Goal: Task Accomplishment & Management: Manage account settings

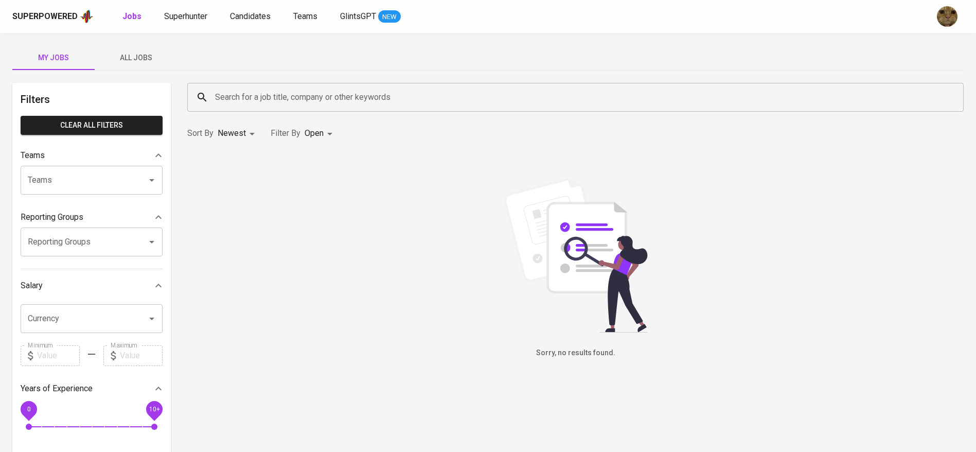
click at [112, 47] on button "All Jobs" at bounding box center [136, 57] width 82 height 25
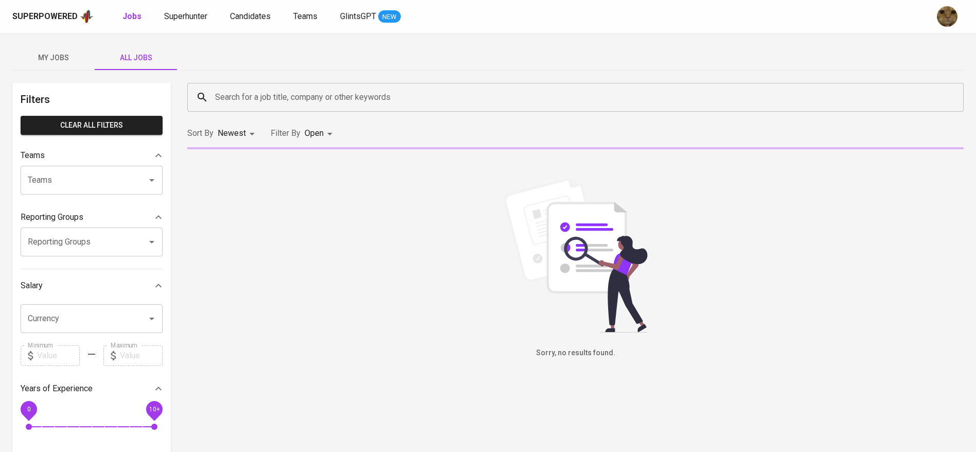
click at [253, 103] on input "Search for a job title, company or other keywords" at bounding box center [578, 97] width 731 height 20
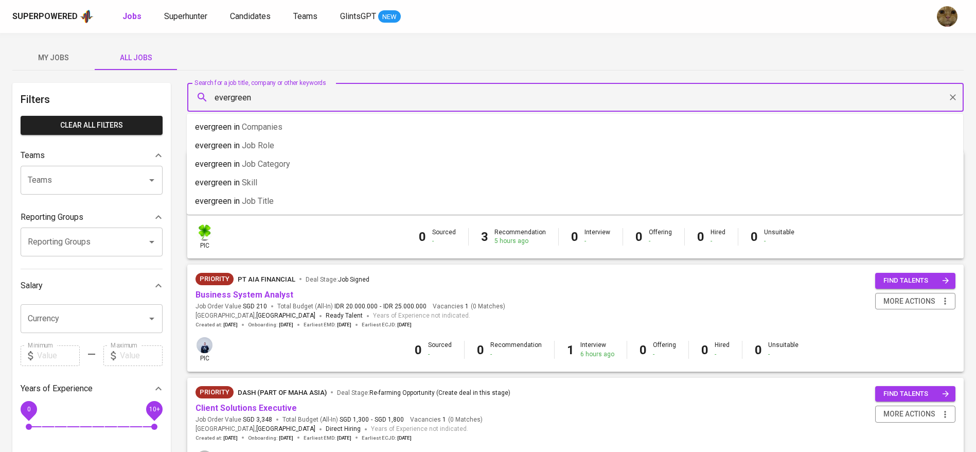
type input "evergreen"
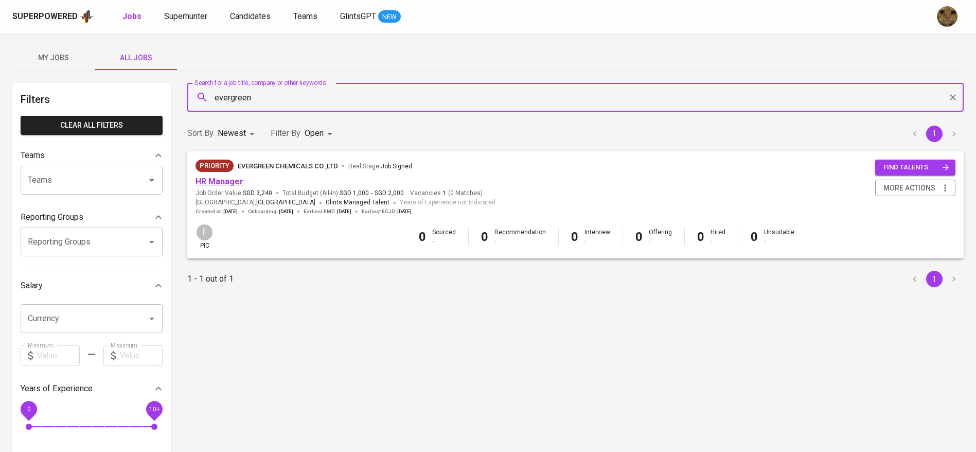
click at [230, 185] on link "HR Manager" at bounding box center [220, 182] width 48 height 10
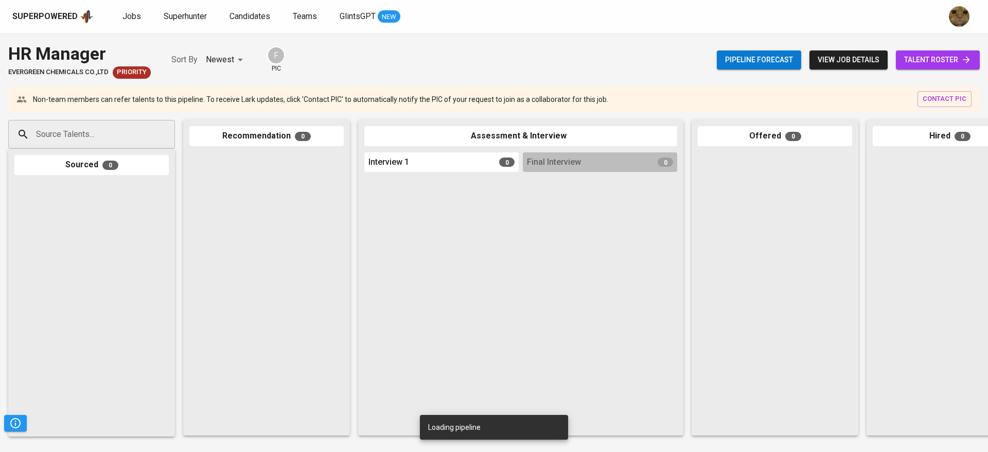
click at [928, 63] on span "talent roster" at bounding box center [937, 60] width 67 height 13
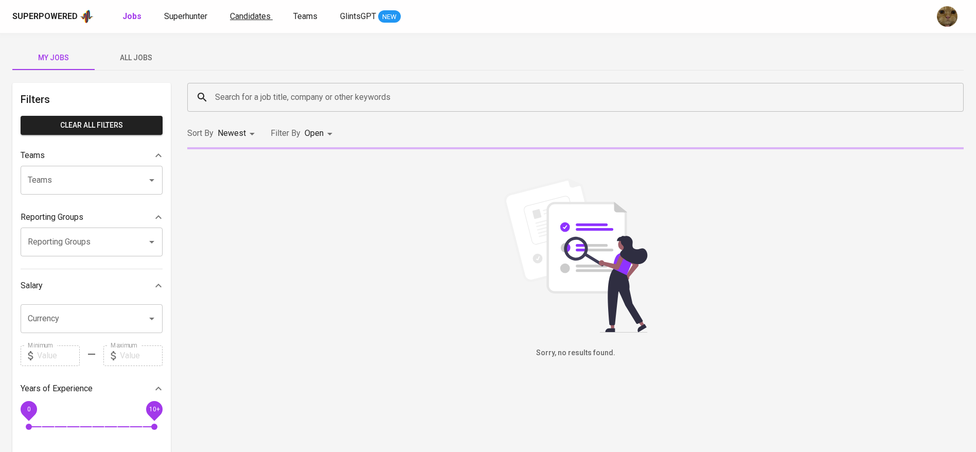
click at [234, 15] on span "Candidates" at bounding box center [250, 16] width 41 height 10
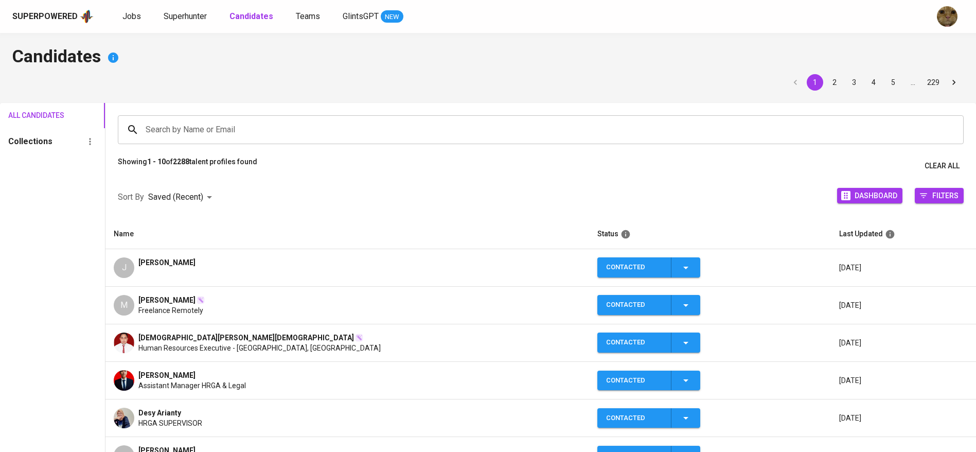
click at [188, 260] on div "[PERSON_NAME]" at bounding box center [347, 267] width 467 height 21
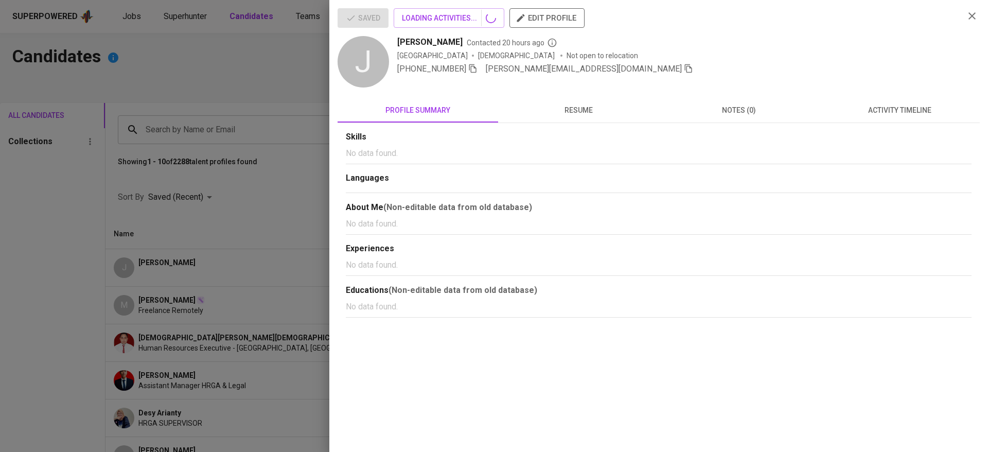
click at [171, 326] on div at bounding box center [494, 226] width 988 height 452
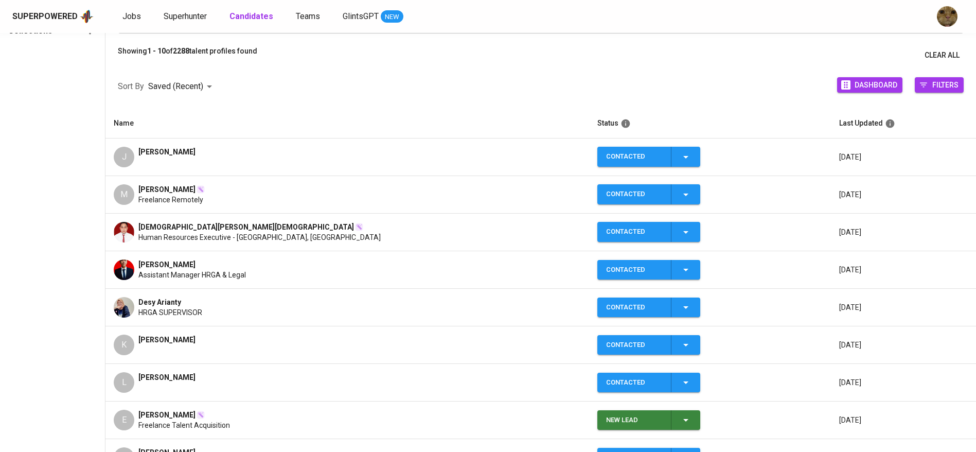
scroll to position [154, 0]
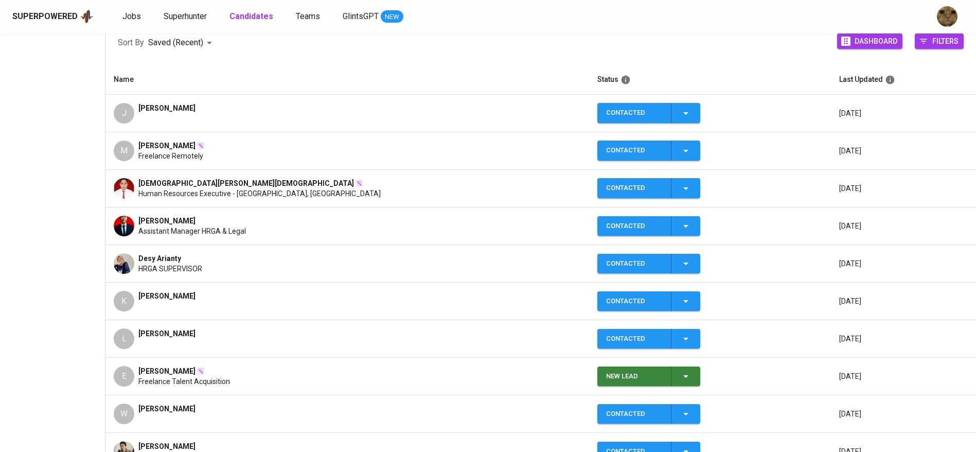
click at [141, 254] on span "Desy Arianty" at bounding box center [159, 258] width 43 height 10
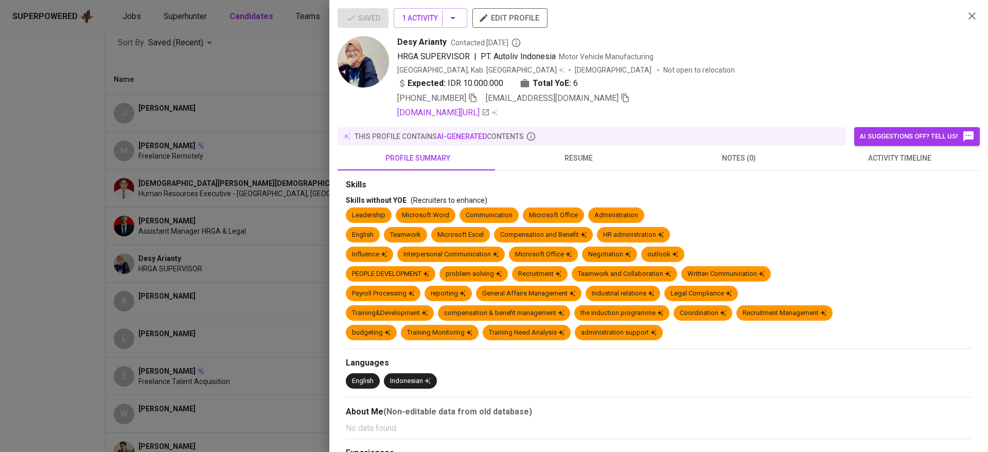
click at [474, 98] on icon "button" at bounding box center [472, 98] width 7 height 9
click at [244, 117] on div at bounding box center [494, 226] width 988 height 452
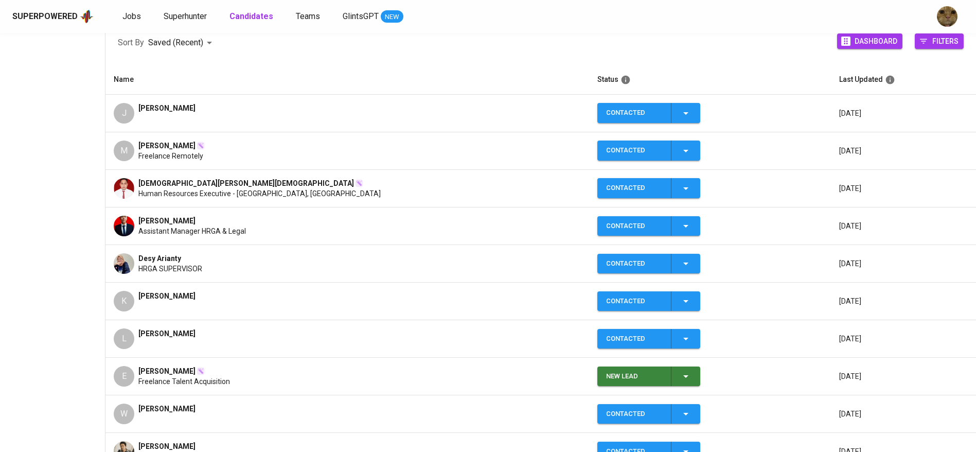
click at [184, 24] on div "Superpowered Jobs Superhunter Candidates Teams GlintsGPT NEW" at bounding box center [488, 16] width 976 height 33
click at [178, 17] on span "Superhunter" at bounding box center [185, 16] width 43 height 10
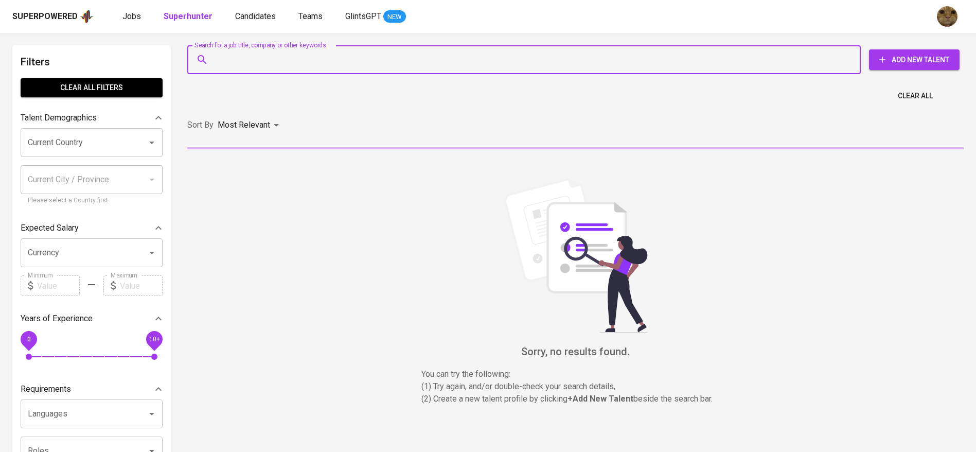
click at [242, 57] on input "Search for a job title, company or other keywords" at bounding box center [527, 60] width 628 height 20
paste input "+628111779511"
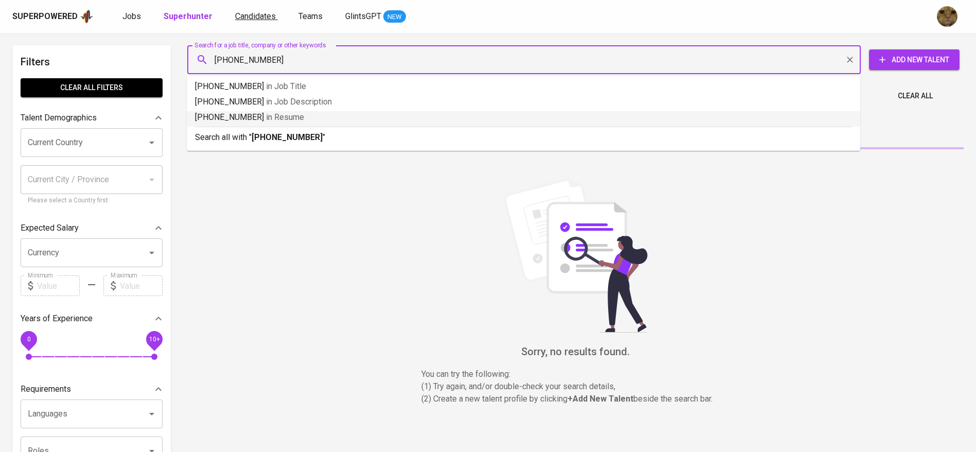
type input "+628111779511"
click at [253, 16] on span "Candidates" at bounding box center [255, 16] width 41 height 10
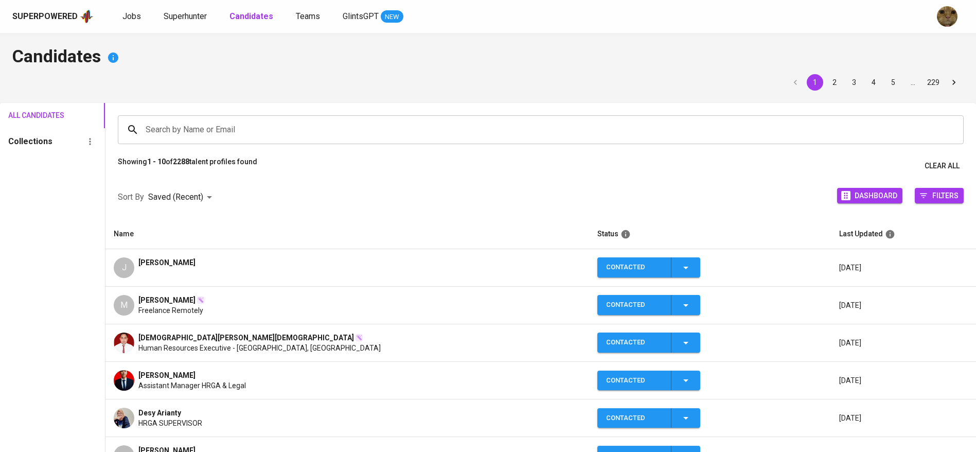
scroll to position [154, 0]
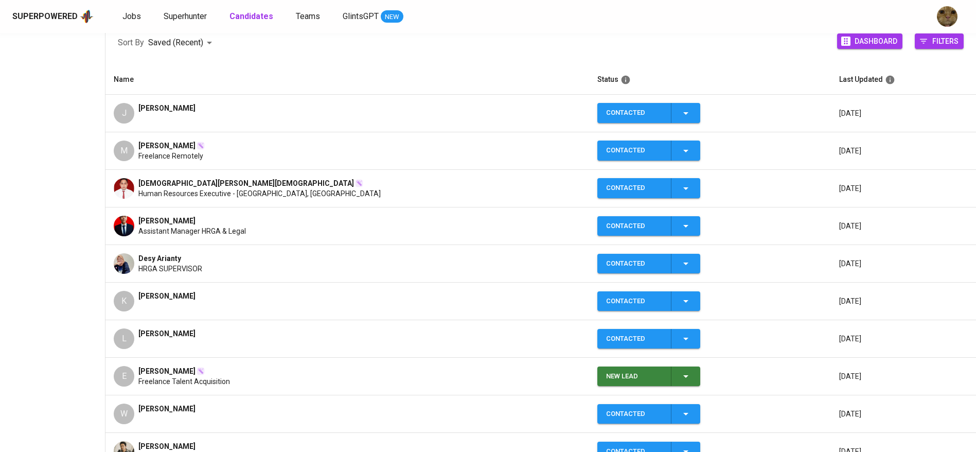
click at [179, 271] on span "HRGA SUPERVISOR" at bounding box center [170, 268] width 64 height 10
click at [119, 260] on img at bounding box center [124, 263] width 21 height 21
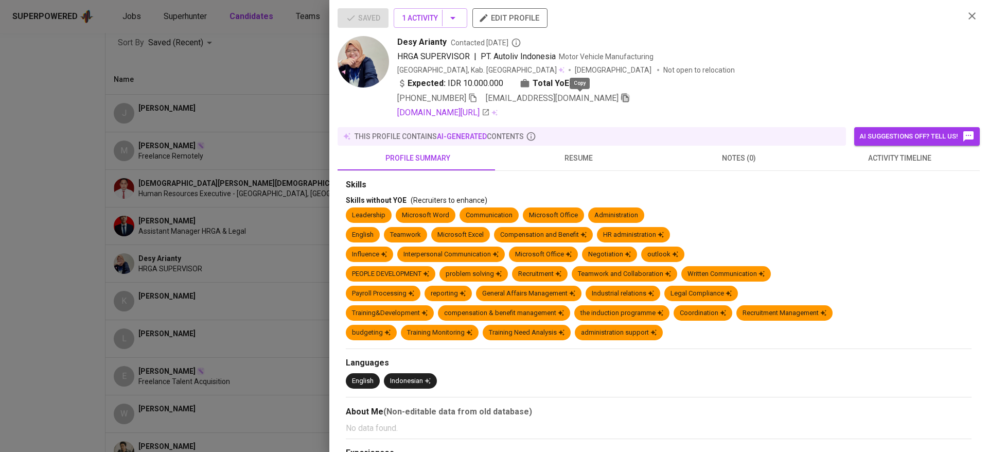
click at [622, 95] on icon "button" at bounding box center [625, 98] width 7 height 9
click at [205, 168] on div at bounding box center [494, 226] width 988 height 452
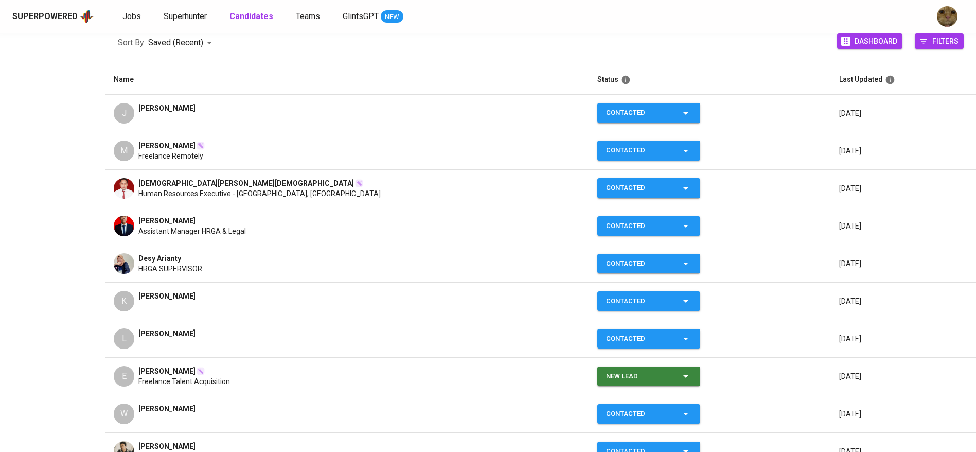
click at [172, 15] on span "Superhunter" at bounding box center [185, 16] width 43 height 10
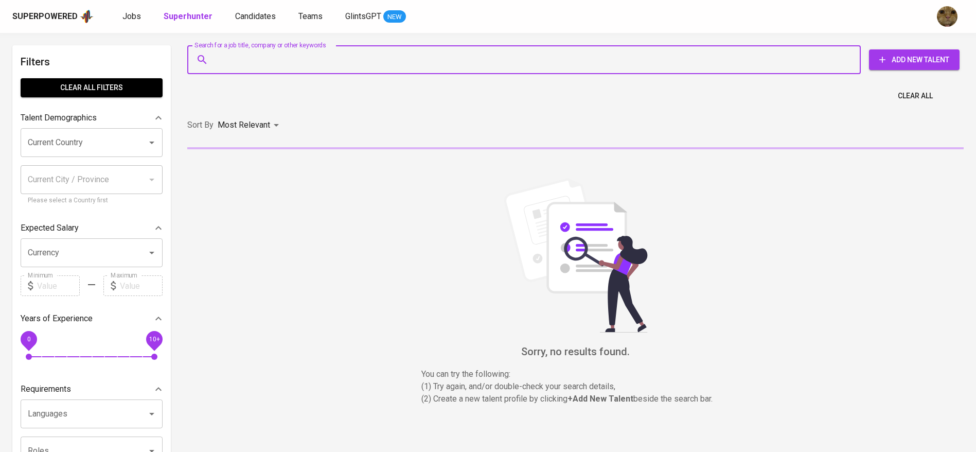
click at [269, 60] on input "Search for a job title, company or other keywords" at bounding box center [527, 60] width 628 height 20
paste input "arianty1612@gmail.com"
type input "arianty1612@gmail.com"
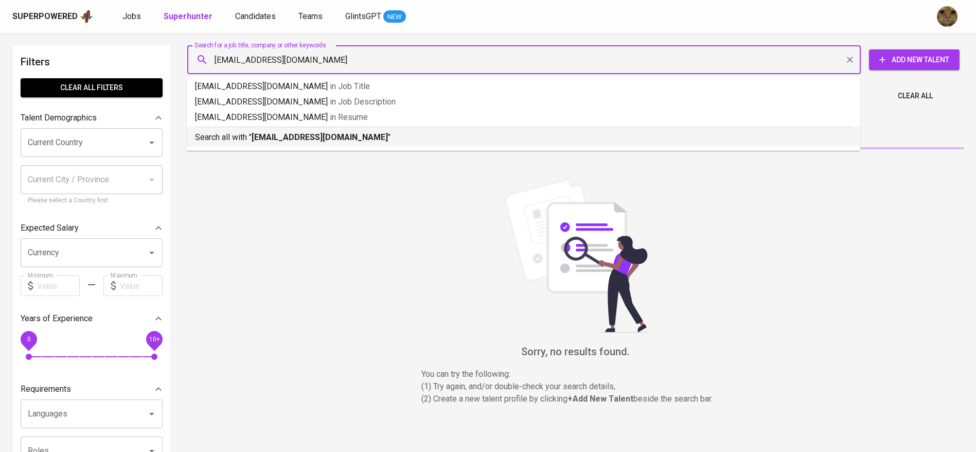
click at [240, 136] on p "Search all with " arianty1612@gmail.com "" at bounding box center [523, 137] width 657 height 12
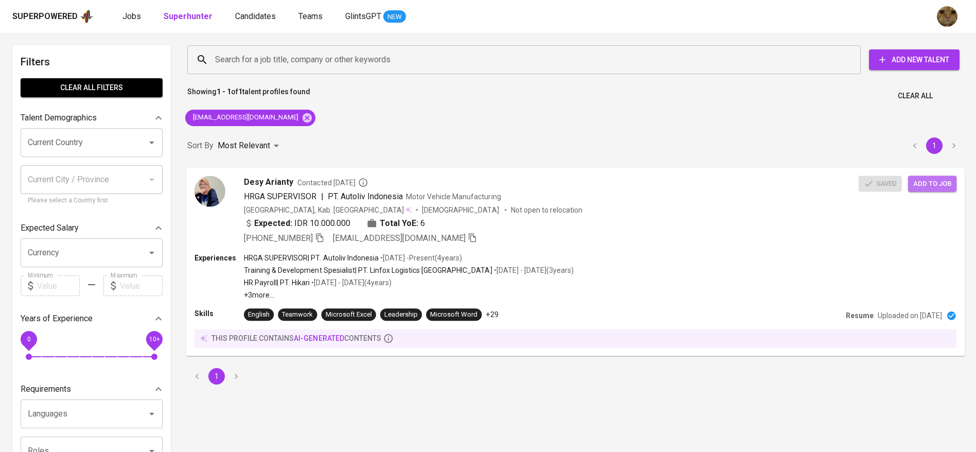
click at [923, 181] on span "Add to job" at bounding box center [932, 184] width 38 height 12
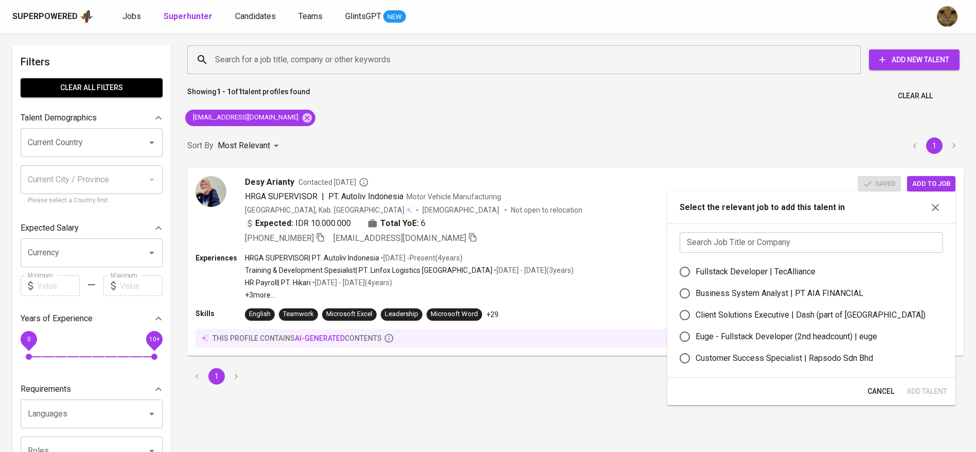
click at [775, 232] on input "text" at bounding box center [811, 242] width 263 height 21
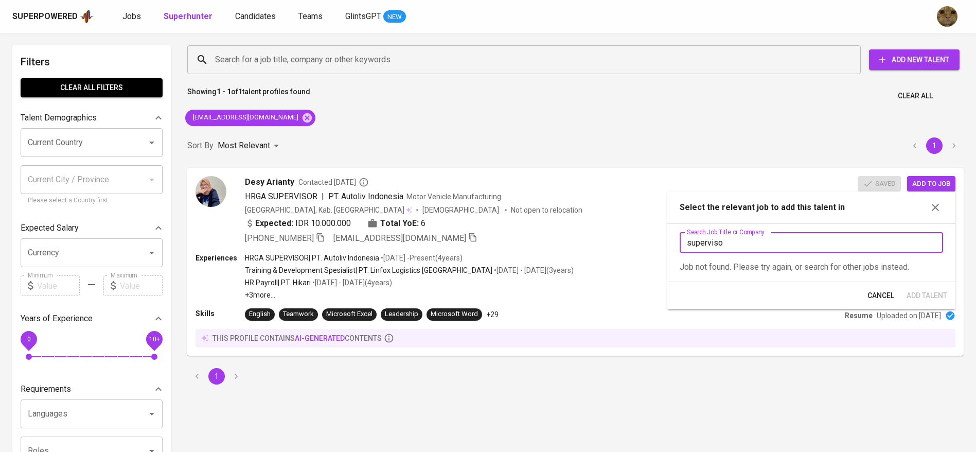
type input "supervisor"
type input "evergreen"
click at [744, 266] on div "HR Manager | EVERGREEN CHEMICALS CO.,LTD" at bounding box center [782, 272] width 172 height 12
click at [696, 266] on input "HR Manager | EVERGREEN CHEMICALS CO.,LTD" at bounding box center [685, 272] width 22 height 22
radio input "true"
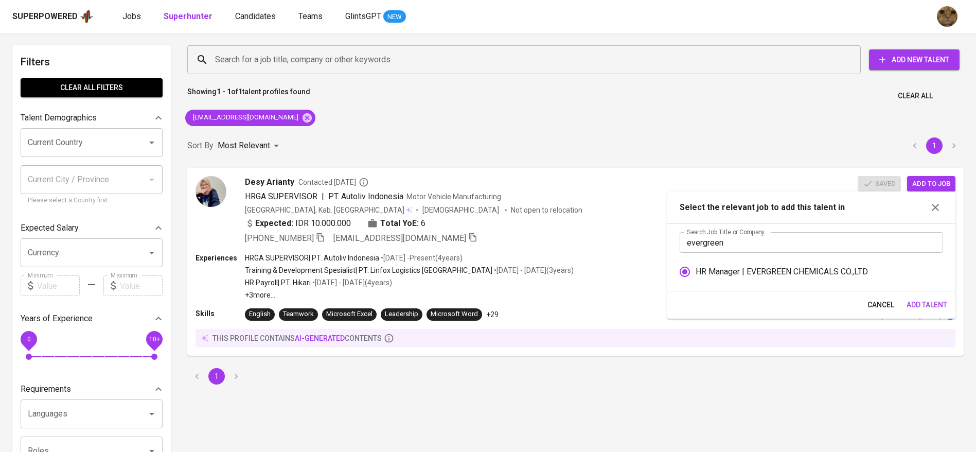
click at [926, 297] on button "Add Talent" at bounding box center [927, 304] width 49 height 19
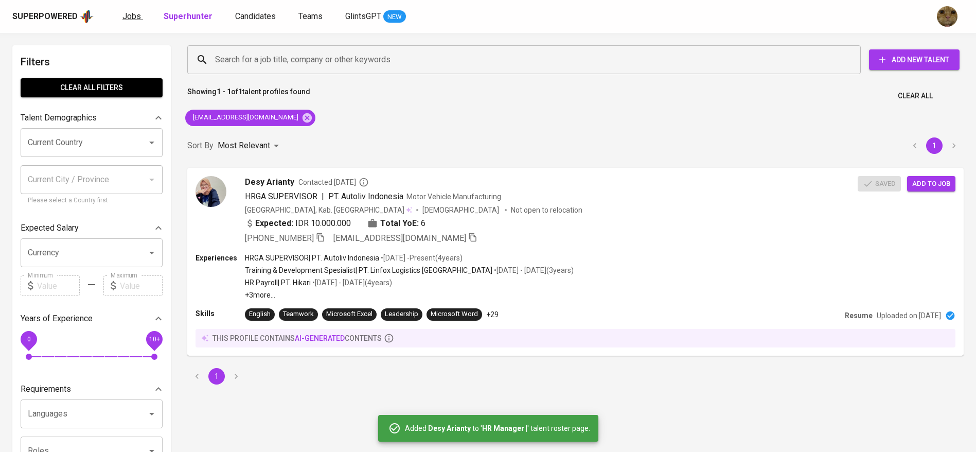
click at [139, 17] on link "Jobs" at bounding box center [132, 16] width 21 height 13
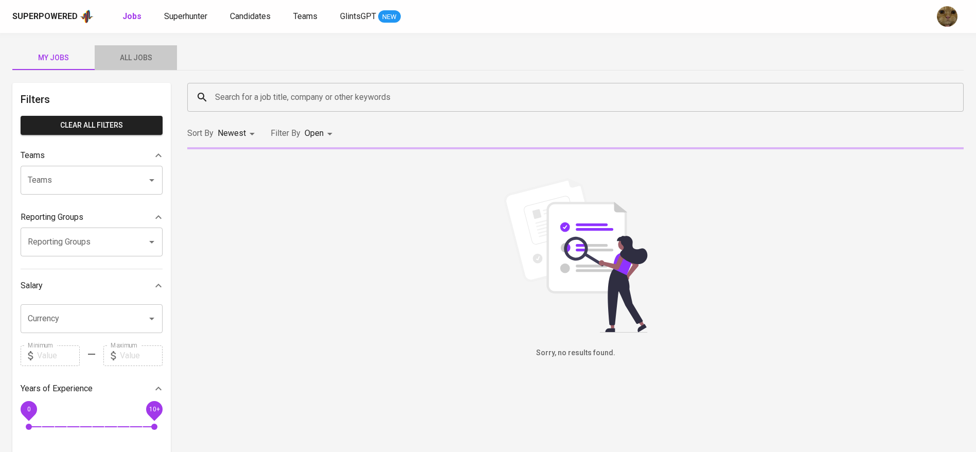
click at [147, 61] on span "All Jobs" at bounding box center [136, 57] width 70 height 13
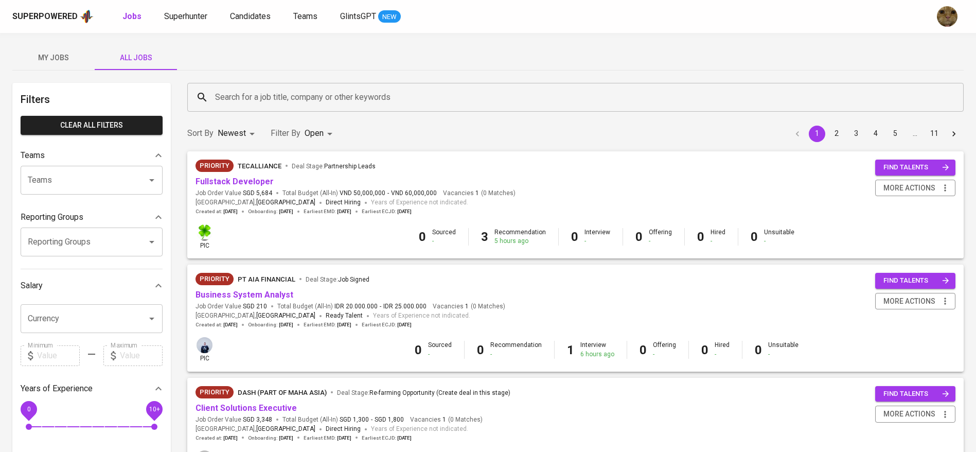
click at [251, 93] on input "Search for a job title, company or other keywords" at bounding box center [578, 97] width 731 height 20
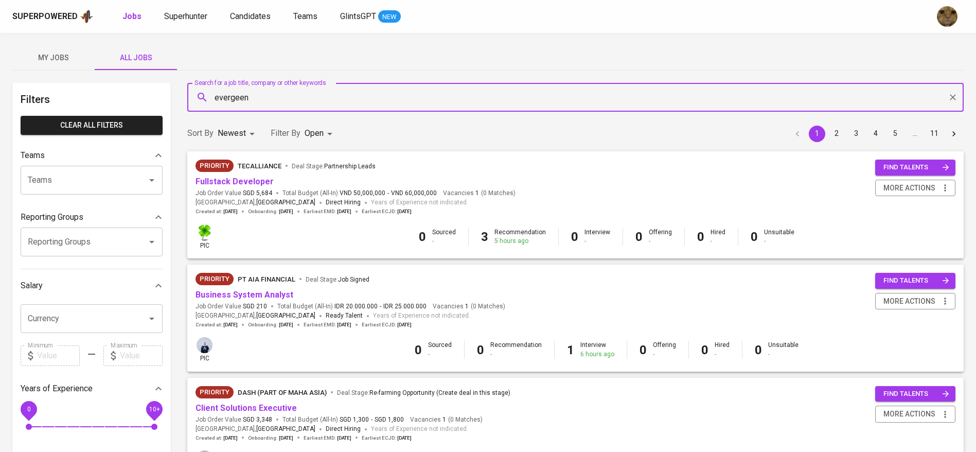
type input "evergeen"
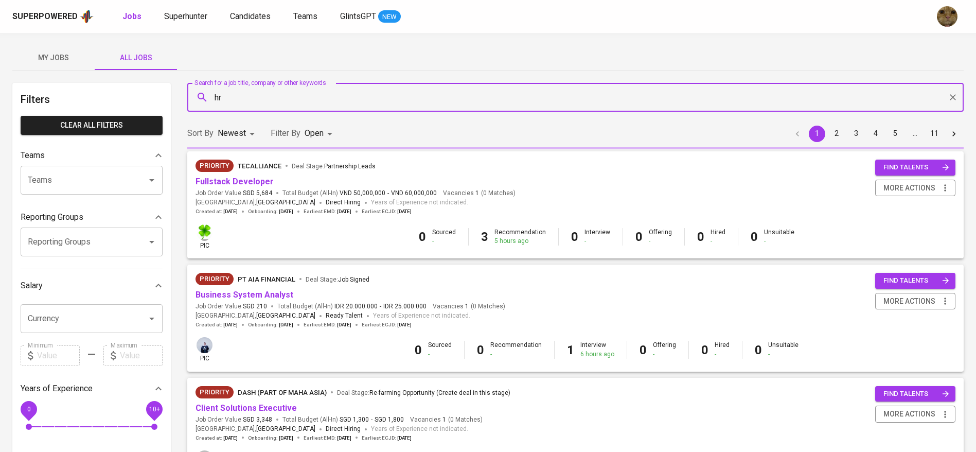
type input "h"
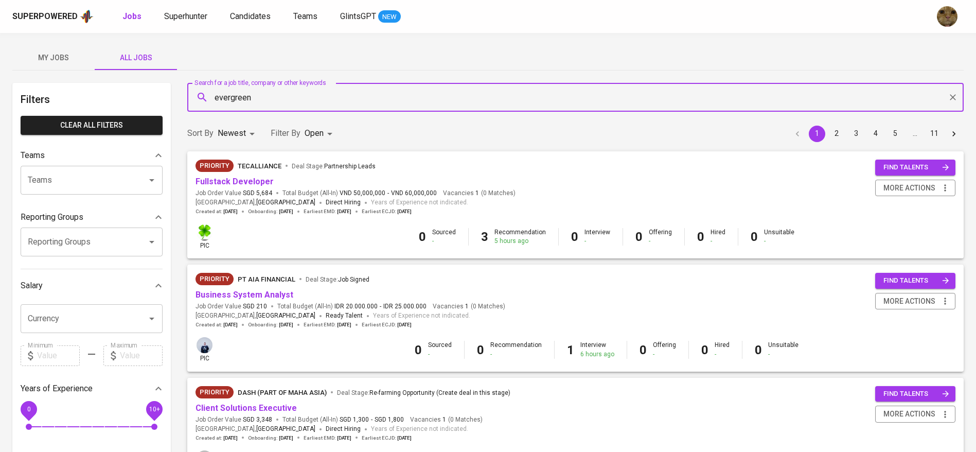
type input "evergreen"
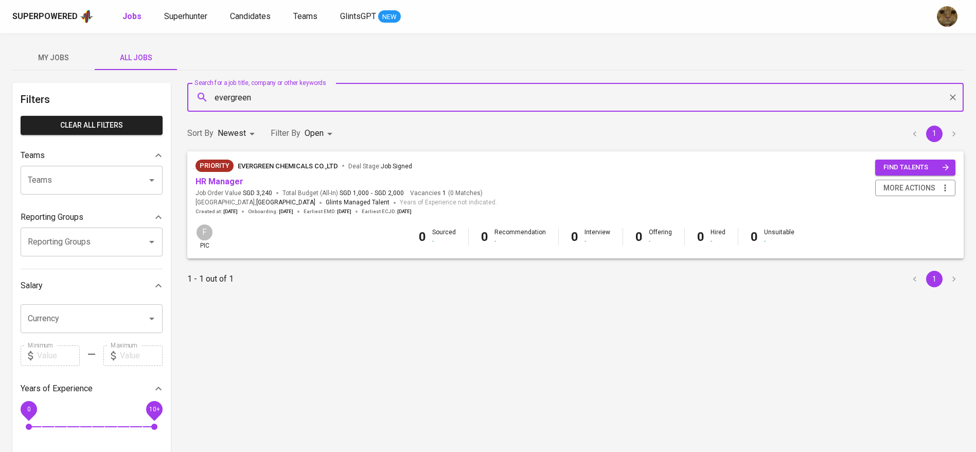
scroll to position [29, 0]
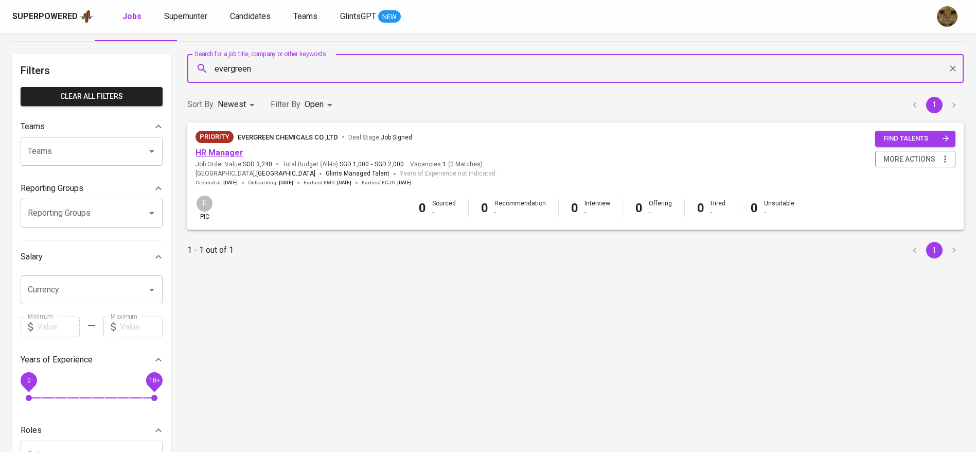
click at [215, 148] on link "HR Manager" at bounding box center [220, 153] width 48 height 10
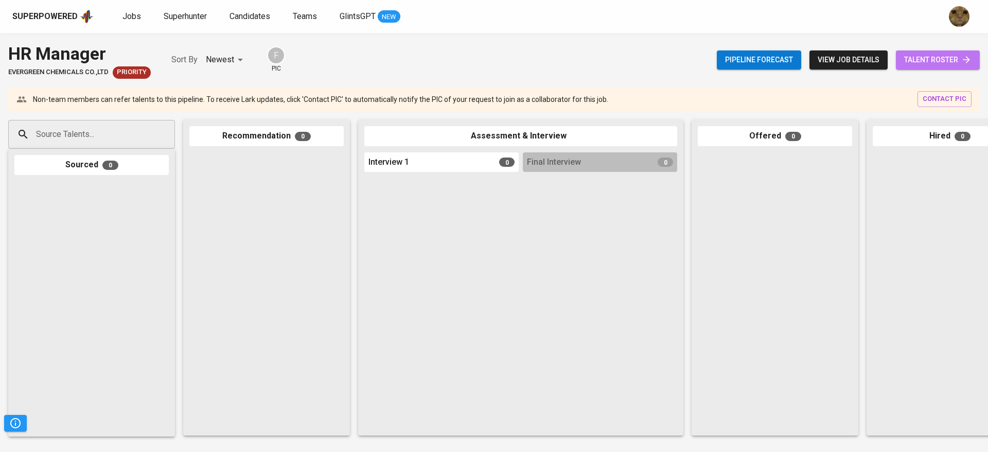
click at [938, 52] on link "talent roster" at bounding box center [938, 59] width 84 height 19
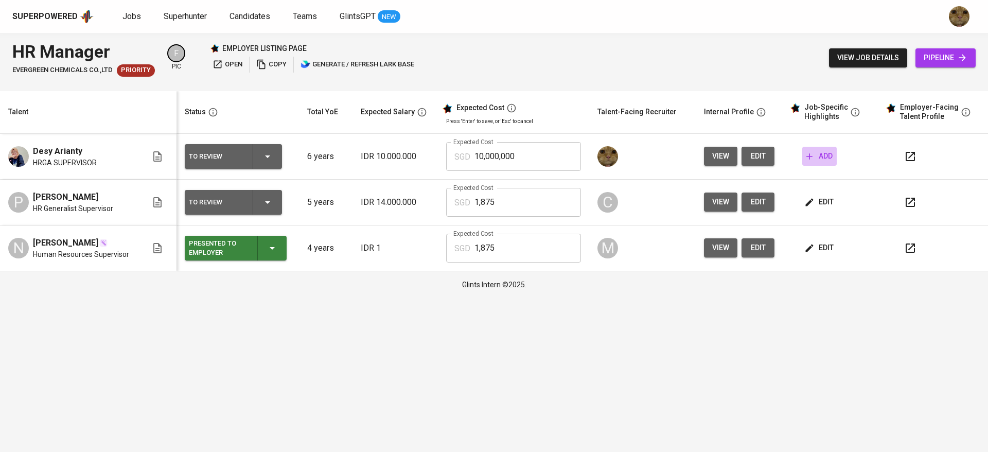
click at [833, 153] on span "add" at bounding box center [819, 156] width 26 height 13
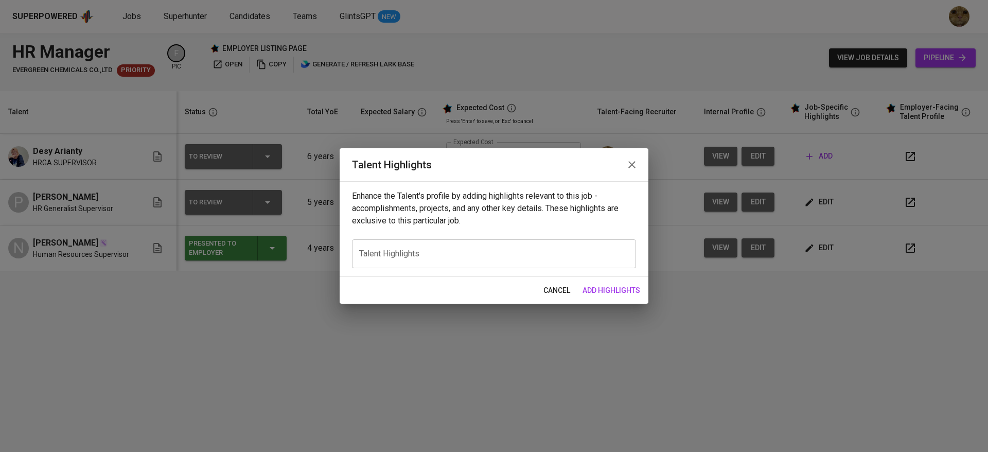
click at [548, 245] on div "x Talent Highlights" at bounding box center [494, 253] width 284 height 29
paste textarea "Desy has over 12 years of professional experience in Human Resources and Genera…"
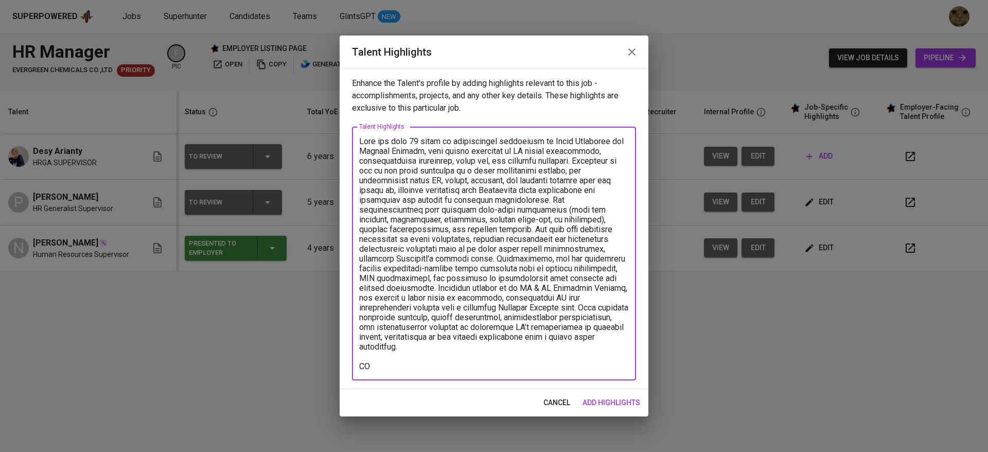
type textarea "Desy has over 12 years of professional experience in Human Resources and Genera…"
click at [603, 395] on button "add highlights" at bounding box center [611, 402] width 66 height 19
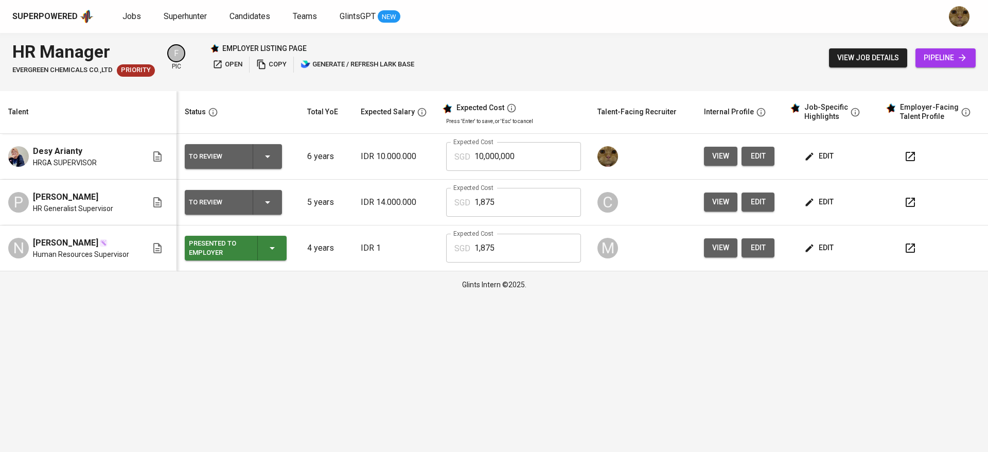
click at [807, 159] on icon "button" at bounding box center [809, 156] width 10 height 10
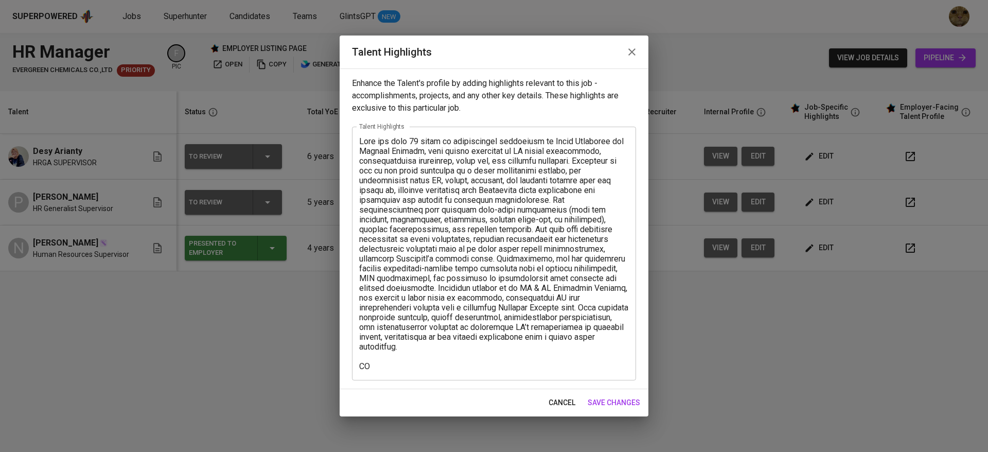
click at [372, 371] on textarea at bounding box center [494, 253] width 270 height 235
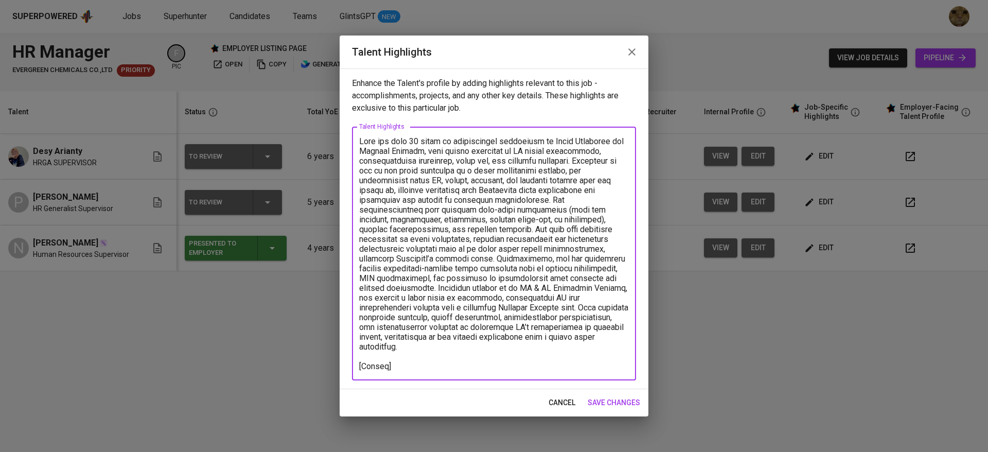
paste textarea "https://glints.sg.larksuite.com/file/XDQXby7Xfo3FbRxdnmylmTougJf?from=from_copy…"
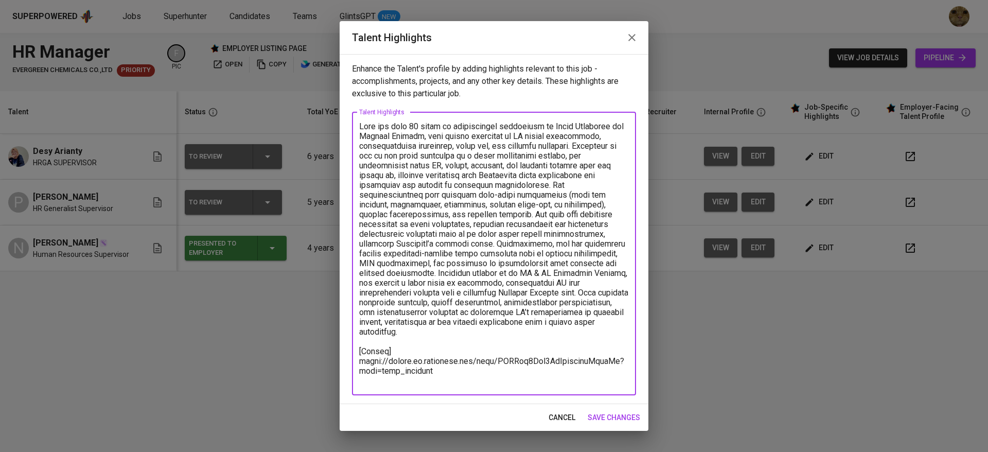
scroll to position [3, 0]
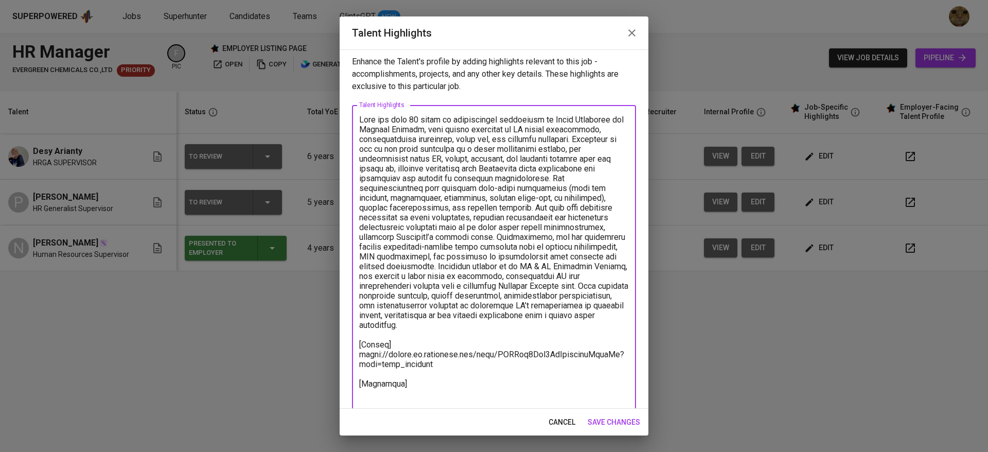
type textarea "Desy has over 12 years of professional experience in Human Resources and Genera…"
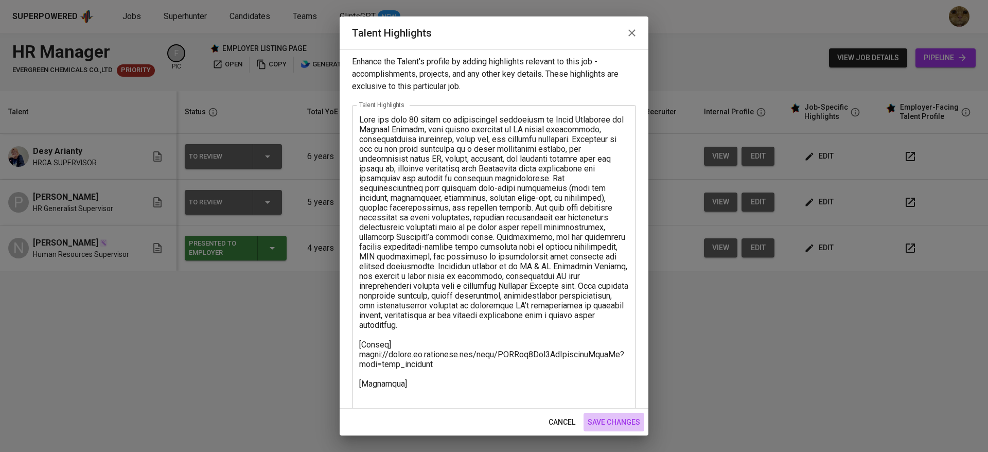
click at [632, 425] on span "save changes" at bounding box center [614, 422] width 52 height 13
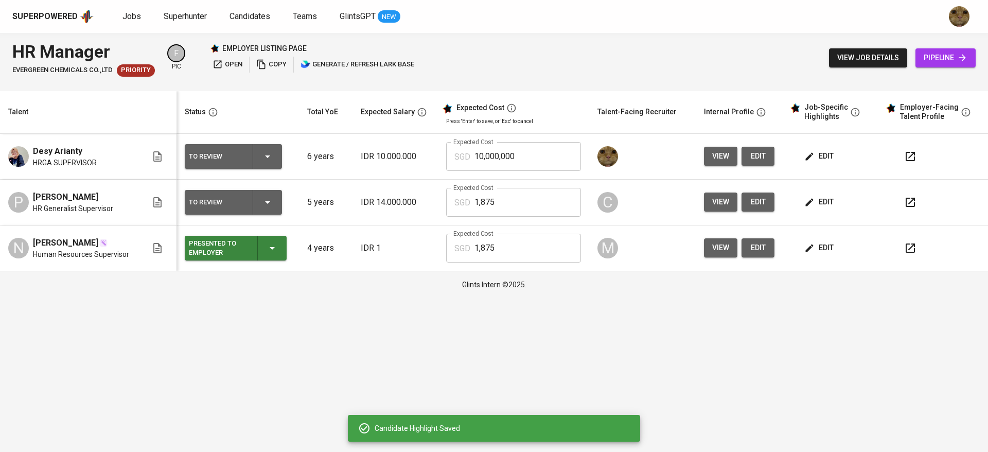
click at [830, 153] on span "edit" at bounding box center [819, 156] width 27 height 13
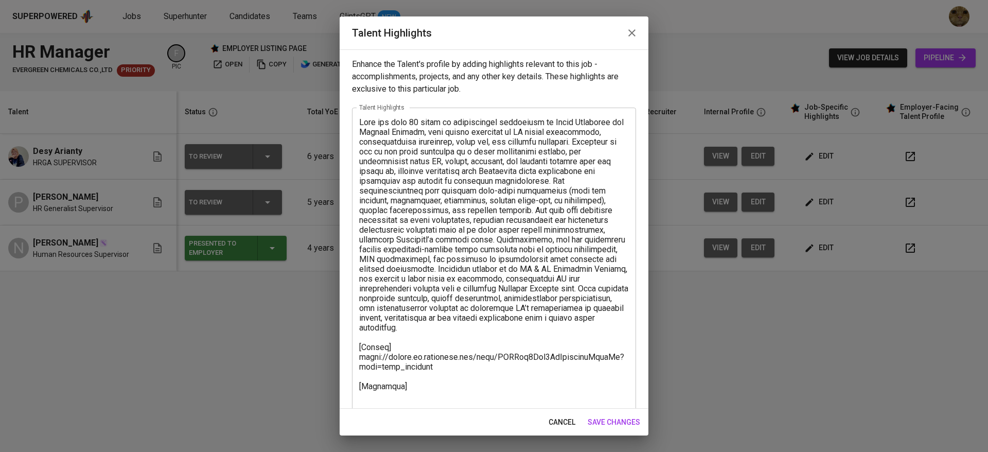
scroll to position [20, 0]
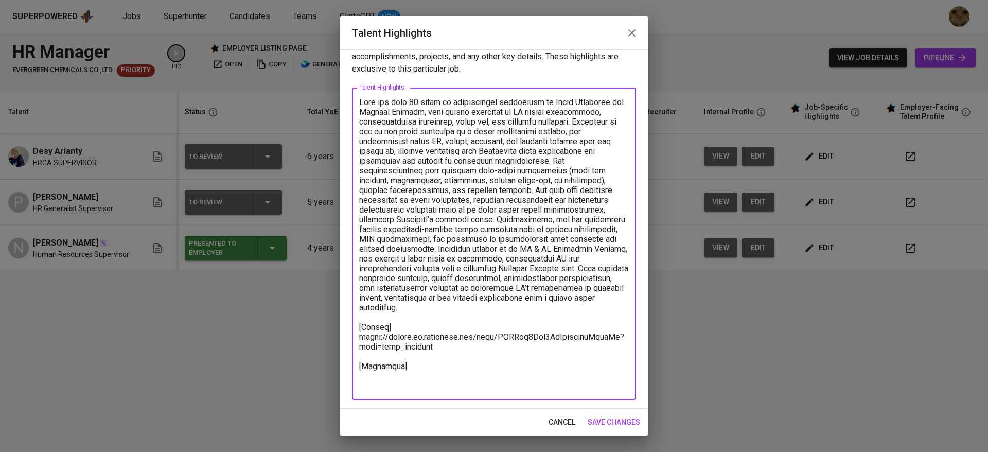
click at [377, 382] on textarea at bounding box center [494, 243] width 270 height 293
paste textarea "https://glints.sg.larksuite.com/file/XDQXby7Xfo3FbRxdnmylmTougJf?from=from_copy…"
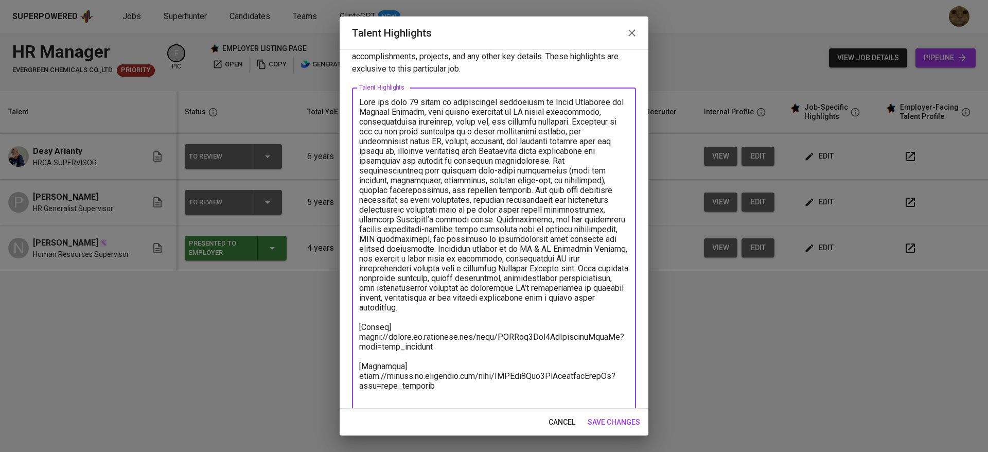
type textarea "Desy has over 12 years of professional experience in Human Resources and Genera…"
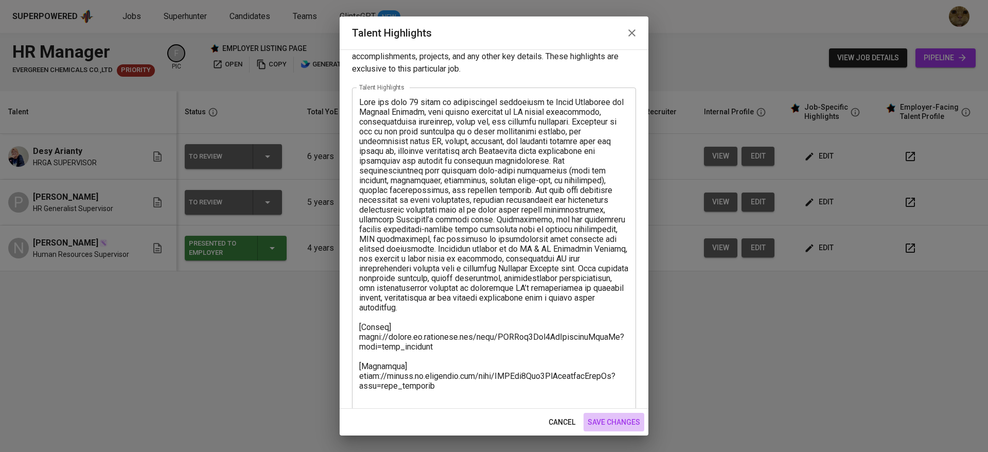
click at [630, 429] on button "save changes" at bounding box center [614, 422] width 61 height 19
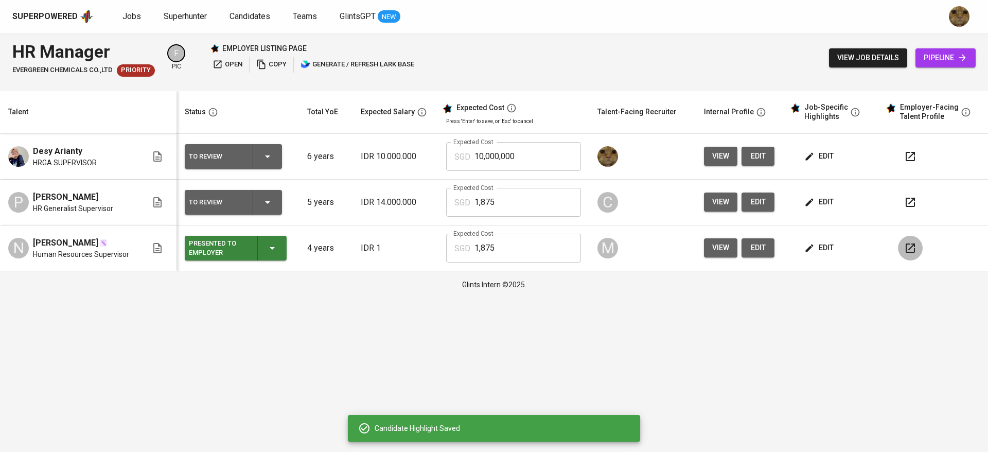
click at [909, 246] on icon "button" at bounding box center [910, 248] width 12 height 12
click at [849, 63] on span "view job details" at bounding box center [868, 57] width 62 height 13
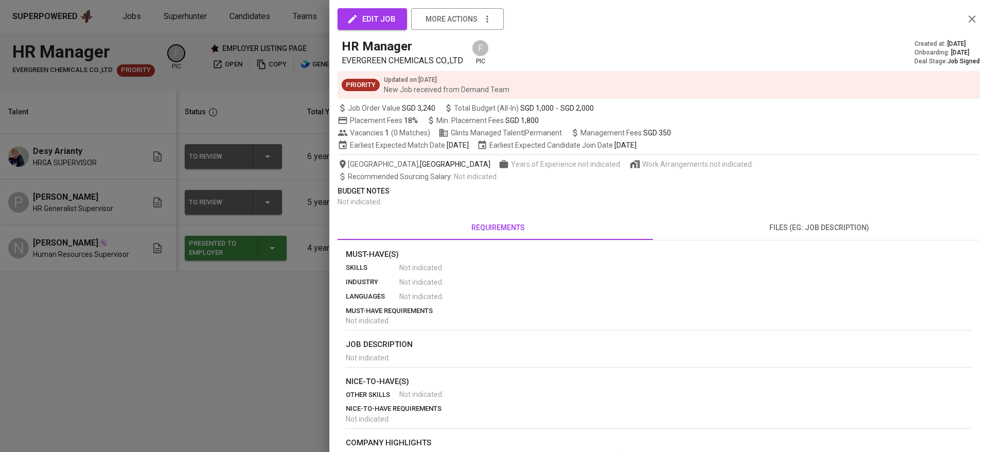
click at [275, 325] on div at bounding box center [494, 226] width 988 height 452
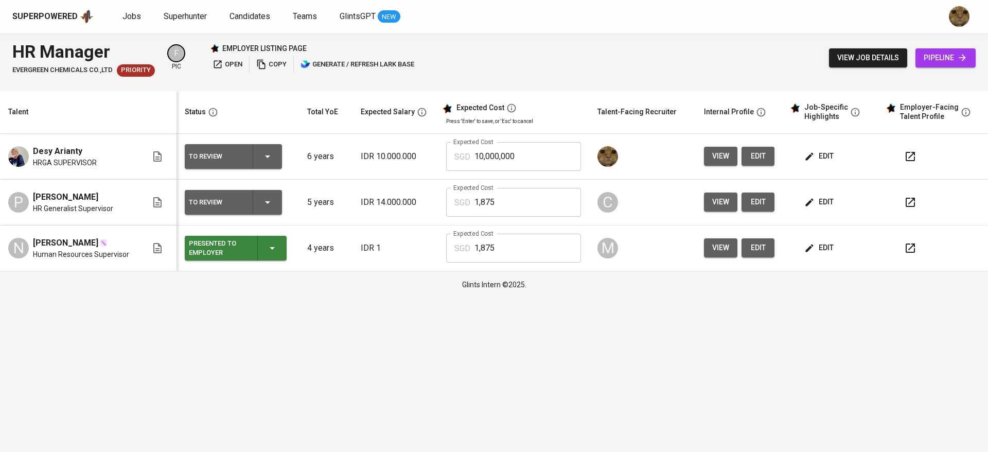
click at [834, 159] on span "edit" at bounding box center [819, 156] width 27 height 13
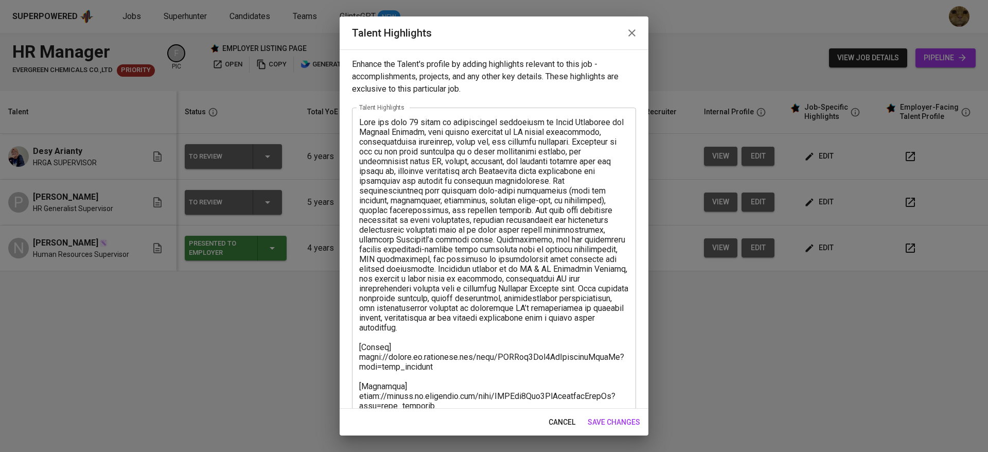
scroll to position [30, 0]
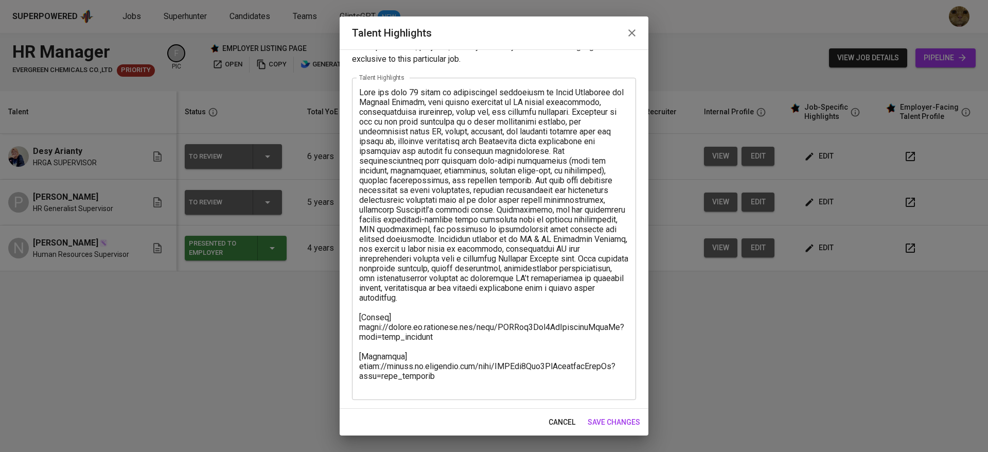
click at [436, 392] on div "x Talent Highlights" at bounding box center [494, 239] width 284 height 322
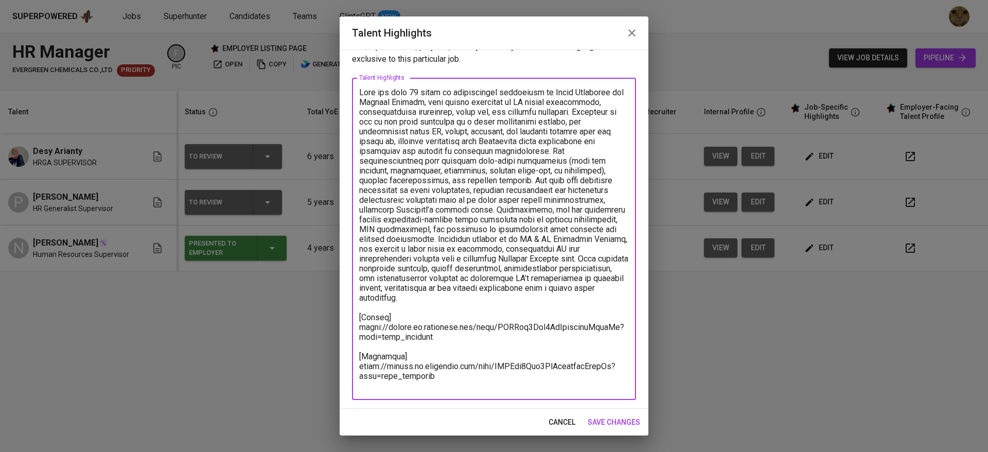
click at [498, 382] on textarea at bounding box center [494, 238] width 270 height 303
paste textarea "12,050.72"
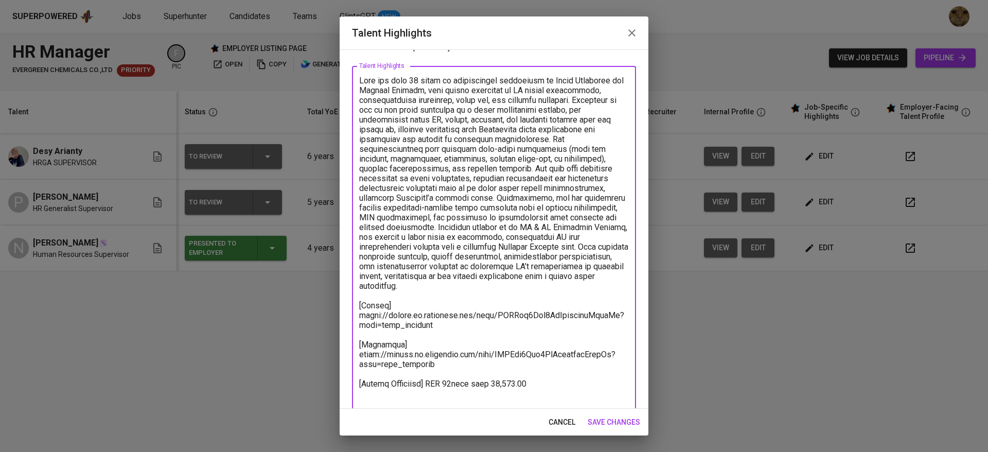
type textarea "Desy has over 12 years of professional experience in Human Resources and Genera…"
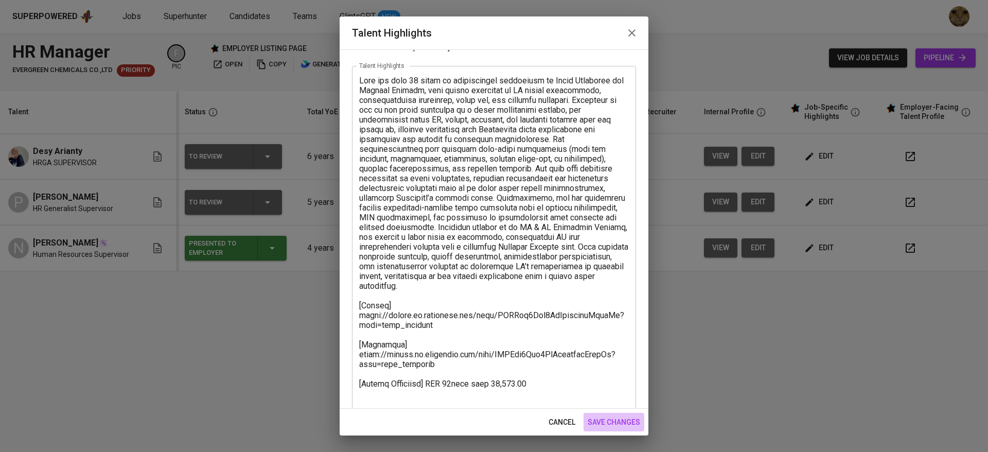
click at [604, 430] on button "save changes" at bounding box center [614, 422] width 61 height 19
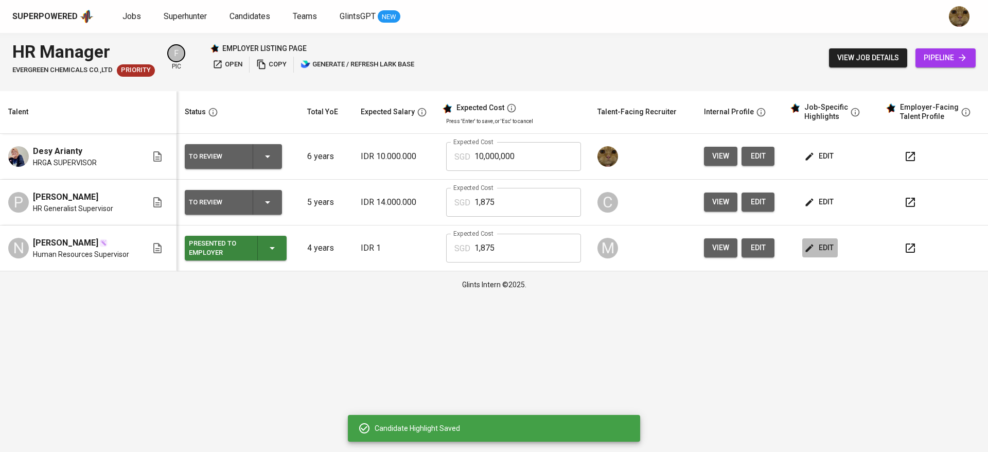
click at [822, 254] on span "edit" at bounding box center [819, 247] width 27 height 13
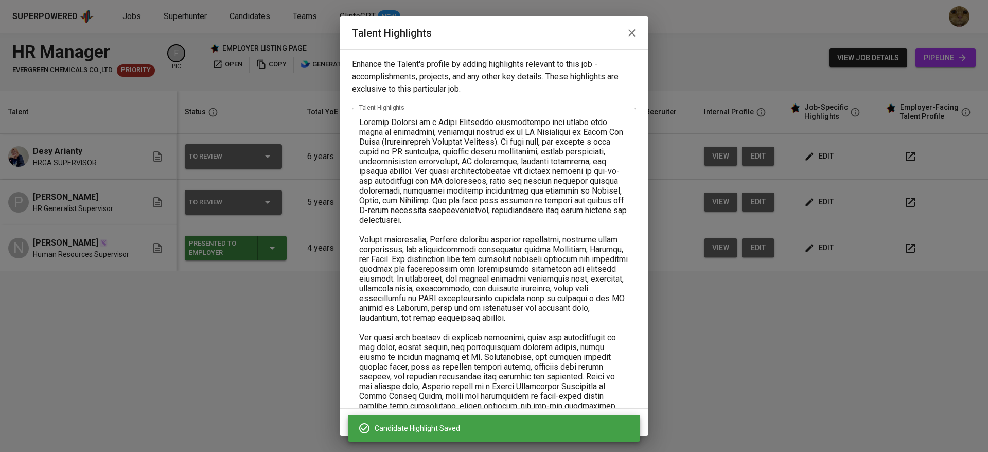
scroll to position [186, 0]
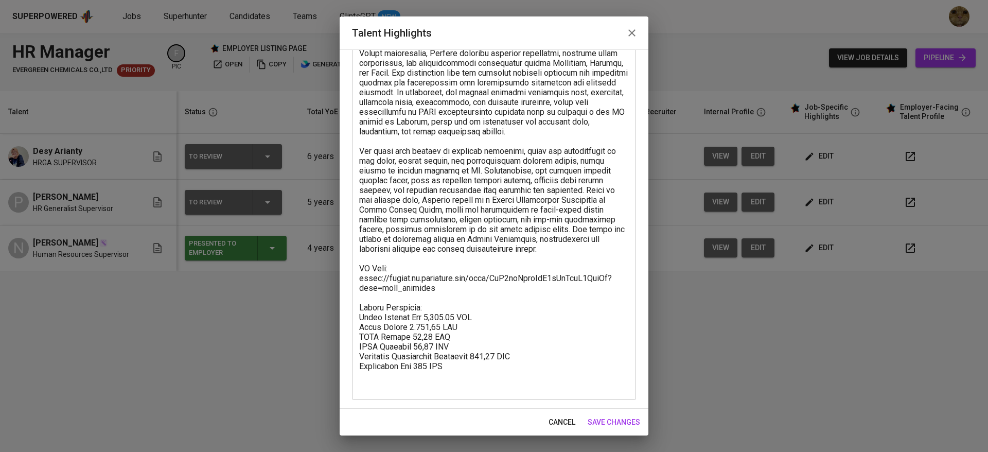
drag, startPoint x: 359, startPoint y: 318, endPoint x: 472, endPoint y: 359, distance: 120.6
click at [472, 359] on div "x Talent Highlights" at bounding box center [494, 160] width 284 height 479
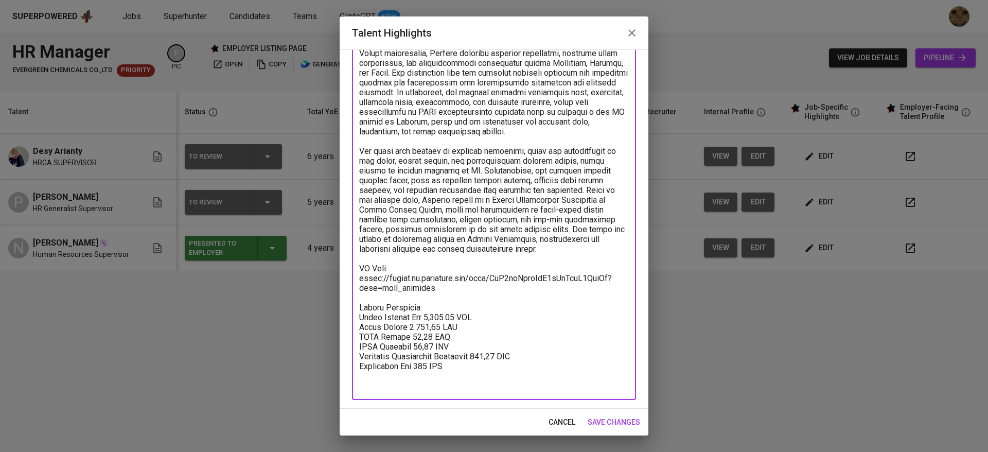
drag, startPoint x: 361, startPoint y: 315, endPoint x: 463, endPoint y: 375, distance: 117.7
click at [463, 375] on textarea at bounding box center [494, 161] width 270 height 460
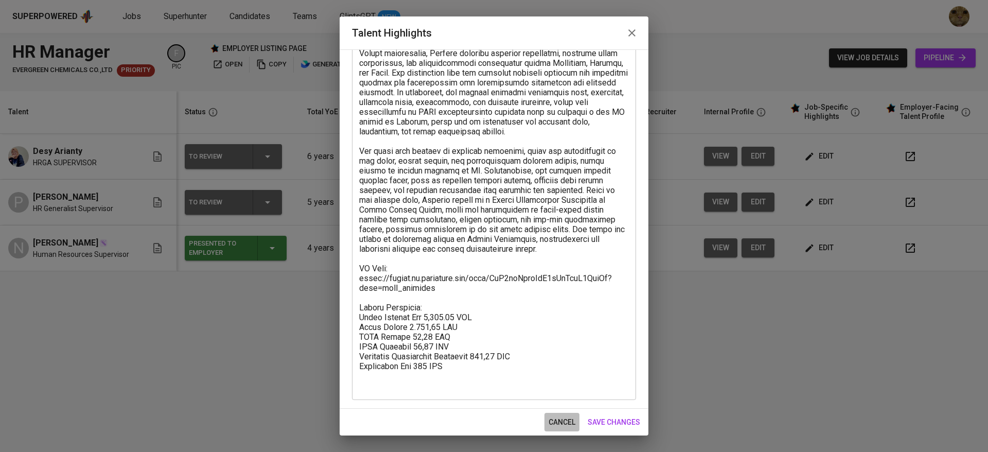
click at [569, 430] on button "cancel" at bounding box center [561, 422] width 35 height 19
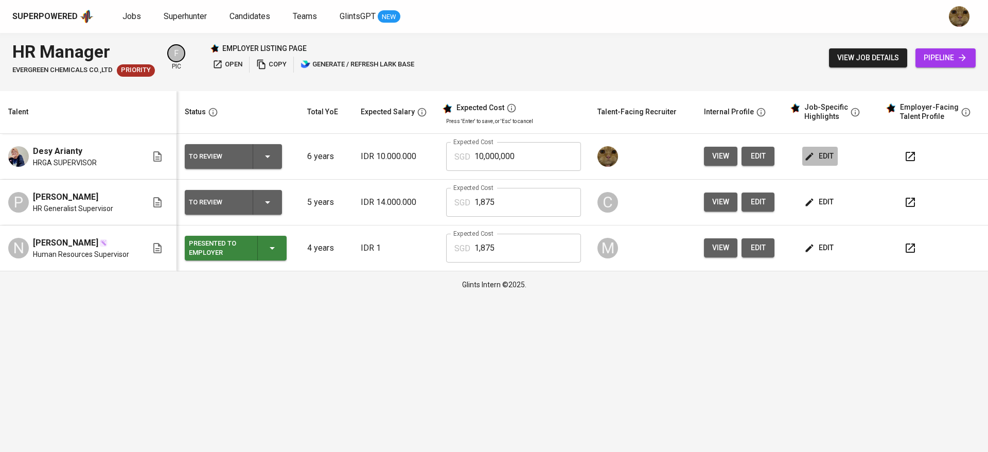
click at [812, 164] on button "edit" at bounding box center [820, 156] width 36 height 19
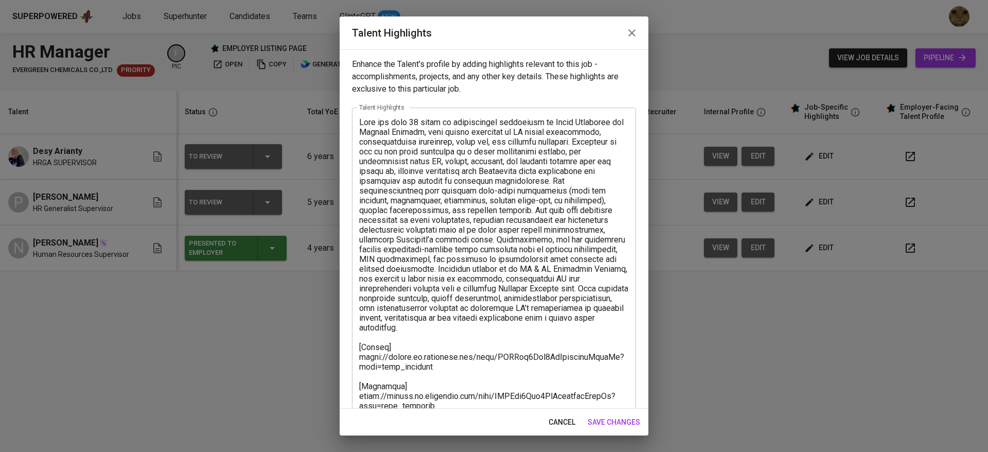
scroll to position [59, 0]
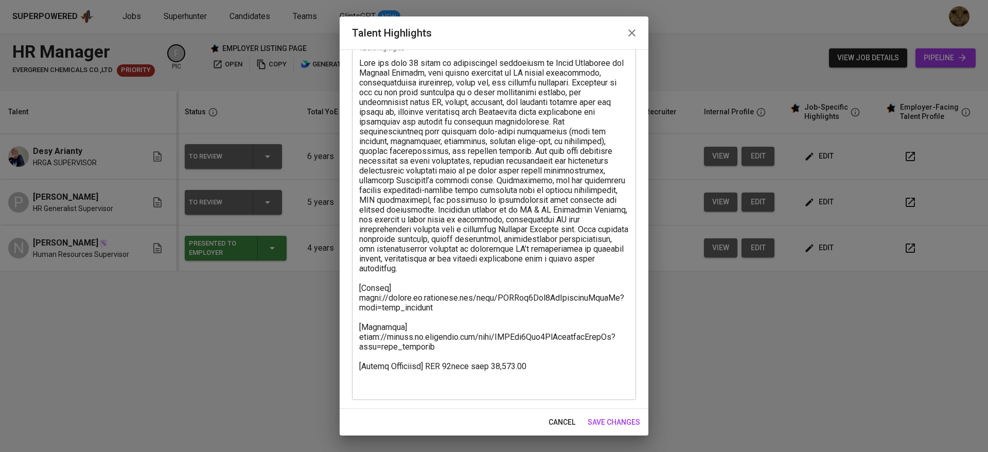
click at [535, 376] on textarea at bounding box center [494, 224] width 270 height 332
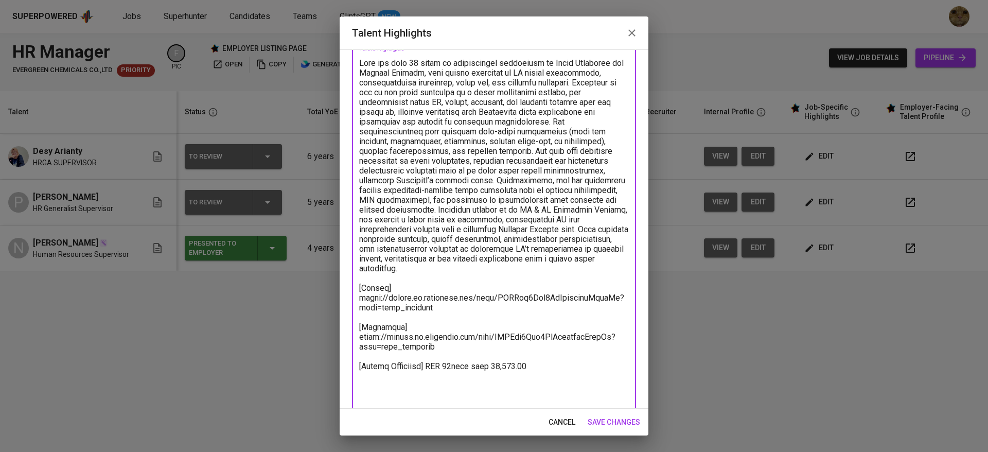
paste textarea "Total Monthly Fee 1,874.90 SGD Basic Salary 1.294,81 SGD BPJS Health 49,79 SGD …"
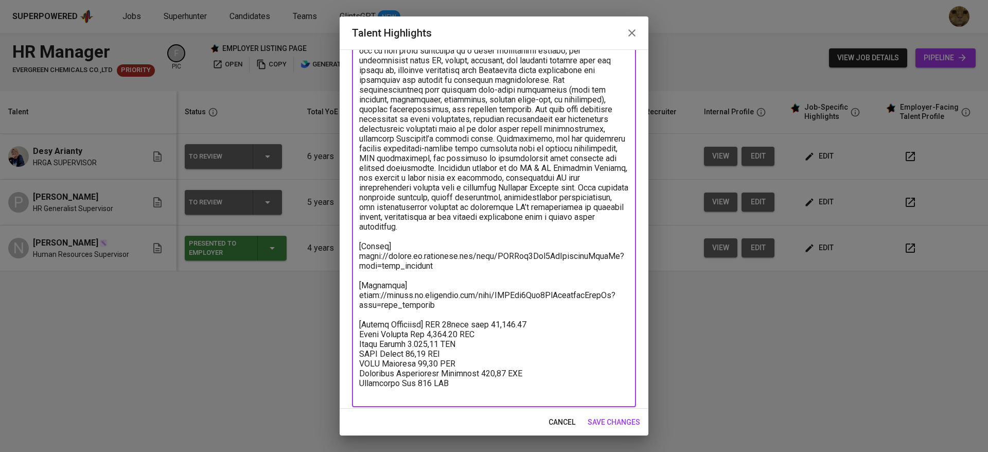
drag, startPoint x: 458, startPoint y: 346, endPoint x: 428, endPoint y: 346, distance: 29.8
click at [428, 346] on textarea at bounding box center [494, 206] width 270 height 381
drag, startPoint x: 476, startPoint y: 380, endPoint x: 497, endPoint y: 382, distance: 20.7
click at [497, 382] on textarea at bounding box center [494, 206] width 270 height 381
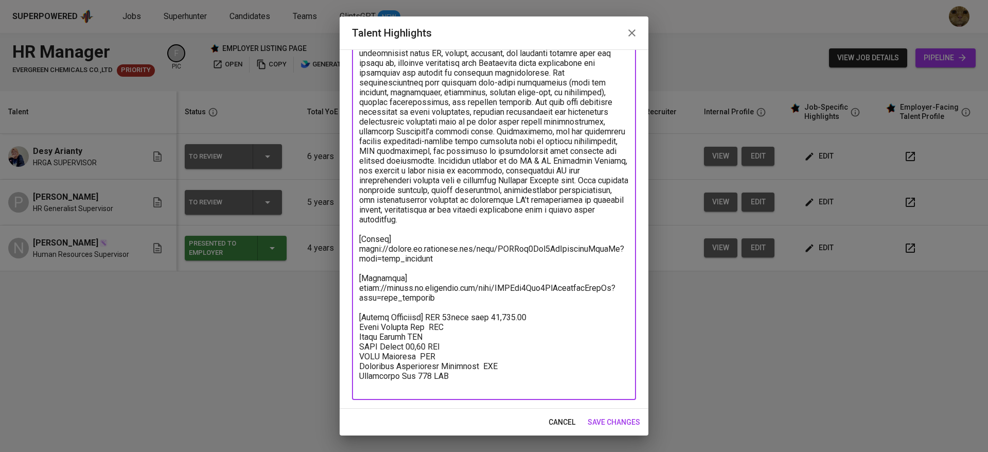
type textarea "Desy has over 12 years of professional experience in Human Resources and Genera…"
click at [617, 424] on span "save changes" at bounding box center [614, 422] width 52 height 13
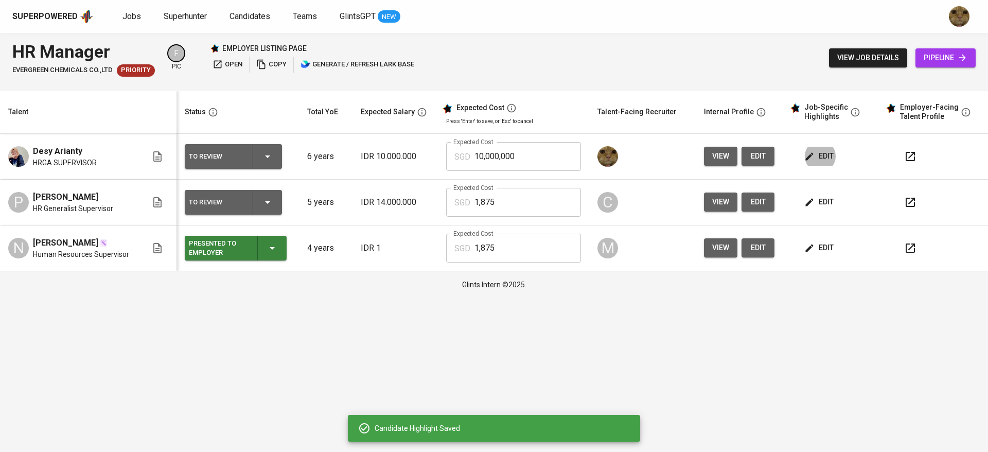
click at [812, 149] on button "edit" at bounding box center [820, 156] width 36 height 19
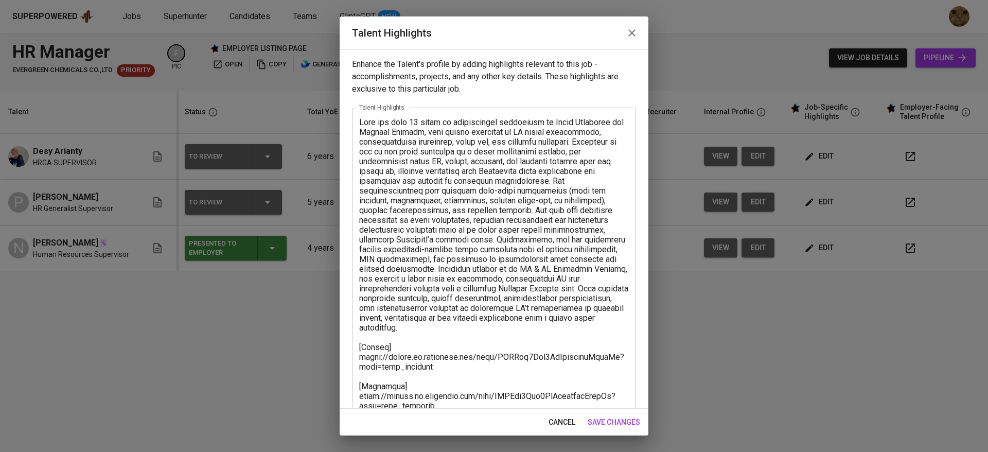
scroll to position [108, 0]
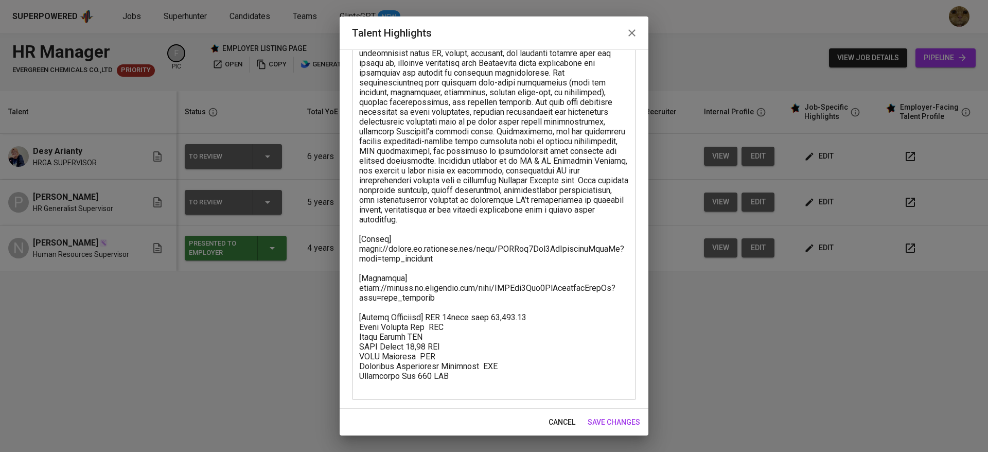
click at [403, 345] on textarea at bounding box center [494, 199] width 270 height 381
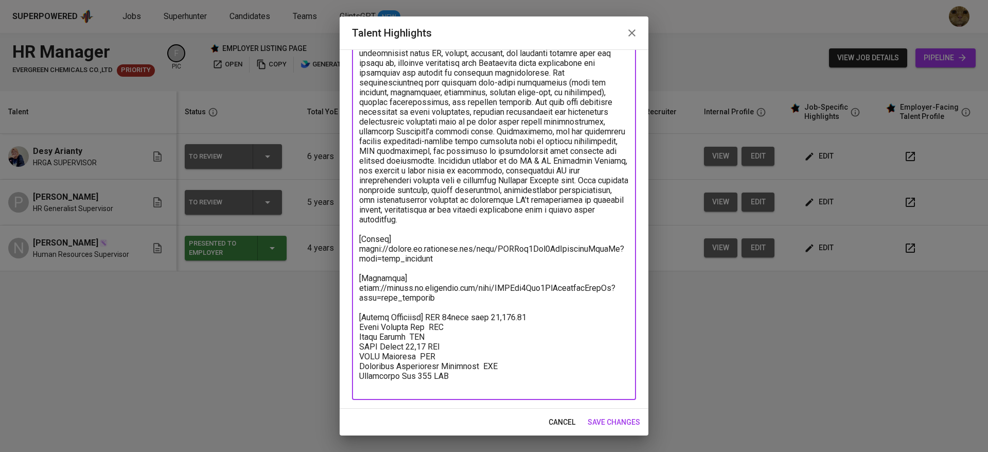
paste textarea "1,892.68"
click at [416, 365] on textarea at bounding box center [494, 199] width 270 height 381
paste textarea "97.75"
click at [472, 377] on textarea at bounding box center [494, 199] width 270 height 381
paste textarea "157.72"
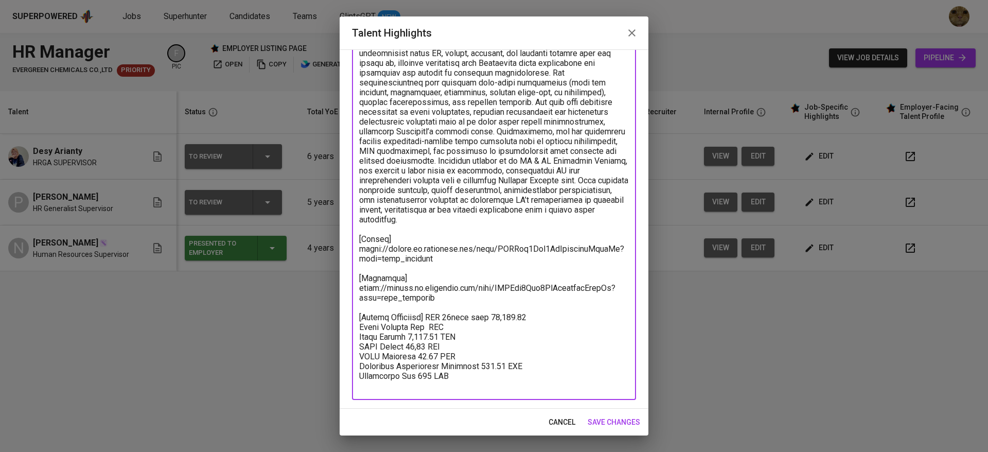
click at [425, 342] on textarea at bounding box center [494, 199] width 270 height 381
click at [425, 339] on textarea at bounding box center [494, 199] width 270 height 381
paste textarea "2,547.95"
click at [468, 329] on textarea at bounding box center [494, 199] width 270 height 381
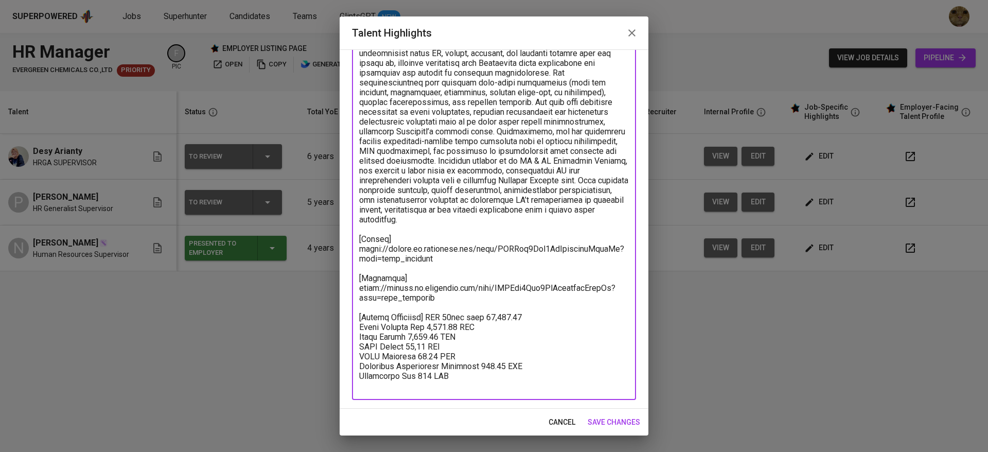
type textarea "Desy has over 12 years of professional experience in Human Resources and Genera…"
click at [619, 413] on button "save changes" at bounding box center [614, 422] width 61 height 19
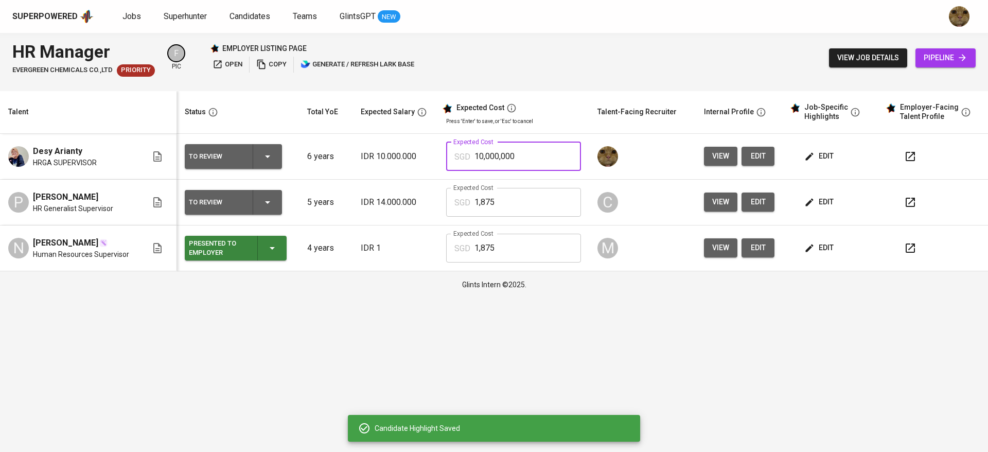
drag, startPoint x: 559, startPoint y: 160, endPoint x: 482, endPoint y: 156, distance: 77.3
click at [482, 156] on div "SGD 10,000,000 Expected Cost" at bounding box center [513, 156] width 135 height 29
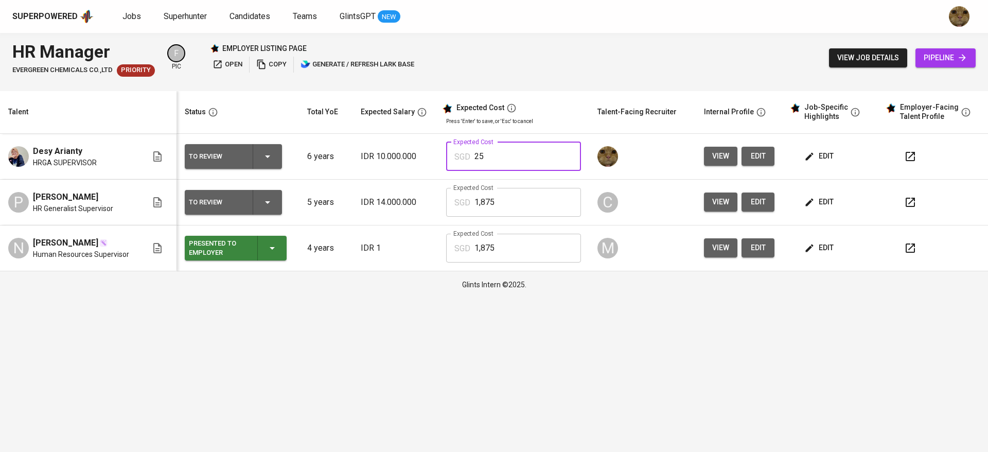
type input "2"
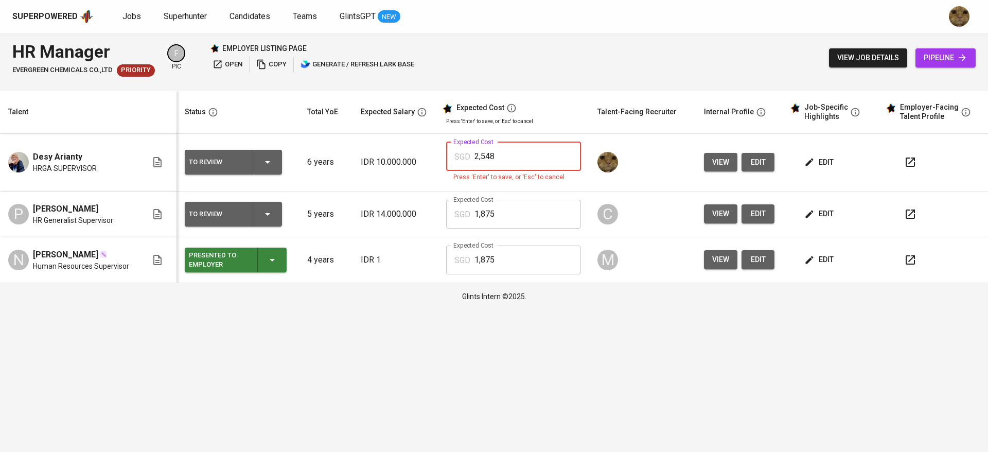
type input "2,548"
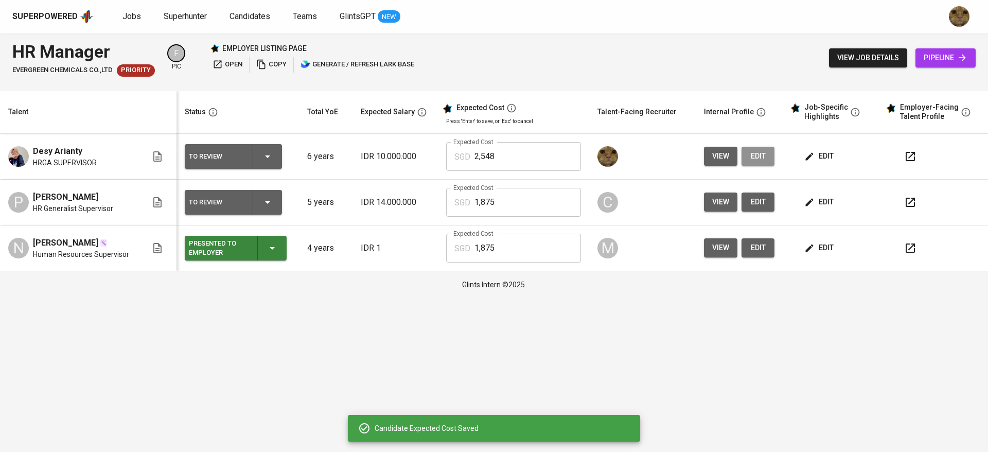
click at [758, 149] on button "edit" at bounding box center [758, 156] width 33 height 19
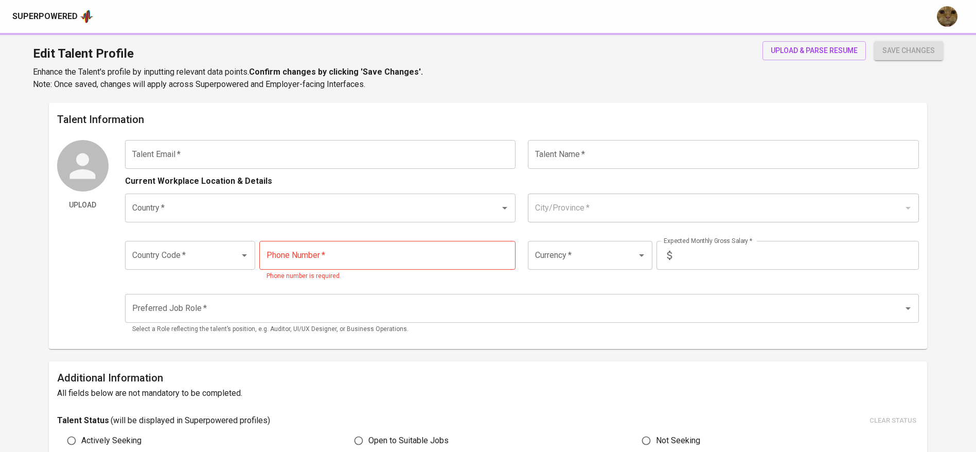
scroll to position [33, 0]
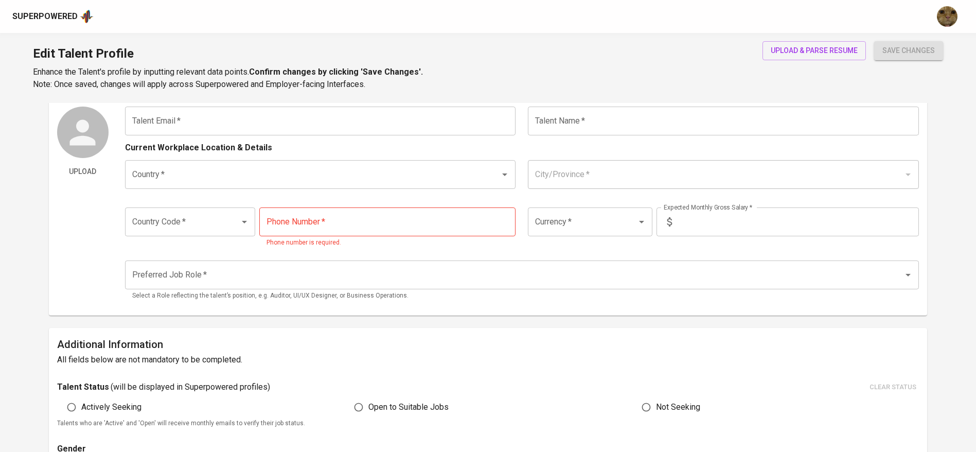
type input "arianty1612@gmail.com"
type input "Desy Arianty"
type input "Indonesia"
type input "Kab. Bekasi, Jawa Barat"
type input "+62"
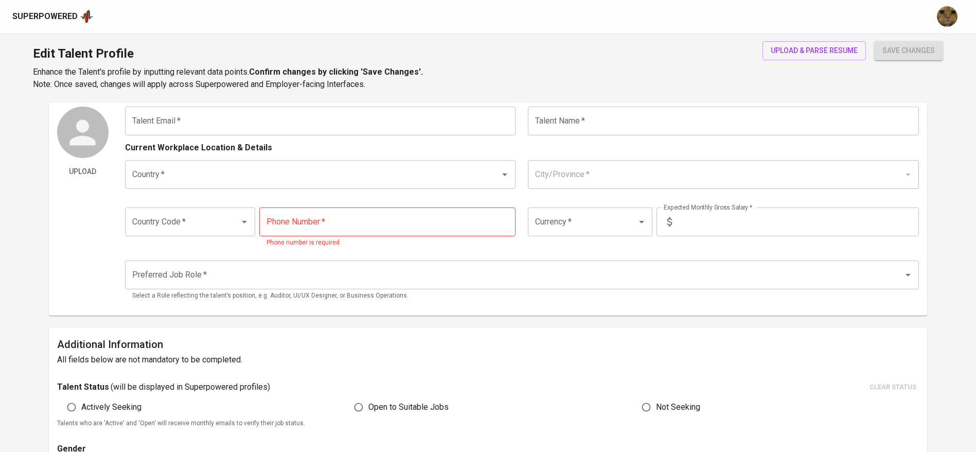
type input "811-1779-511"
type input "IDR"
radio input "true"
type input "6"
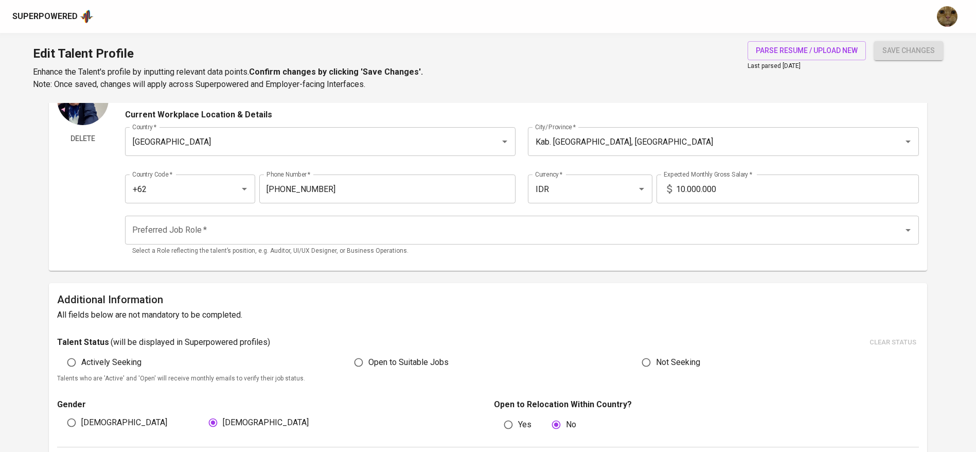
scroll to position [0, 0]
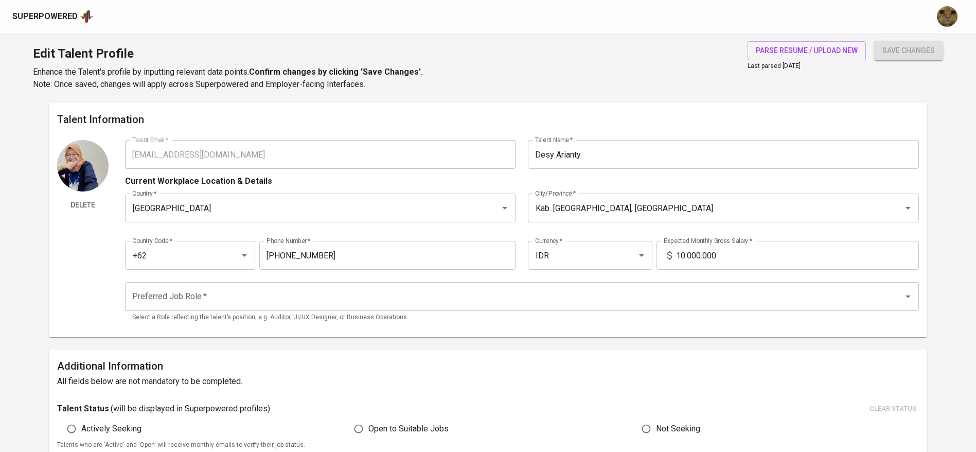
click at [697, 269] on input "10.000.000" at bounding box center [797, 255] width 243 height 29
type input "20.000.000"
click at [874, 41] on button "save changes" at bounding box center [908, 50] width 69 height 19
click at [87, 207] on span "Delete" at bounding box center [82, 205] width 43 height 13
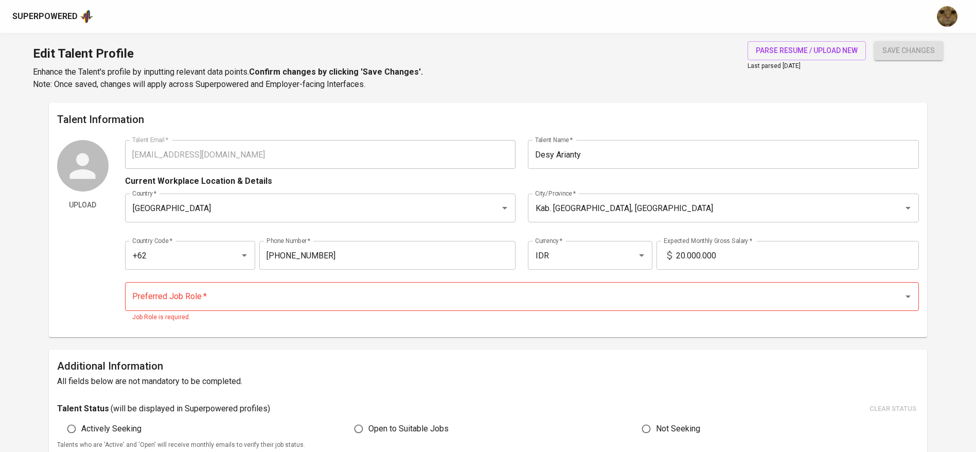
click at [209, 302] on input "Preferred Job Role   *" at bounding box center [508, 297] width 756 height 20
type input "HR MANAGER"
type input "R"
type input "HR"
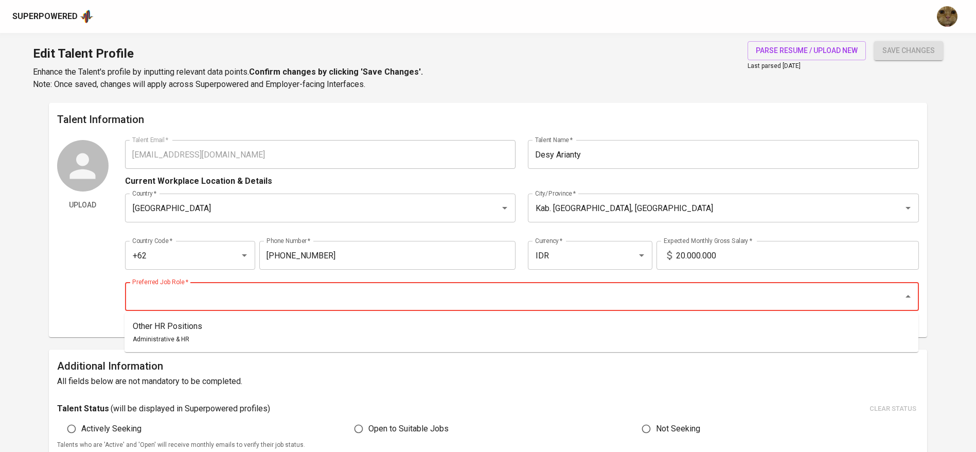
type input "H"
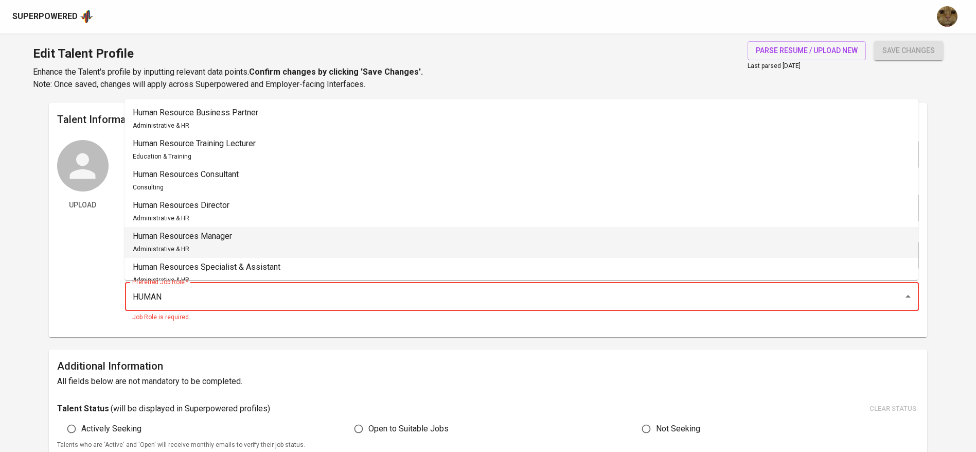
click at [214, 251] on div "Human Resources Manager Administrative & HR" at bounding box center [182, 242] width 99 height 25
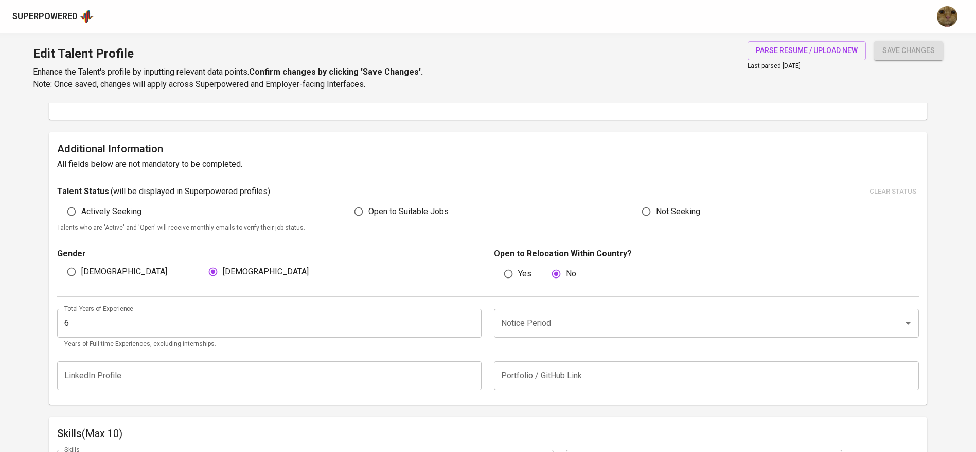
scroll to position [227, 0]
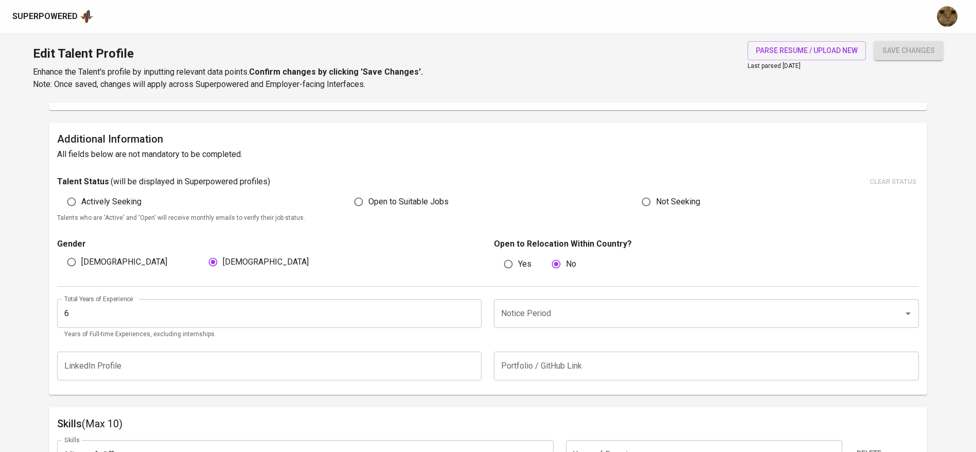
type input "Human Resources Manager"
click at [308, 306] on input "6" at bounding box center [269, 313] width 425 height 29
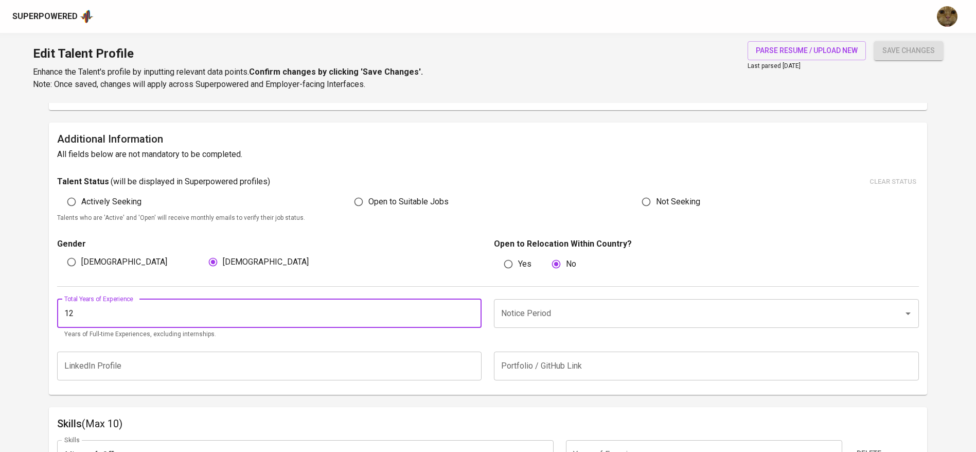
type input "12"
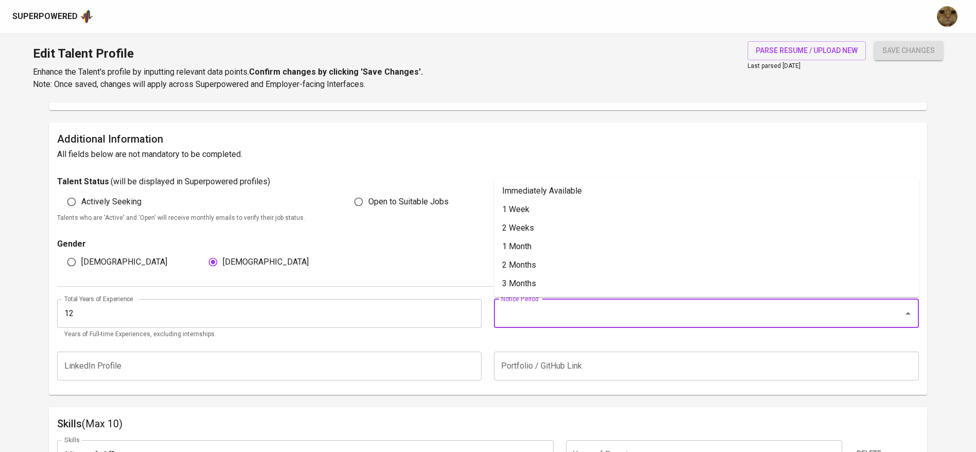
click at [537, 306] on input "Notice Period" at bounding box center [692, 314] width 387 height 20
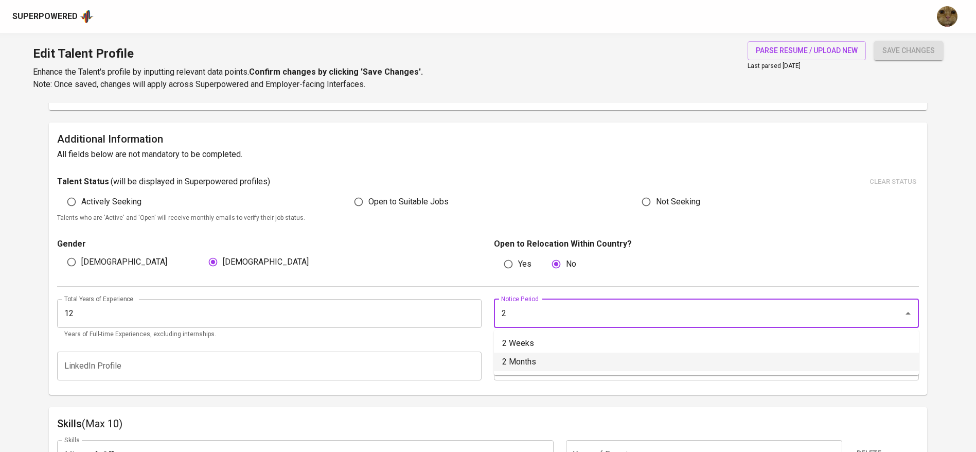
click at [499, 353] on li "2 Months" at bounding box center [706, 362] width 425 height 19
type input "2 Months"
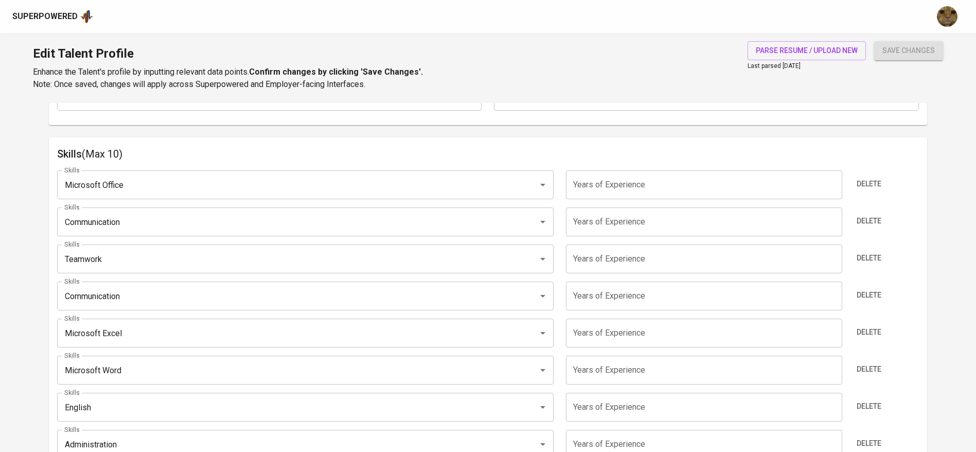
scroll to position [490, 0]
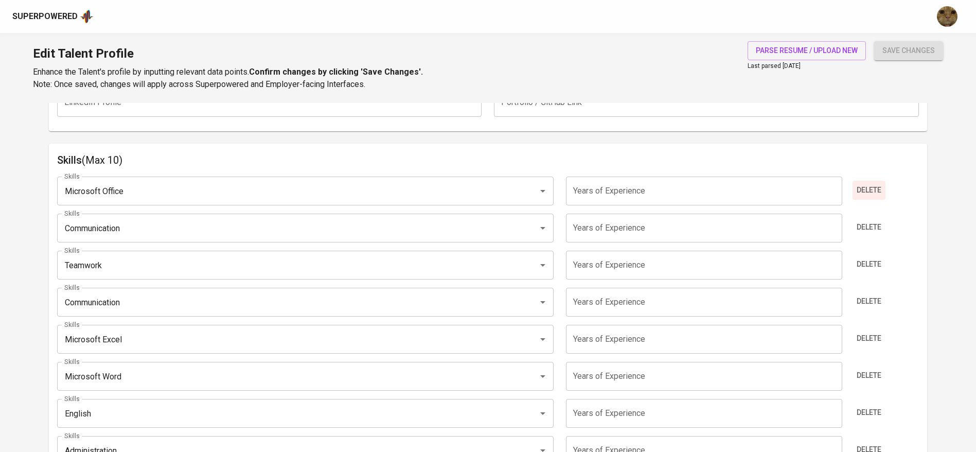
click at [860, 190] on span "Delete" at bounding box center [869, 190] width 25 height 13
click at [860, 221] on span "Delete" at bounding box center [869, 227] width 25 height 13
click at [860, 190] on span "Delete" at bounding box center [869, 190] width 25 height 13
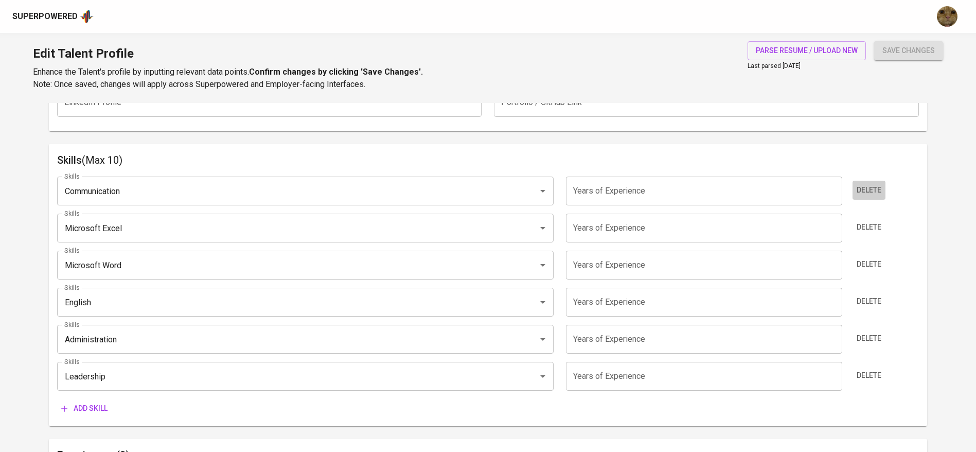
click at [860, 190] on span "Delete" at bounding box center [869, 190] width 25 height 13
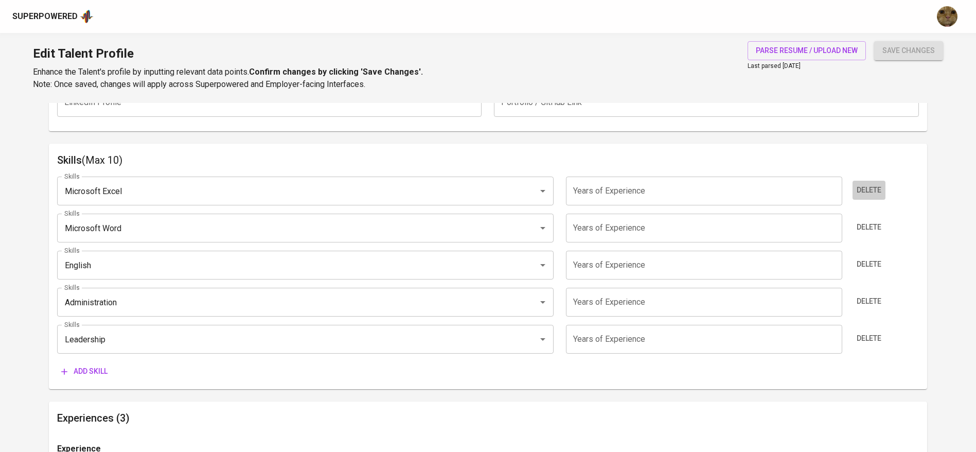
click at [860, 190] on span "Delete" at bounding box center [869, 190] width 25 height 13
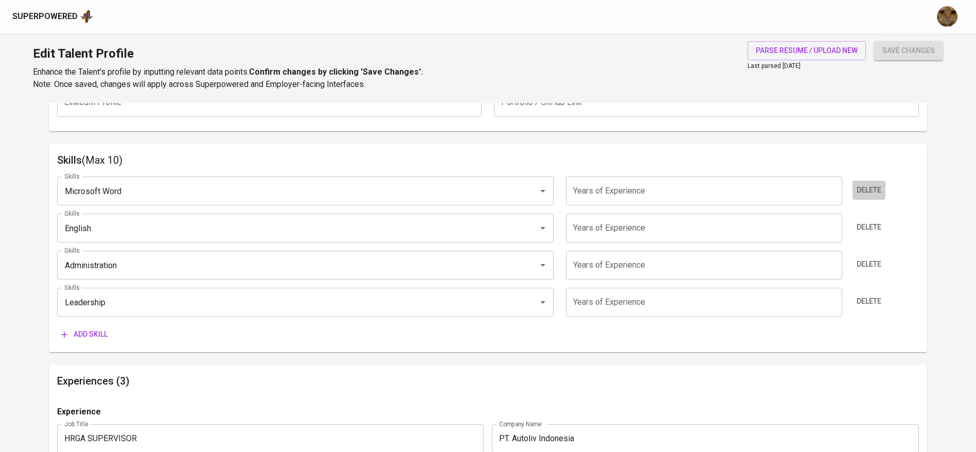
click at [860, 190] on span "Delete" at bounding box center [869, 190] width 25 height 13
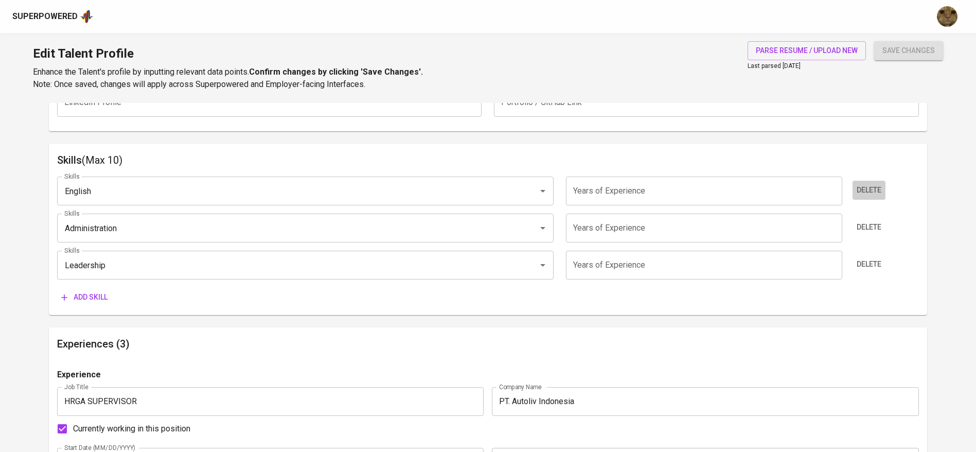
click at [860, 190] on span "Delete" at bounding box center [869, 190] width 25 height 13
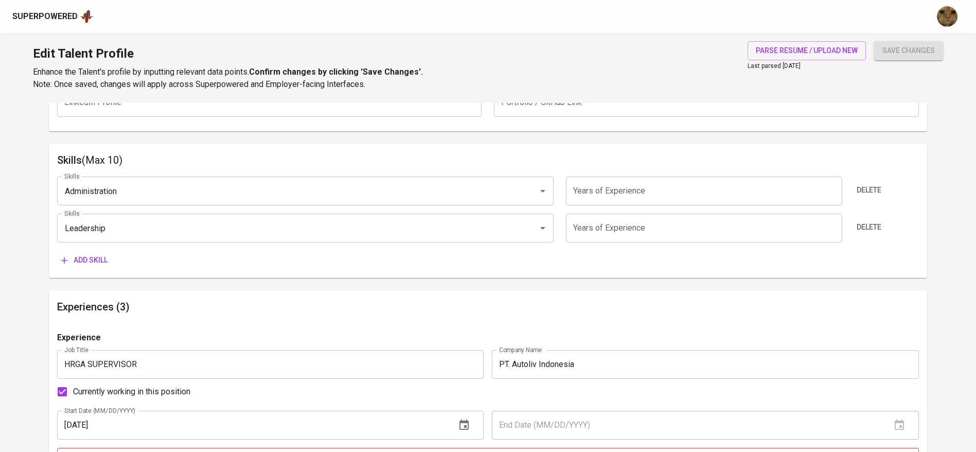
click at [860, 190] on span "Delete" at bounding box center [869, 190] width 25 height 13
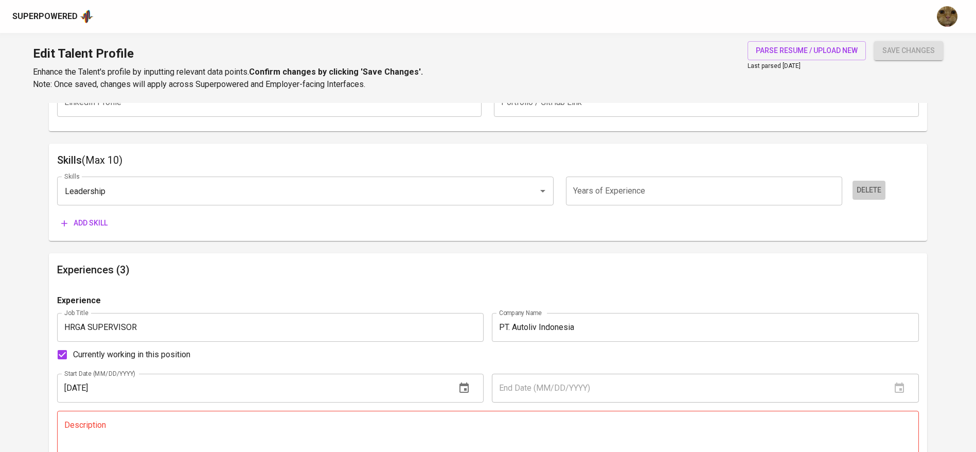
click at [860, 190] on span "Delete" at bounding box center [869, 190] width 25 height 13
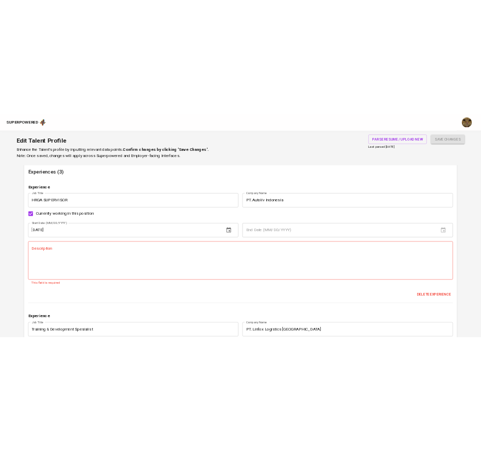
scroll to position [631, 0]
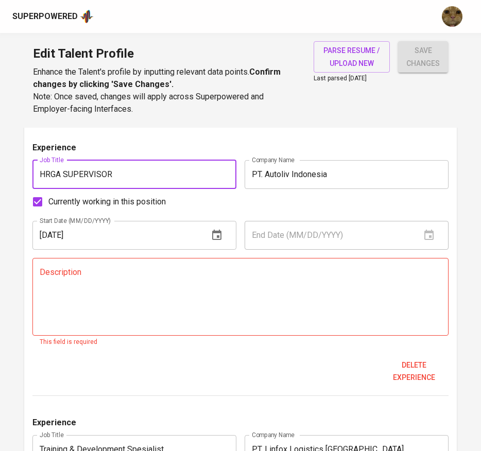
click at [173, 169] on input "HRGA SUPERVISOR" at bounding box center [134, 174] width 204 height 29
type input "a"
type input "Asssistant Manager HRGA - QES Manager"
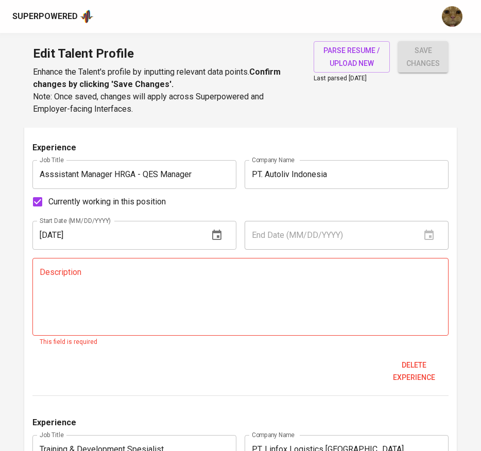
click at [372, 164] on input "PT. Autoliv Indonesia" at bounding box center [346, 174] width 204 height 29
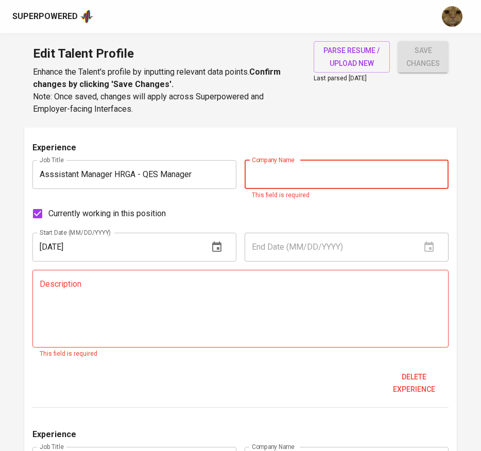
paste input "PT. Toyota Tsusho Nusa Transport"
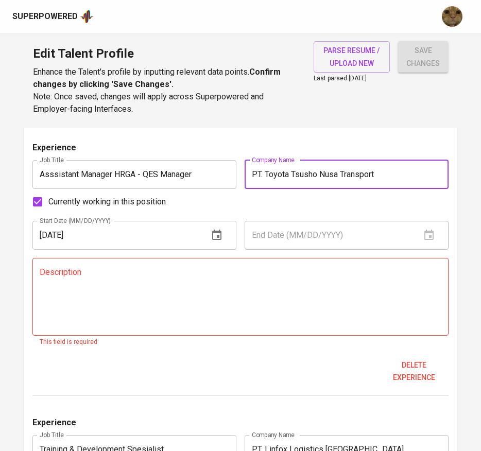
type input "PT. Toyota Tsusho Nusa Transport"
click at [38, 202] on input "Currently working in this position" at bounding box center [38, 202] width 22 height 22
checkbox input "false"
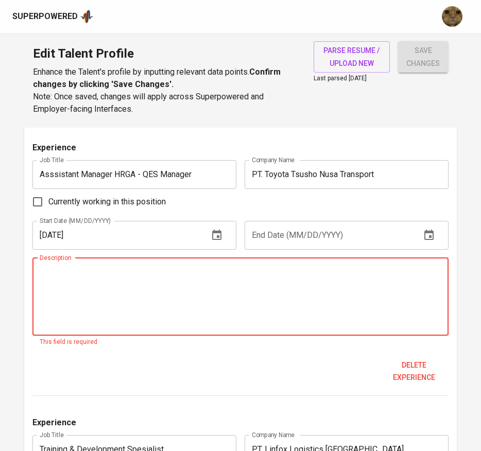
click at [341, 276] on textarea at bounding box center [241, 296] width 402 height 59
click at [322, 261] on div "Description" at bounding box center [240, 297] width 416 height 78
click at [147, 234] on input "03/01/2021" at bounding box center [116, 235] width 168 height 29
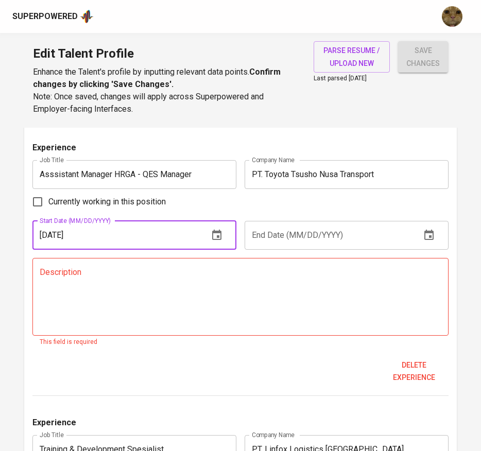
type input "10/01/2024"
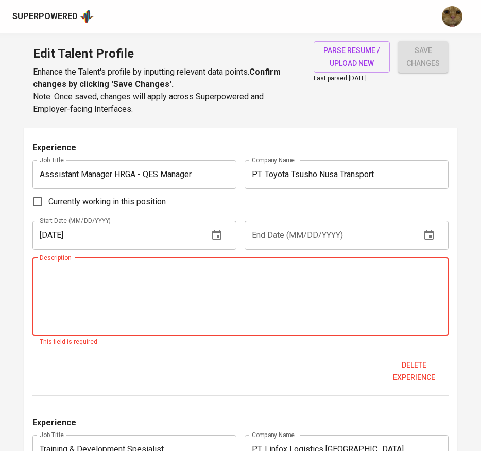
click at [50, 303] on textarea at bounding box center [241, 296] width 402 height 59
paste textarea "A. HR Operations & Payroll Management Responsible for end-to-end payroll monito…"
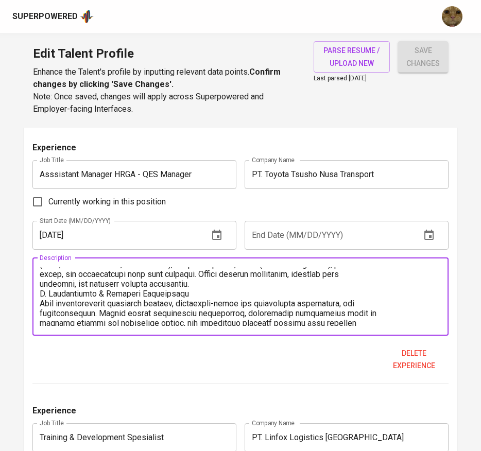
scroll to position [0, 0]
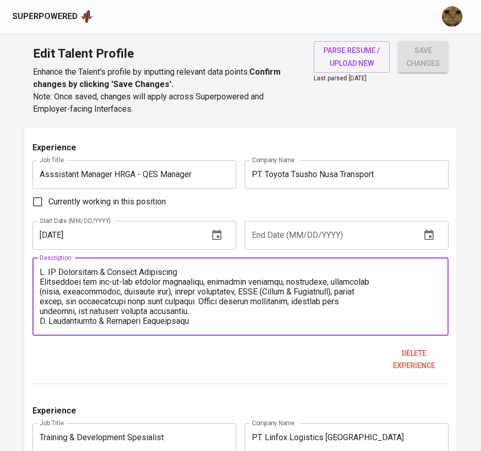
click at [206, 307] on textarea at bounding box center [241, 296] width 402 height 59
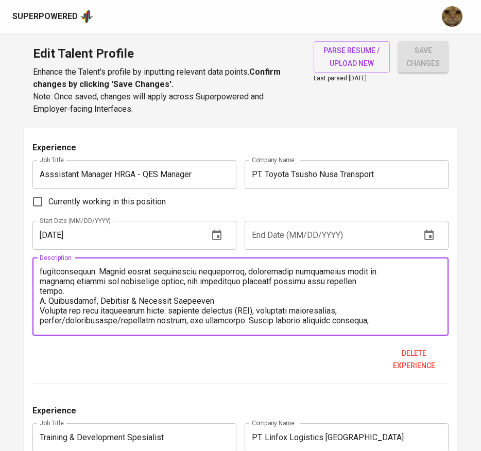
scroll to position [82, 0]
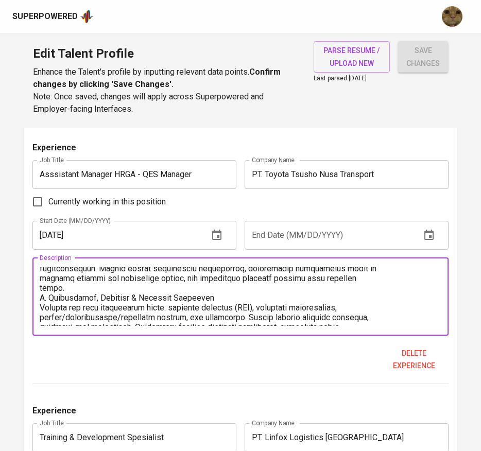
click at [77, 288] on textarea at bounding box center [241, 296] width 402 height 59
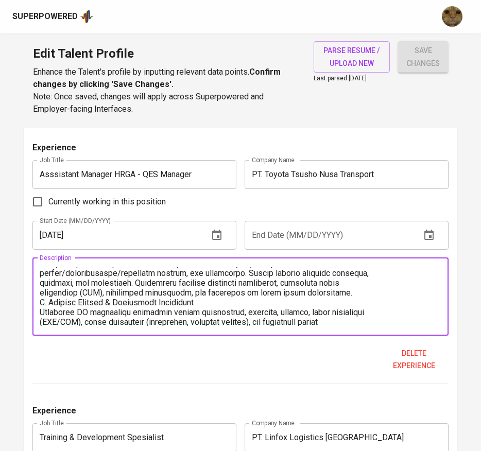
scroll to position [139, 0]
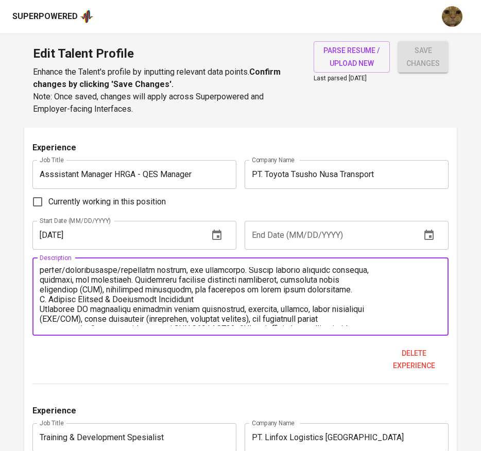
click at [337, 288] on textarea at bounding box center [241, 296] width 402 height 59
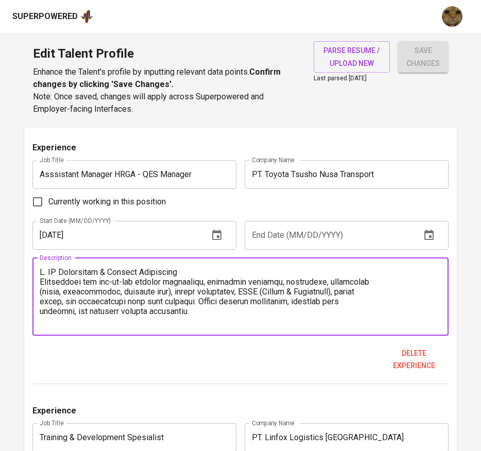
click at [365, 285] on textarea at bounding box center [241, 296] width 402 height 59
click at [371, 293] on textarea at bounding box center [241, 296] width 402 height 59
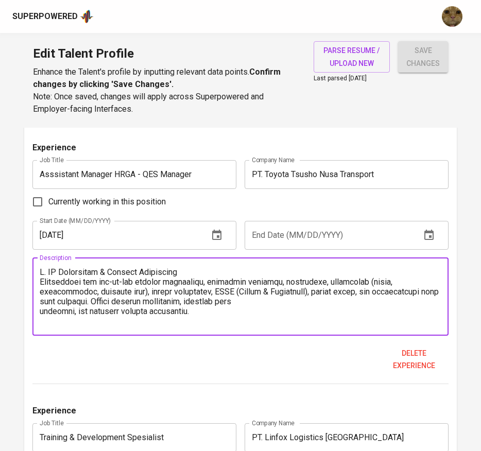
click at [297, 305] on textarea at bounding box center [241, 296] width 402 height 59
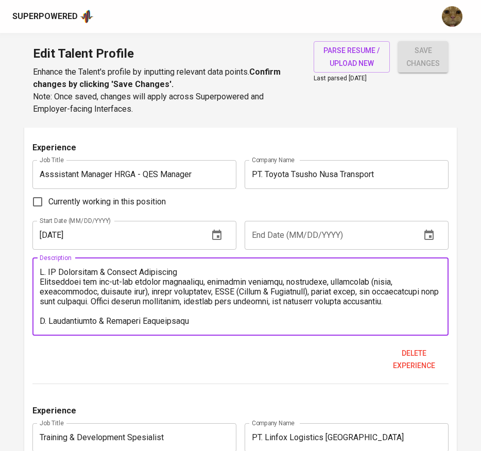
click at [392, 293] on textarea at bounding box center [241, 296] width 402 height 59
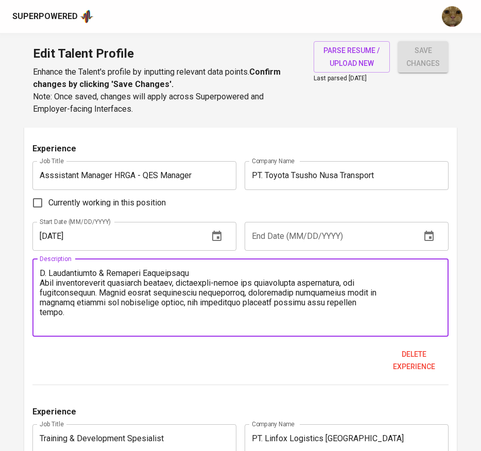
scroll to position [49, 0]
click at [381, 294] on textarea at bounding box center [241, 297] width 402 height 59
click at [373, 299] on textarea at bounding box center [241, 297] width 402 height 59
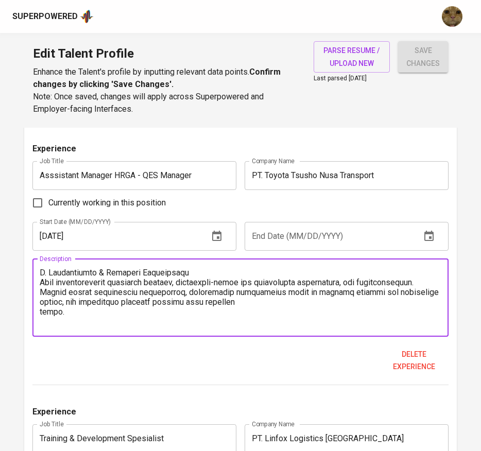
click at [349, 316] on textarea at bounding box center [241, 297] width 402 height 59
click at [345, 312] on textarea at bounding box center [241, 297] width 402 height 59
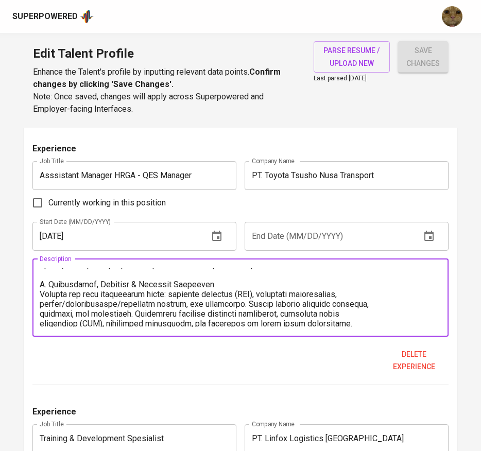
scroll to position [88, 0]
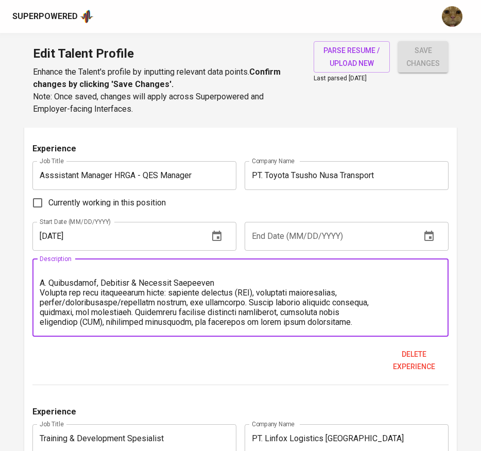
click at [382, 287] on textarea at bounding box center [241, 297] width 402 height 59
click at [357, 301] on textarea at bounding box center [241, 297] width 402 height 59
click at [375, 309] on textarea at bounding box center [241, 297] width 402 height 59
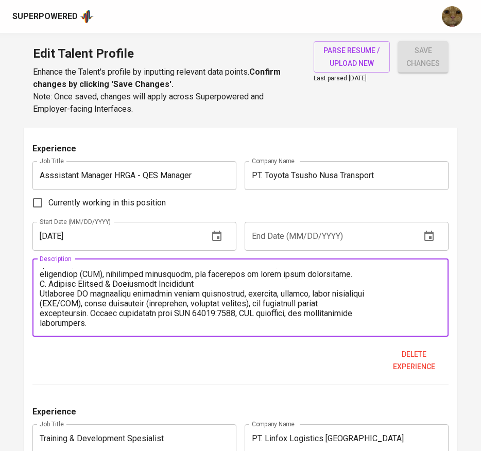
scroll to position [110, 0]
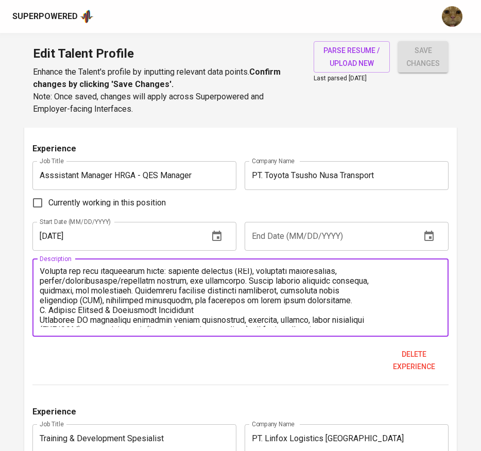
click at [344, 309] on textarea at bounding box center [241, 297] width 402 height 59
click at [342, 301] on textarea at bounding box center [241, 297] width 402 height 59
click at [369, 291] on textarea at bounding box center [241, 297] width 402 height 59
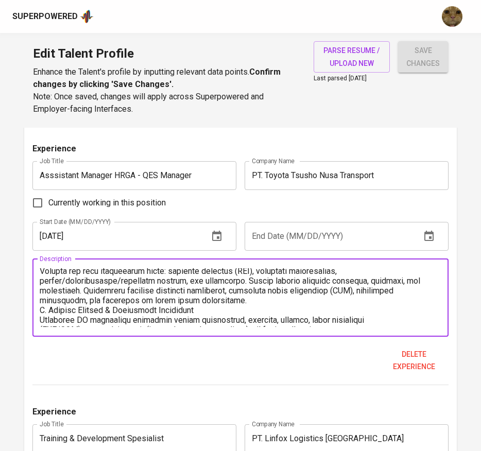
scroll to position [137, 0]
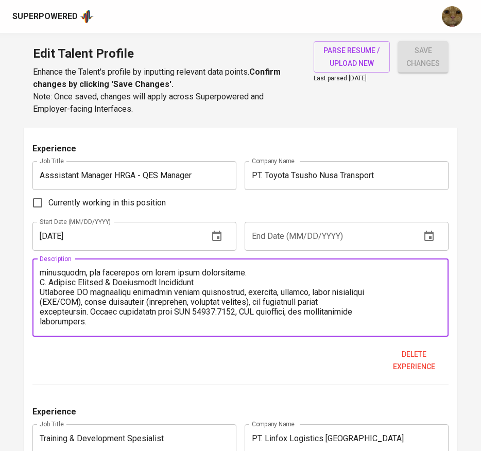
click at [254, 272] on textarea at bounding box center [241, 297] width 402 height 59
click at [240, 280] on textarea at bounding box center [241, 297] width 402 height 59
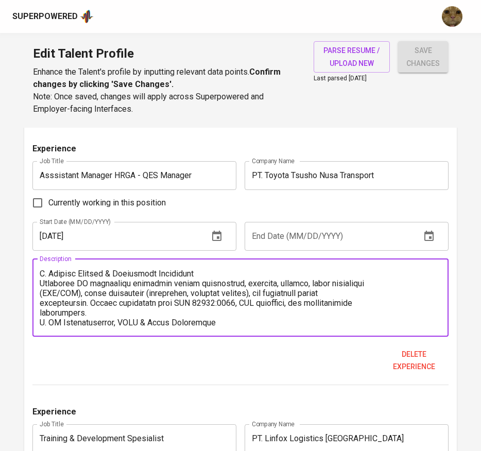
click at [374, 296] on textarea at bounding box center [241, 297] width 402 height 59
click at [322, 300] on textarea at bounding box center [241, 297] width 402 height 59
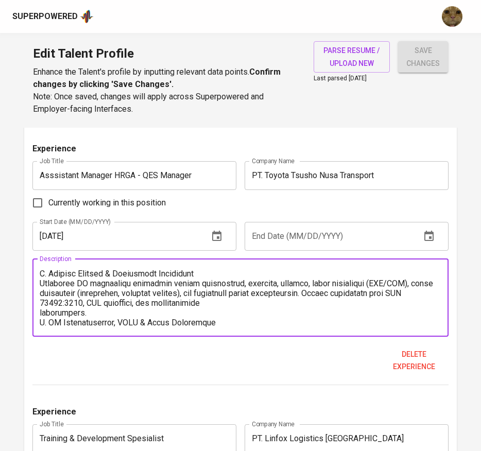
click at [284, 310] on textarea at bounding box center [241, 297] width 402 height 59
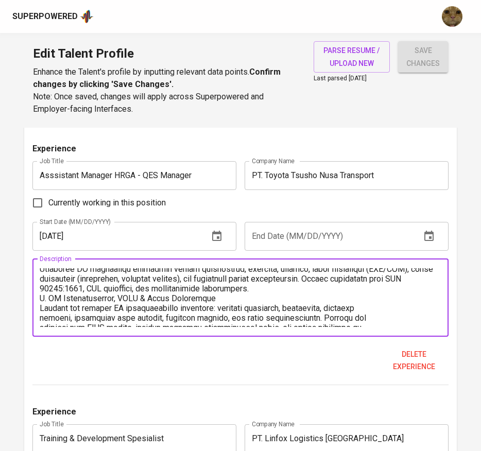
scroll to position [173, 0]
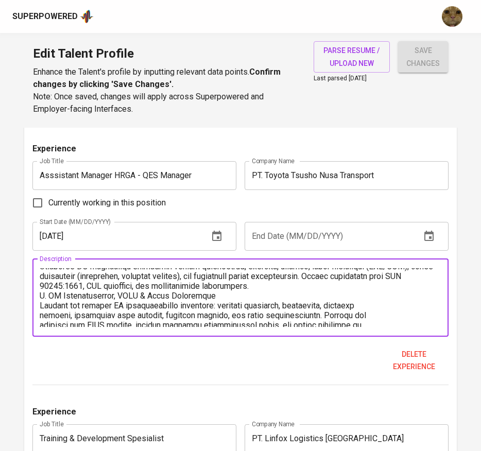
click at [322, 286] on textarea at bounding box center [241, 297] width 402 height 59
click at [298, 293] on textarea at bounding box center [241, 297] width 402 height 59
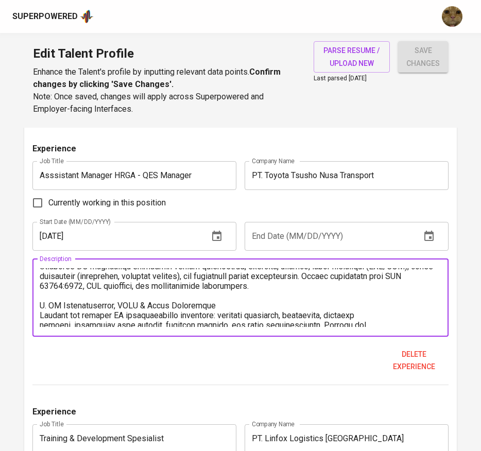
scroll to position [205, 0]
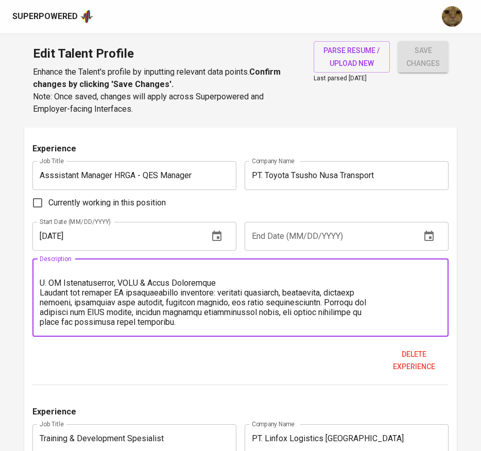
click at [393, 295] on textarea at bounding box center [241, 297] width 402 height 59
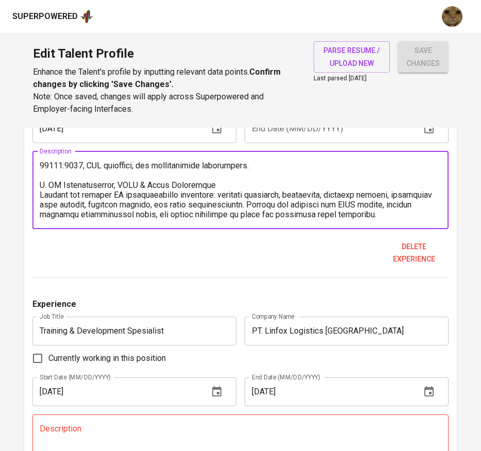
scroll to position [738, 0]
type textarea "A. HR Operations & Payroll Management Responsible for end-to-end payroll monito…"
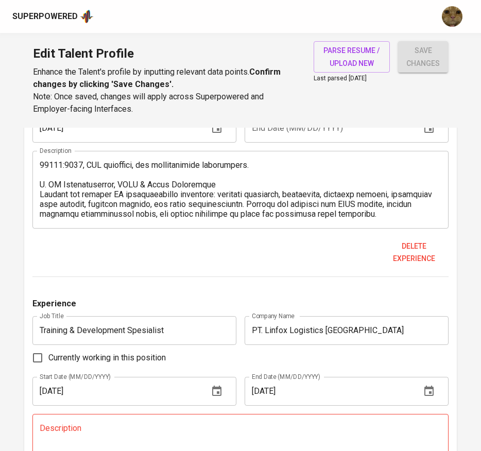
click at [356, 329] on input "PT. Linfox Logistics Indonesia" at bounding box center [346, 330] width 204 height 29
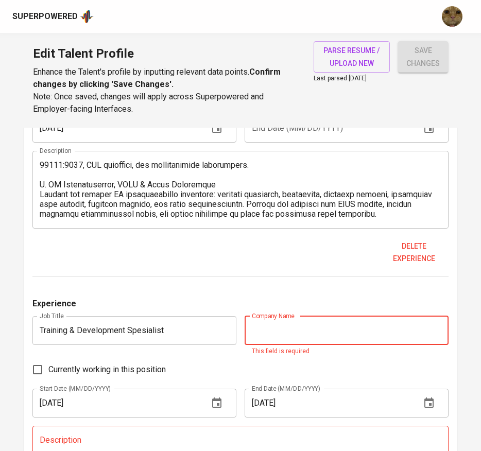
paste input "PT. Asia Indopack Industries"
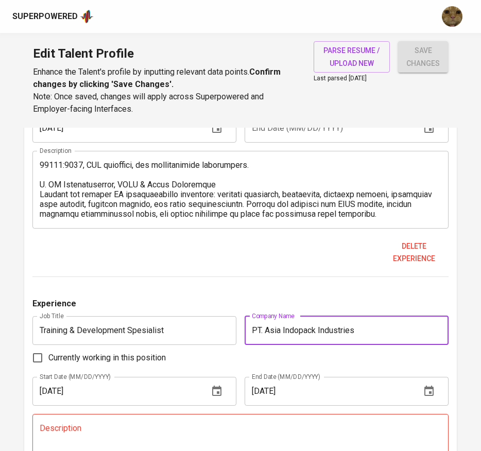
type input "PT. Asia Indopack Industries"
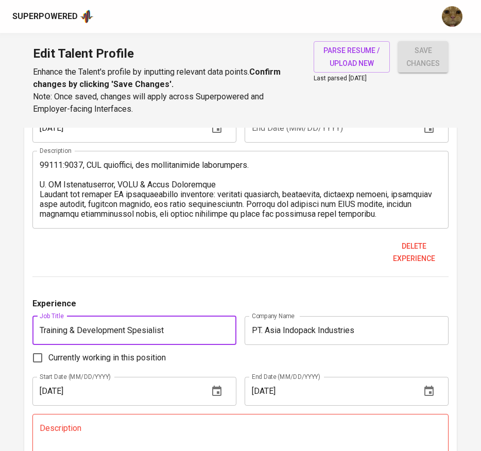
click at [192, 326] on input "Training & Development Spesialist" at bounding box center [134, 330] width 204 height 29
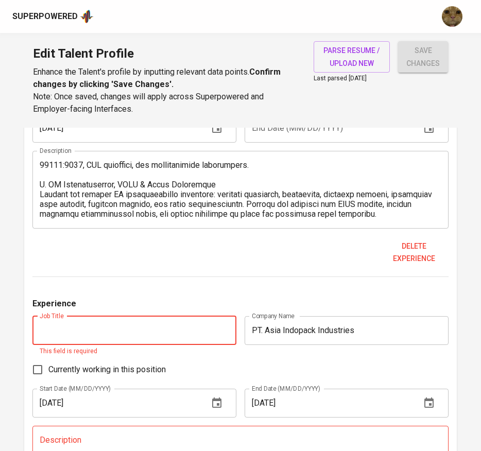
paste input "HRGA - QHSE Manager"
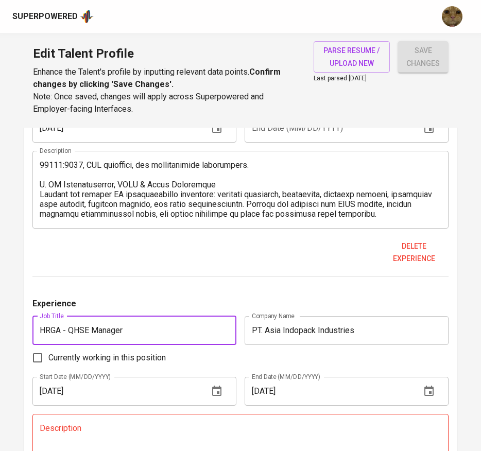
scroll to position [466, 0]
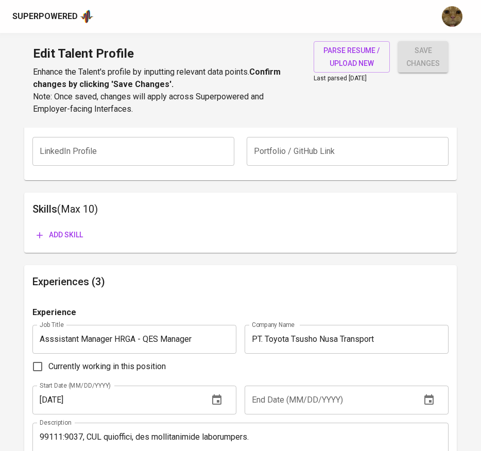
type input "HRGA - QHSE Manager"
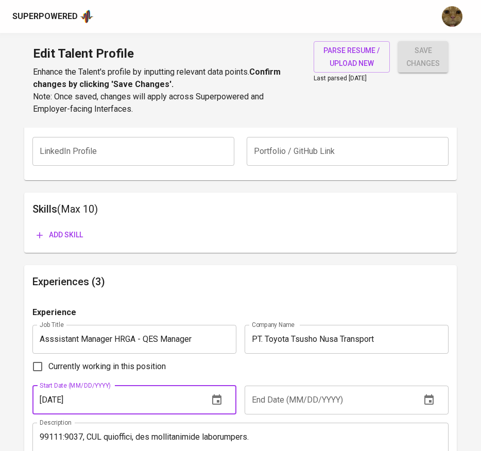
click at [85, 396] on input "10/01/2024" at bounding box center [116, 399] width 168 height 29
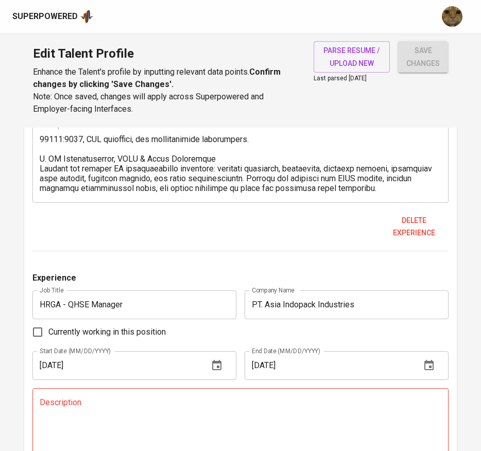
scroll to position [767, 0]
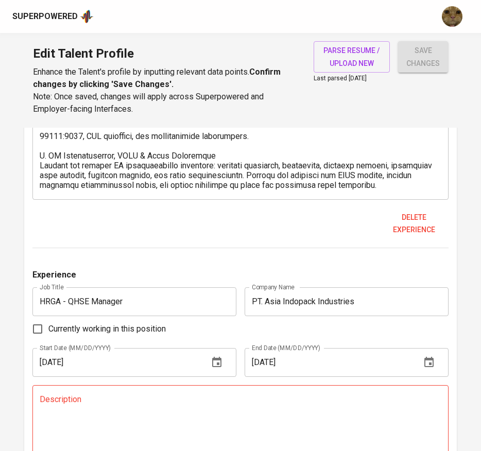
click at [115, 375] on input "11/01/2017" at bounding box center [116, 362] width 168 height 29
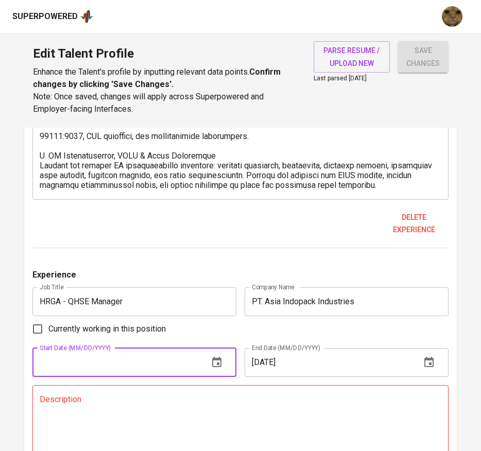
paste input "10/01/2024"
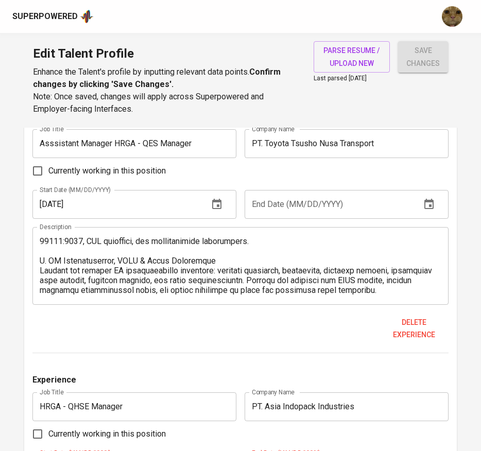
scroll to position [781, 0]
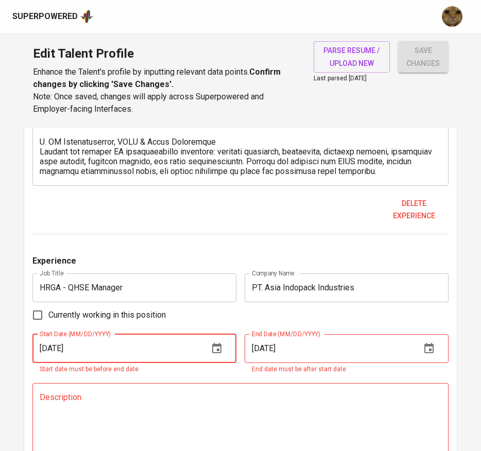
type input "10/01/2023"
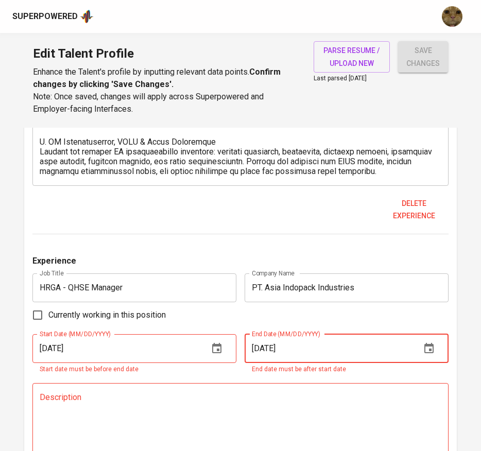
click at [277, 343] on input "03/01/2021" at bounding box center [328, 348] width 168 height 29
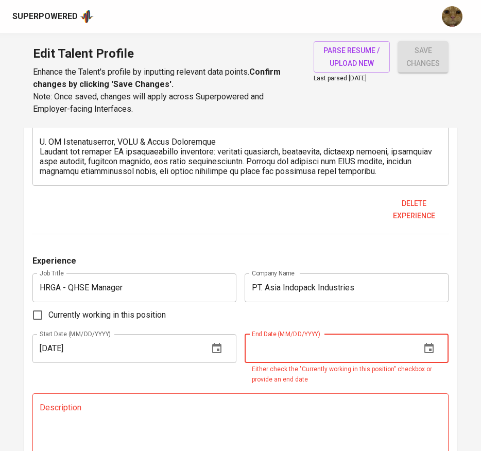
paste input "10/01/2024"
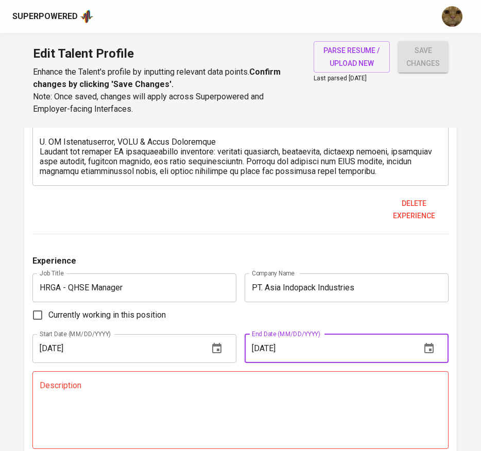
click at [270, 347] on input "10/01/2024" at bounding box center [328, 348] width 168 height 29
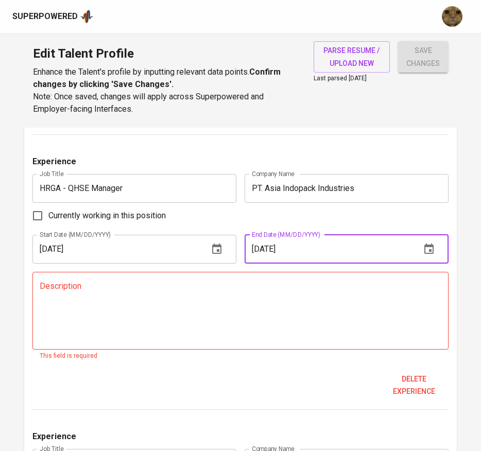
scroll to position [882, 0]
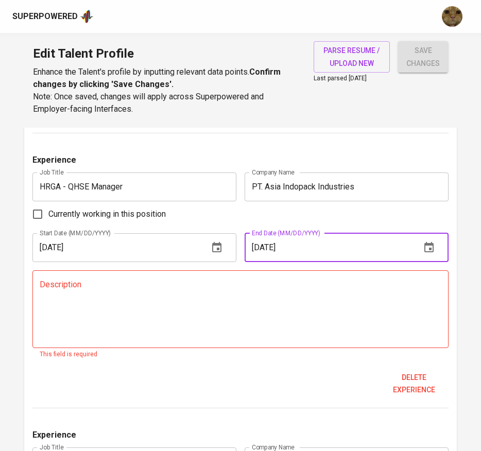
type input "10/01/2024"
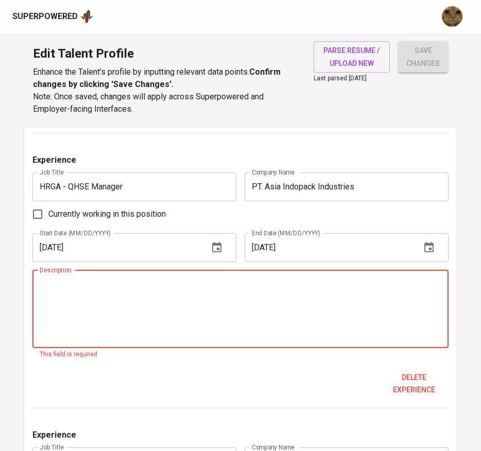
click at [222, 322] on textarea at bounding box center [241, 308] width 402 height 59
paste textarea "Responsibility : Responsible for driving organizational transformation initiati…"
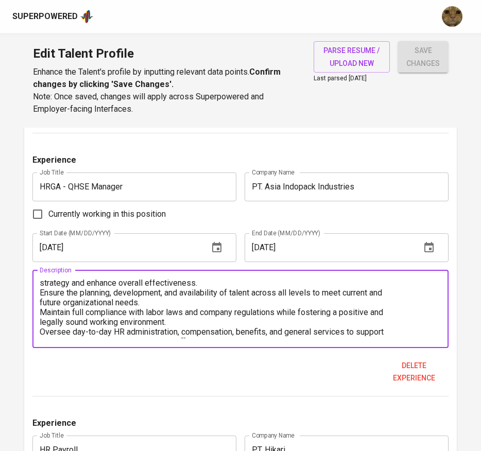
scroll to position [0, 0]
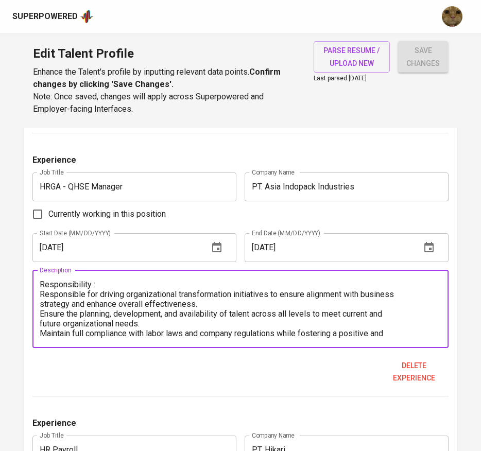
drag, startPoint x: 106, startPoint y: 280, endPoint x: 34, endPoint y: 277, distance: 71.6
click at [34, 277] on div "Responsibility : Responsible for driving organizational transformation initiati…" at bounding box center [240, 309] width 416 height 78
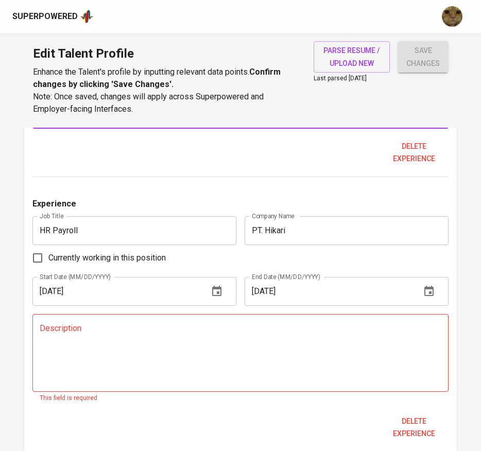
scroll to position [1113, 0]
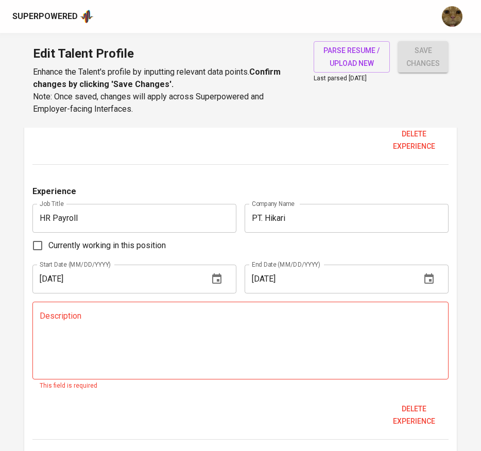
type textarea "- Responsible for driving organizational transformation initiatives to ensure a…"
click at [341, 228] on input "PT. Hikari" at bounding box center [346, 218] width 204 height 29
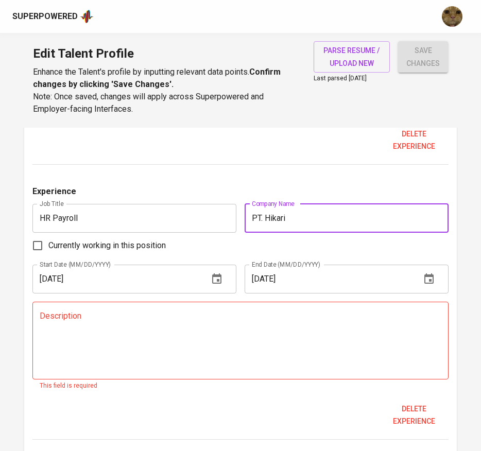
type input "]"
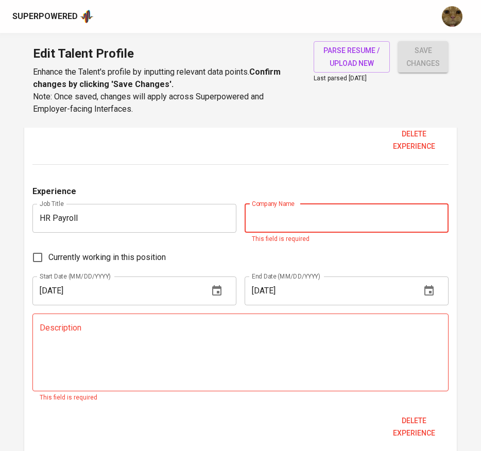
paste input "PT. Autoliv Indonesia"
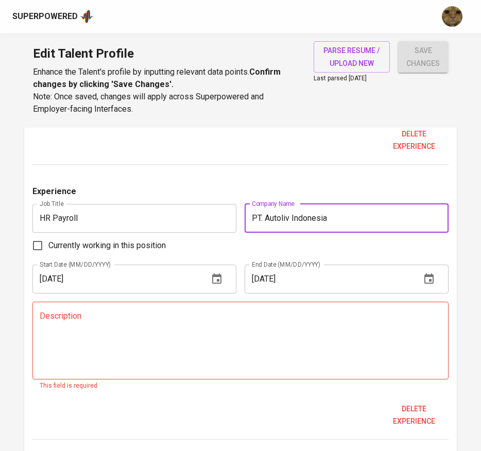
type input "PT. Autoliv Indonesia"
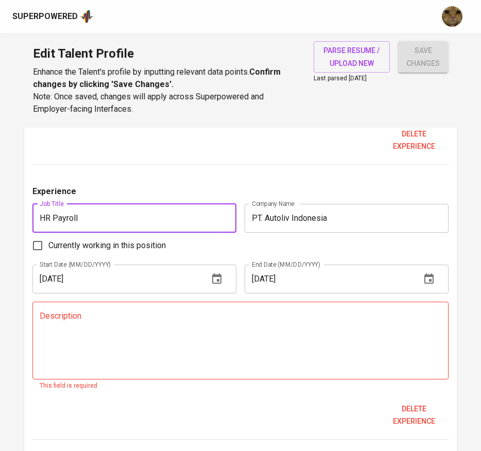
click at [164, 222] on input "HR Payroll" at bounding box center [134, 218] width 204 height 29
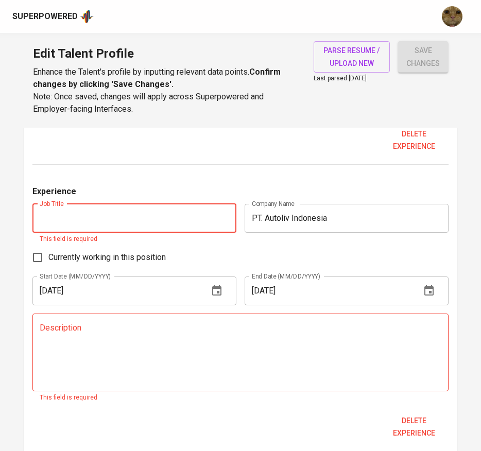
paste input "HR Supervisor"
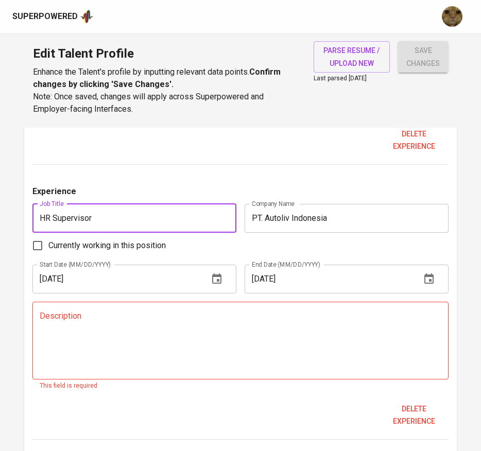
type input "HR Supervisor"
click at [94, 276] on input "08/01/2013" at bounding box center [116, 279] width 168 height 29
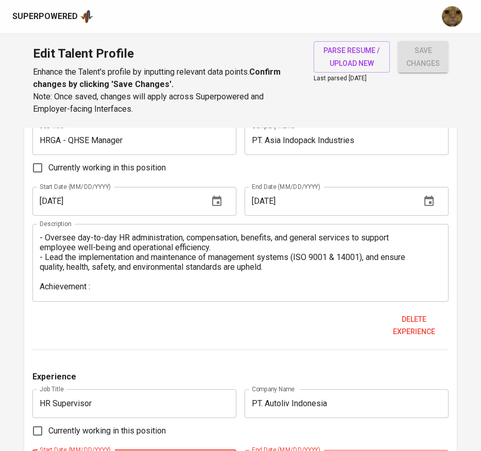
scroll to position [906, 0]
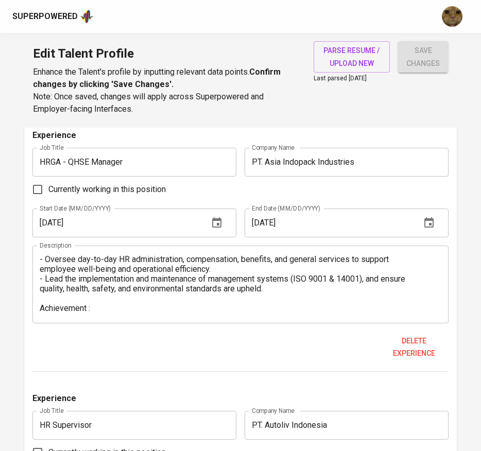
type input "03/01/2021"
click at [167, 227] on input "10/01/2023" at bounding box center [116, 222] width 168 height 29
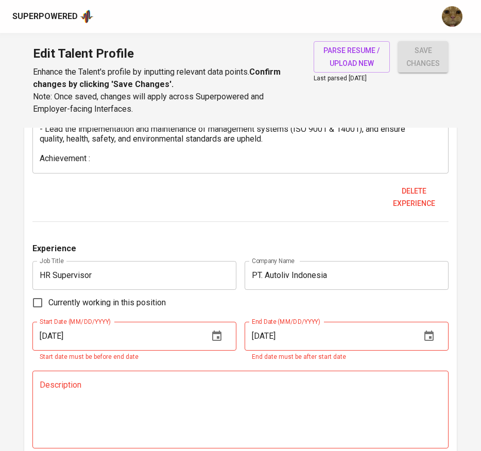
scroll to position [1059, 0]
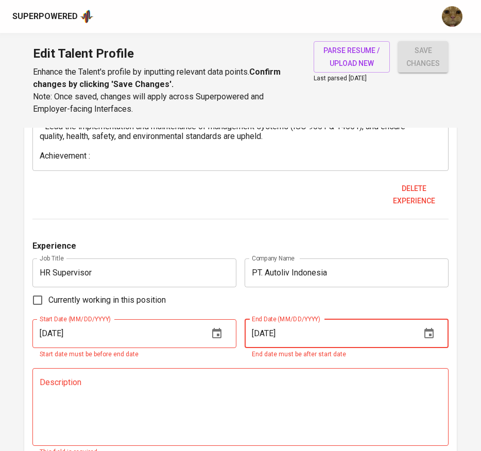
click at [315, 330] on input "11/01/2017" at bounding box center [328, 333] width 168 height 29
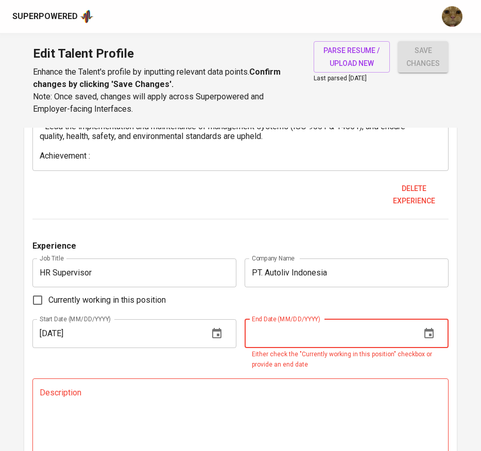
paste input "10/01/2023"
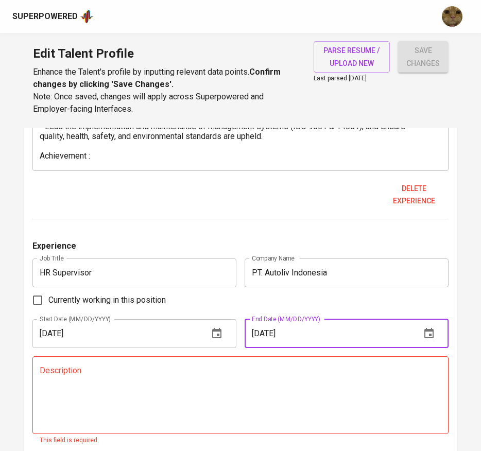
type input "10/01/2023"
click at [312, 297] on div "Currently working in this position" at bounding box center [240, 300] width 416 height 22
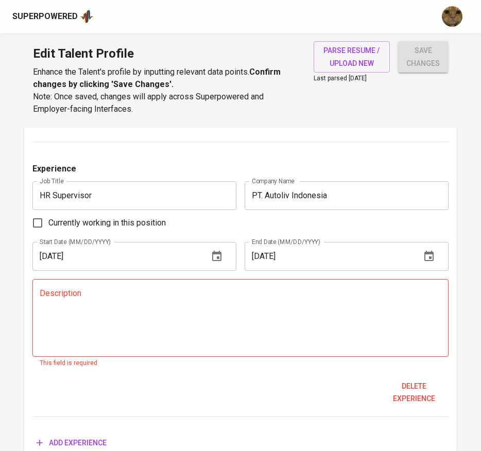
click at [190, 325] on textarea at bounding box center [241, 317] width 402 height 59
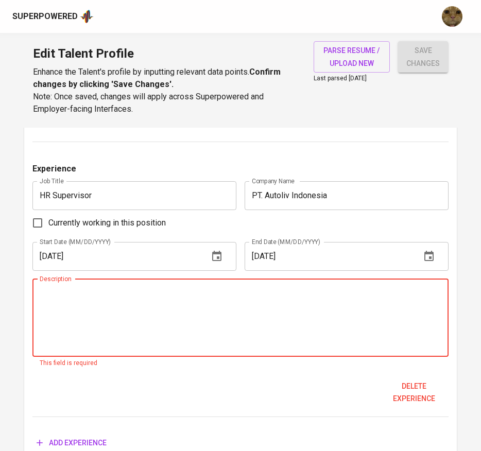
paste textarea "A. Training & Talent Development Lead the execution of end-to-end training prog…"
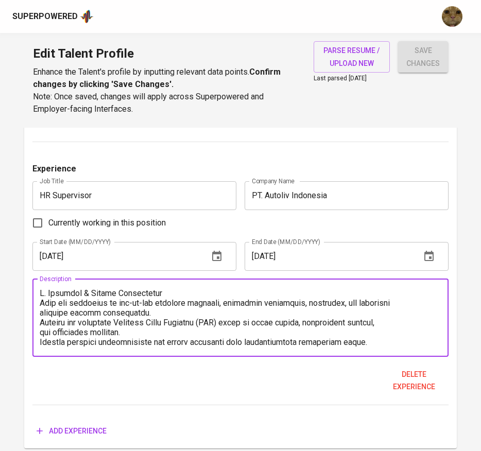
scroll to position [8, 0]
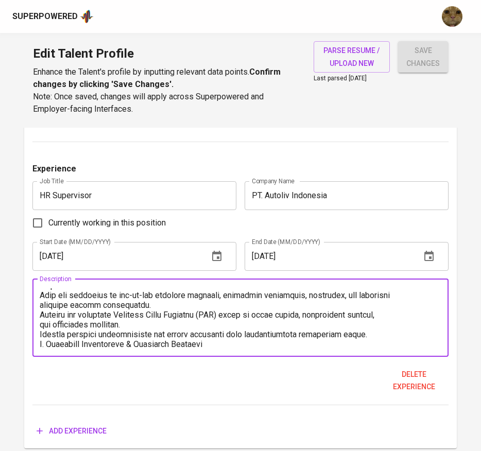
click at [368, 335] on textarea at bounding box center [241, 317] width 402 height 59
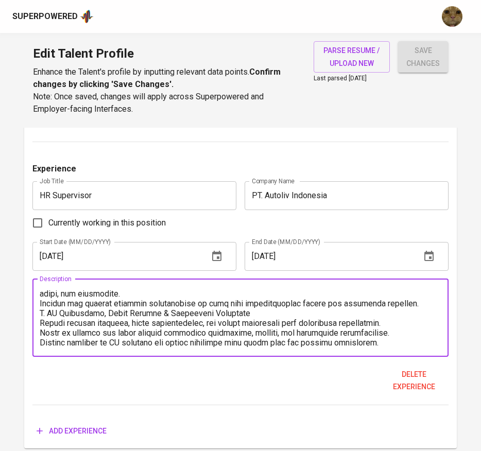
scroll to position [75, 0]
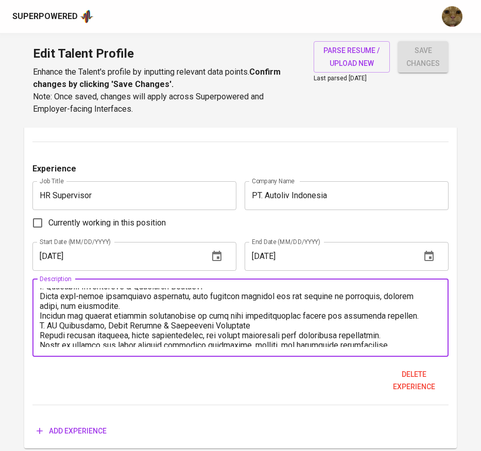
click at [133, 305] on textarea at bounding box center [241, 317] width 402 height 59
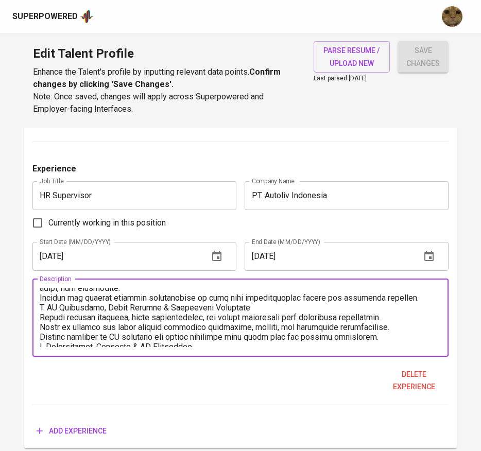
scroll to position [83, 0]
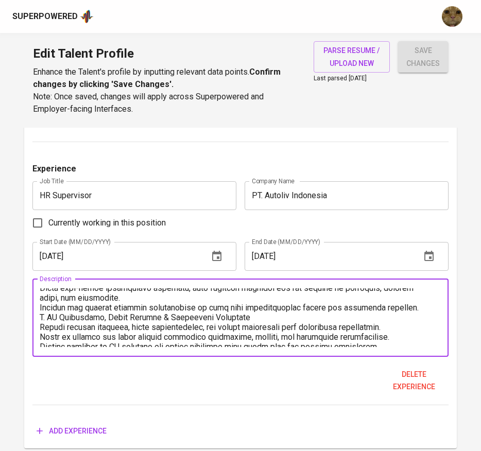
click at [411, 304] on textarea at bounding box center [241, 317] width 402 height 59
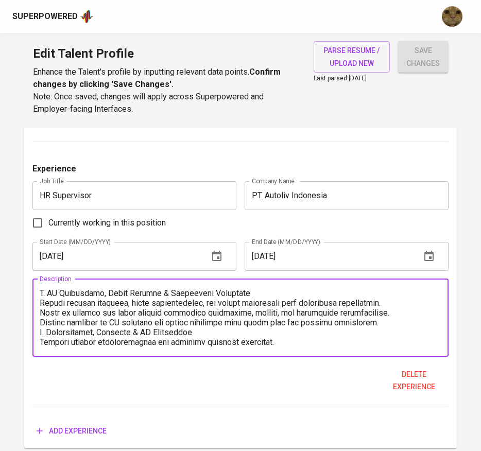
scroll to position [119, 0]
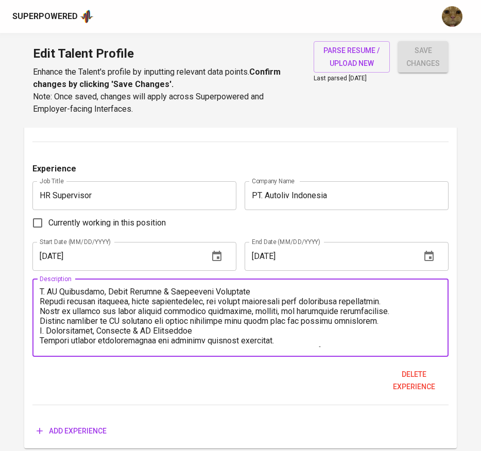
drag, startPoint x: 411, startPoint y: 303, endPoint x: 396, endPoint y: 314, distance: 18.7
click at [396, 314] on textarea at bounding box center [241, 317] width 402 height 59
click at [392, 322] on textarea at bounding box center [241, 317] width 402 height 59
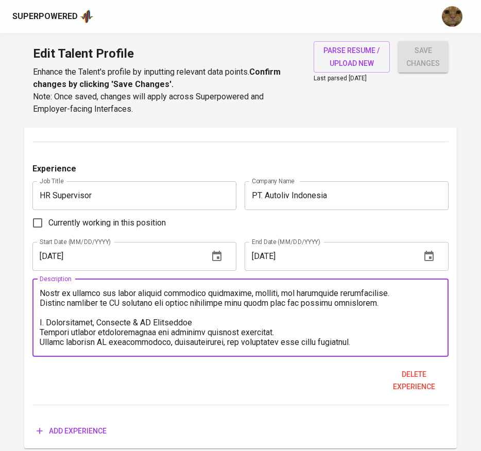
click at [330, 386] on div "Delete experience" at bounding box center [240, 380] width 416 height 31
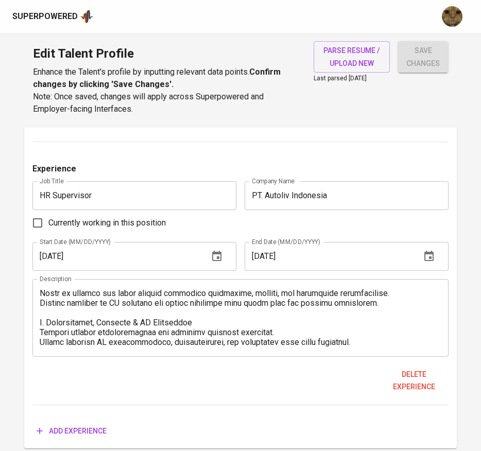
scroll to position [1179, 0]
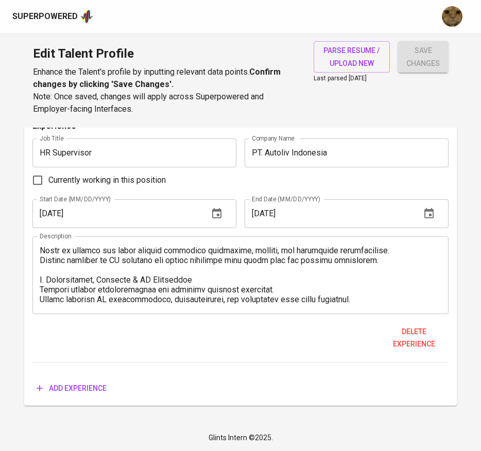
click at [377, 301] on textarea at bounding box center [241, 274] width 402 height 59
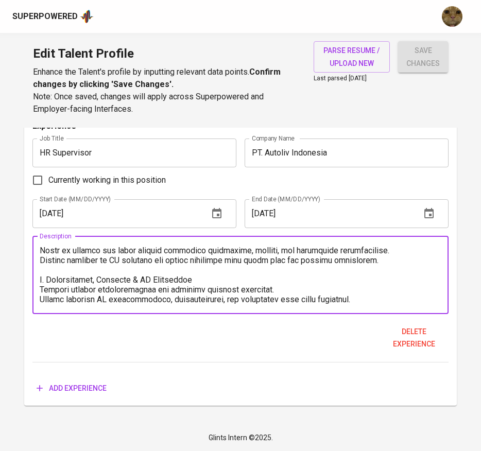
paste textarea "E. General Affairs & Systems Management Supervise general services (security, t…"
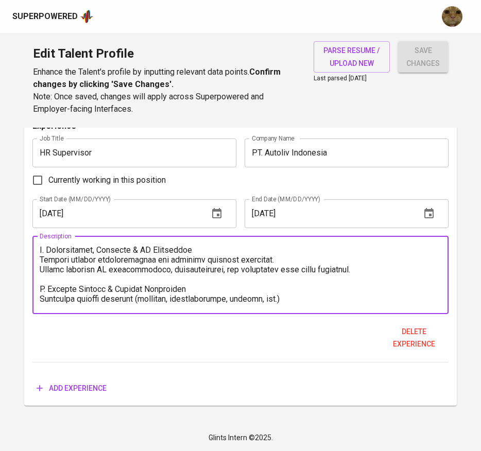
scroll to position [166, 0]
click at [289, 301] on textarea at bounding box center [241, 274] width 402 height 59
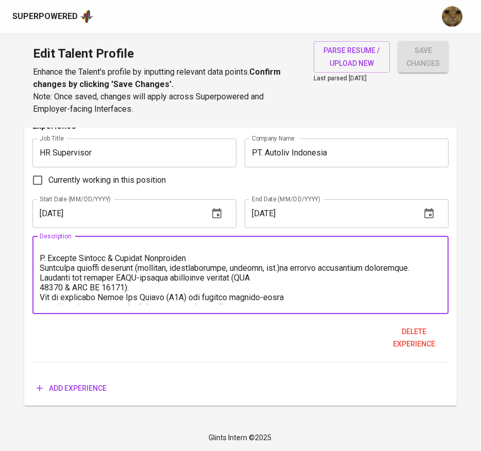
click at [295, 279] on textarea at bounding box center [241, 274] width 402 height 59
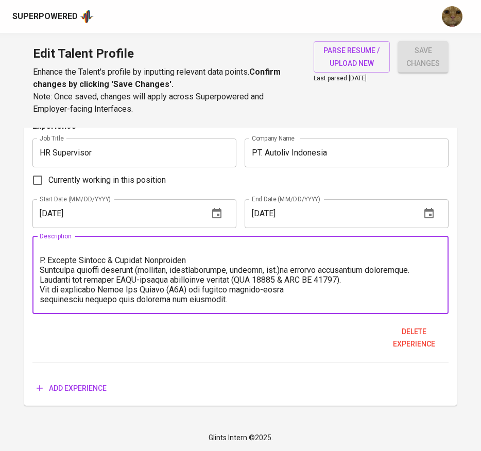
click at [308, 286] on textarea at bounding box center [241, 274] width 402 height 59
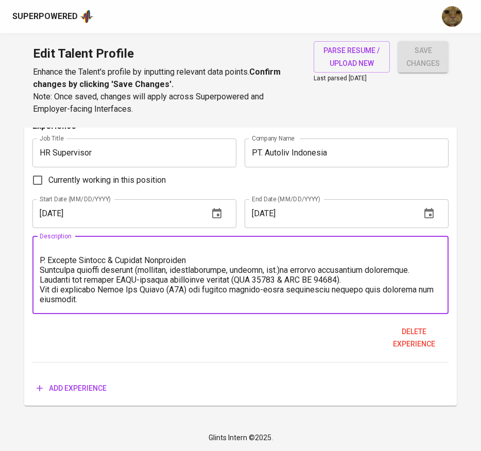
scroll to position [215, 0]
click at [228, 297] on textarea at bounding box center [241, 274] width 402 height 59
click at [318, 294] on textarea at bounding box center [241, 274] width 402 height 59
paste textarea "Achievement : 1.Implementation culture organization : Key Behaviour 2.Created &…"
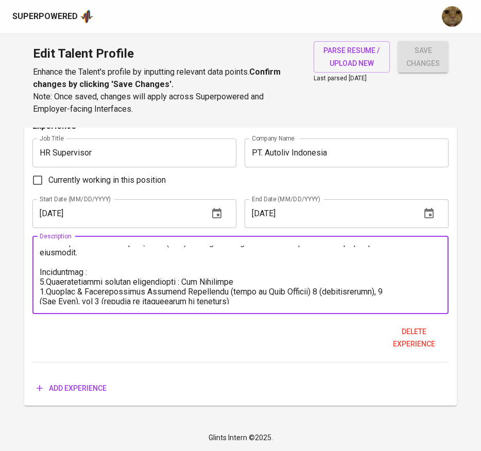
scroll to position [332, 0]
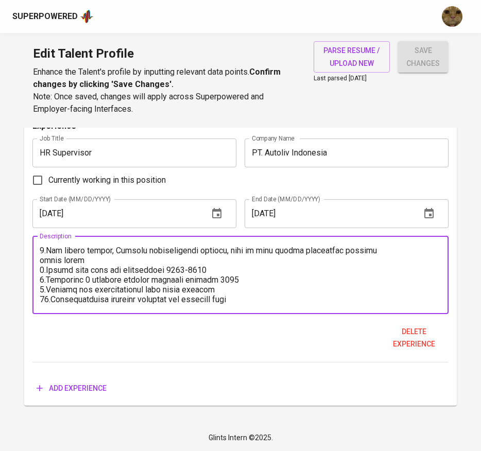
type textarea "A. Training & Talent Development Lead the execution of end-to-end training prog…"
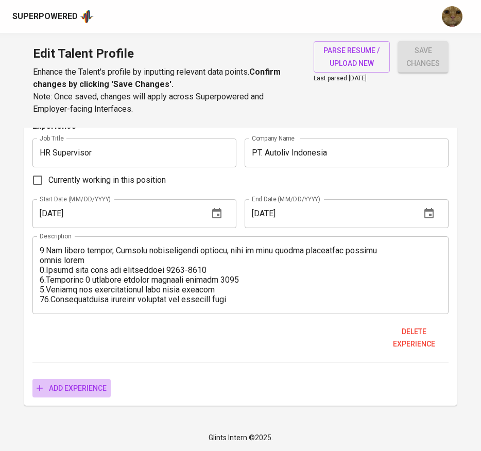
click at [66, 382] on span "Add experience" at bounding box center [72, 388] width 70 height 13
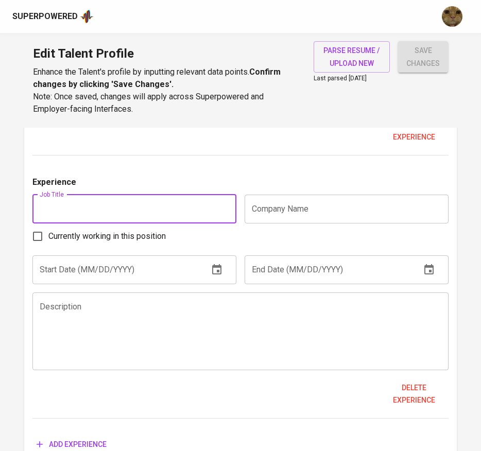
scroll to position [1392, 0]
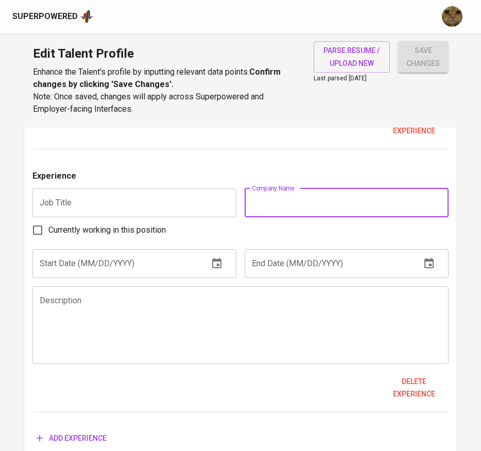
click at [318, 208] on input "text" at bounding box center [346, 202] width 204 height 29
paste input "PT. Linfox Logistics Indonesia"
type input "PT. Linfox Logistics Indonesia"
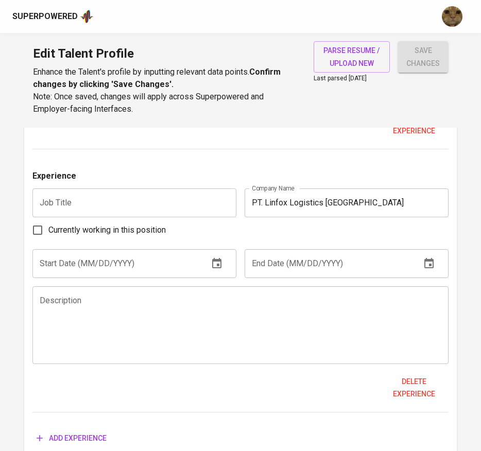
click at [84, 200] on input "text" at bounding box center [134, 202] width 204 height 29
paste input "Training and Development Spesialist"
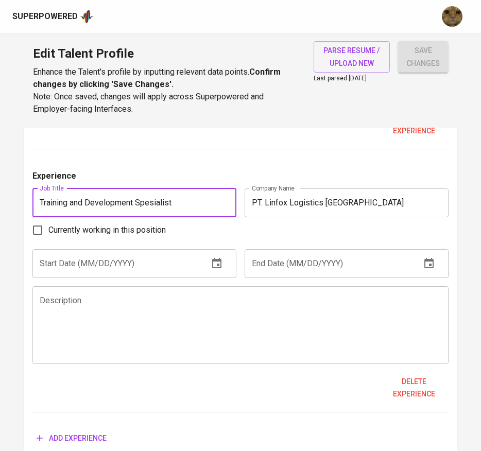
type input "Training and Development Spesialist"
click at [89, 250] on input "text" at bounding box center [116, 263] width 168 height 29
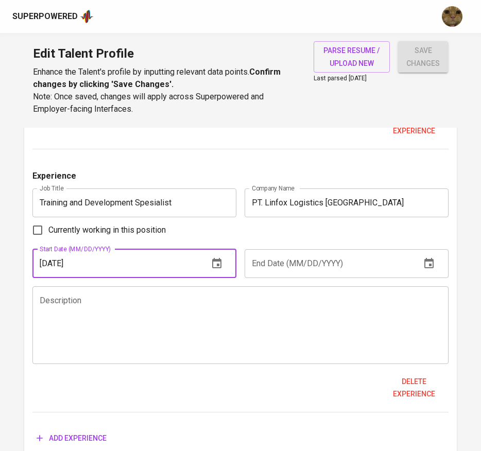
type input "11/01/2017"
click at [276, 265] on input "text" at bounding box center [328, 263] width 168 height 29
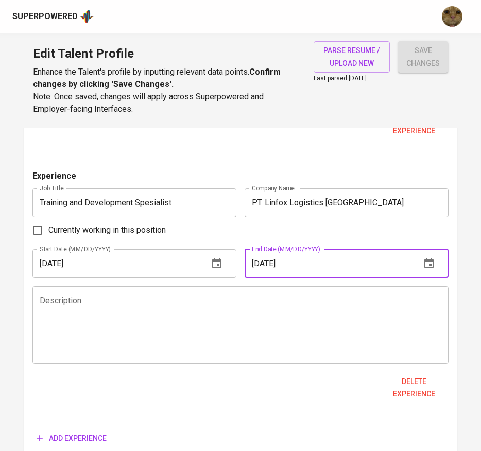
type input "03/01/2021"
click at [365, 317] on textarea at bounding box center [241, 324] width 402 height 59
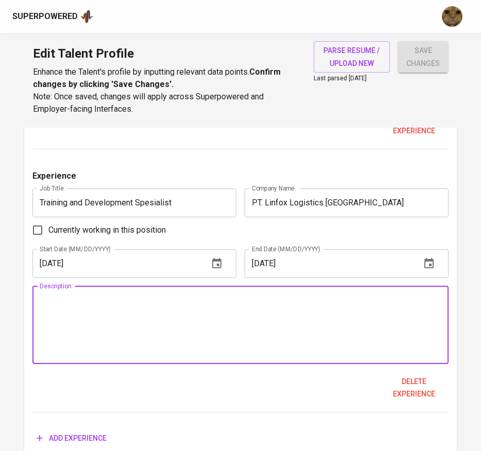
paste textarea "Responsibility : Training Needs Analysis and Implementation Personnel Administr…"
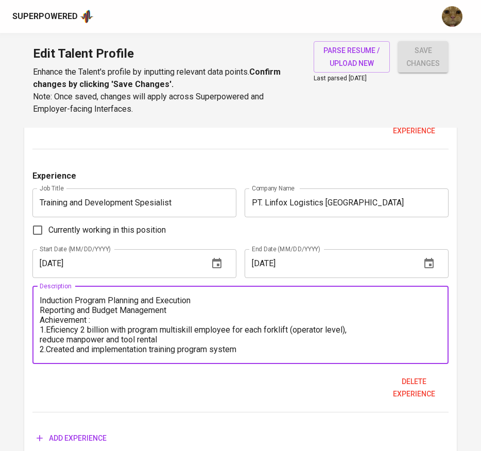
scroll to position [0, 0]
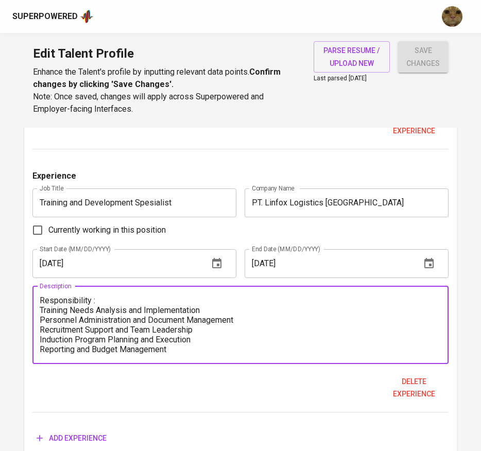
click at [138, 298] on textarea "Responsibility : Training Needs Analysis and Implementation Personnel Administr…" at bounding box center [241, 324] width 402 height 59
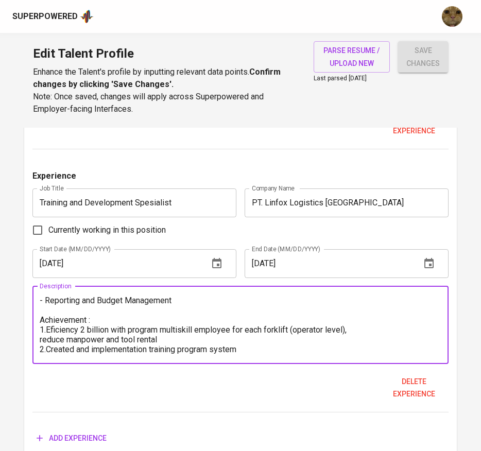
scroll to position [1441, 0]
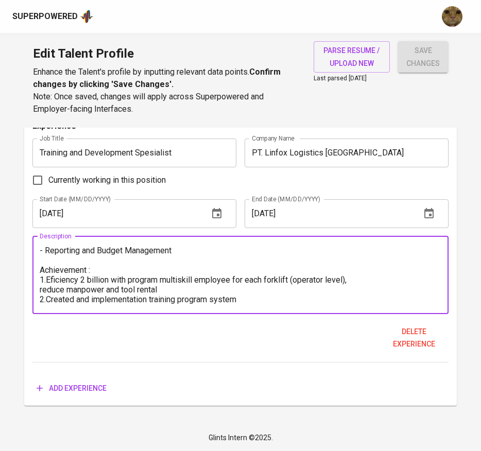
type textarea "- Training Needs Analysis and Implementation - Personnel Administration and Doc…"
click at [81, 330] on div "Delete experience" at bounding box center [240, 337] width 416 height 31
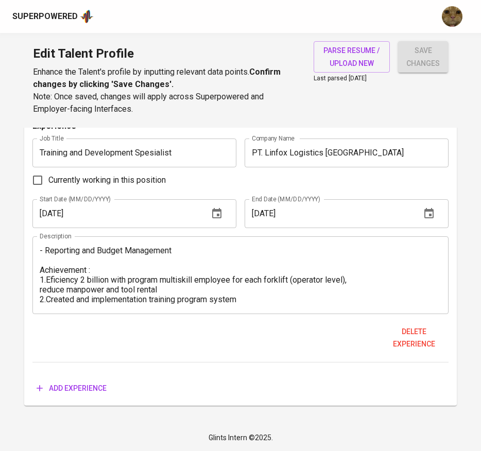
click at [90, 385] on span "Add experience" at bounding box center [72, 388] width 70 height 13
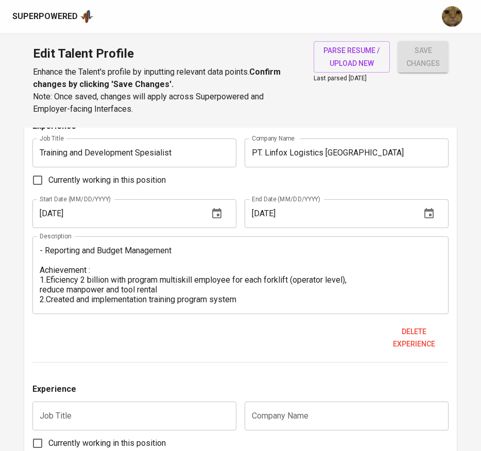
click at [291, 420] on input "text" at bounding box center [346, 415] width 204 height 29
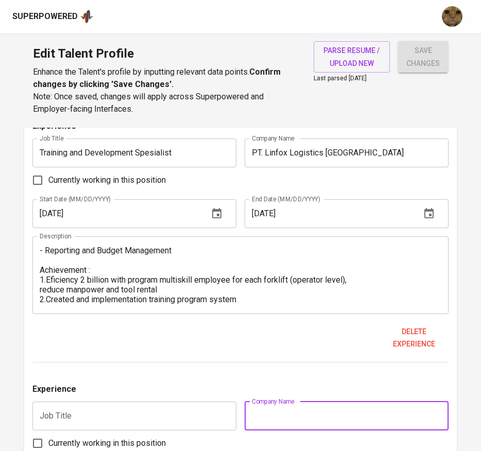
paste input "PT. Hikari Metalindo Pratama"
type input "PT. Hikari Metalindo Pratama"
click at [160, 406] on input "text" at bounding box center [134, 415] width 204 height 29
paste input "HR Payroll and Others |"
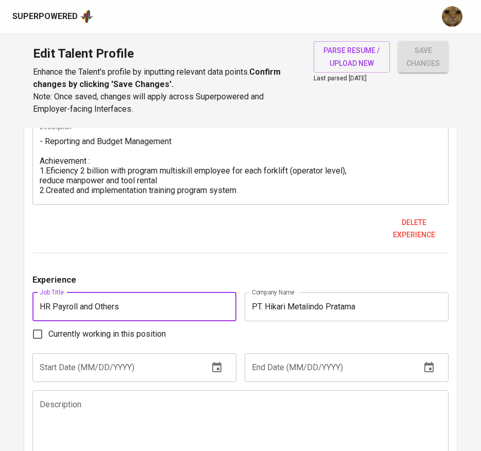
scroll to position [1557, 0]
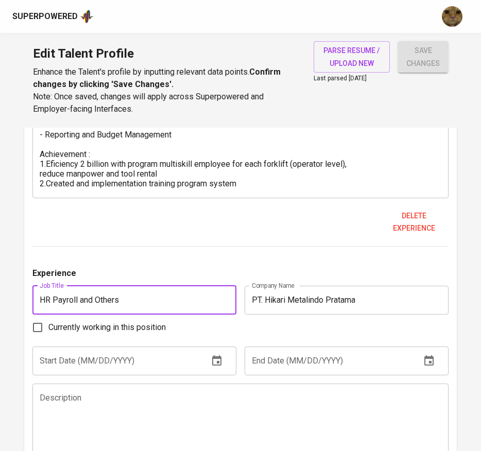
type input "HR Payroll and Others"
click at [100, 358] on input "text" at bounding box center [116, 360] width 168 height 29
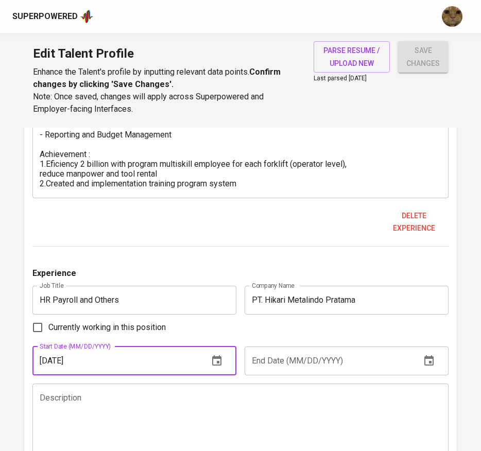
type input "08/01/2013"
click at [323, 370] on input "text" at bounding box center [328, 360] width 168 height 29
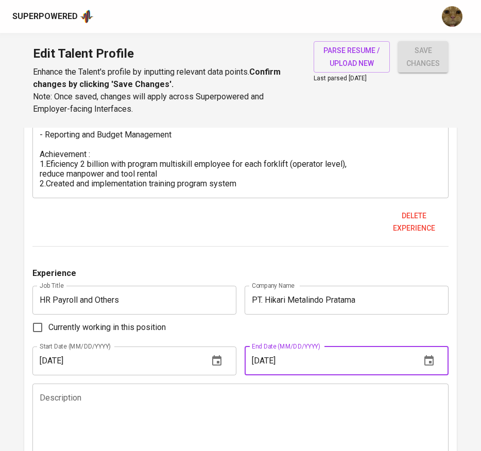
type input "11/01/2017"
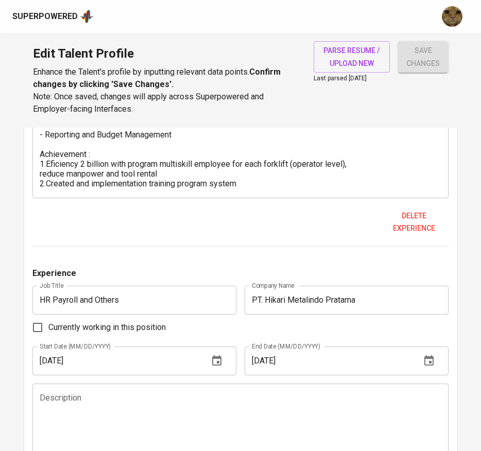
click at [238, 411] on textarea at bounding box center [241, 422] width 402 height 59
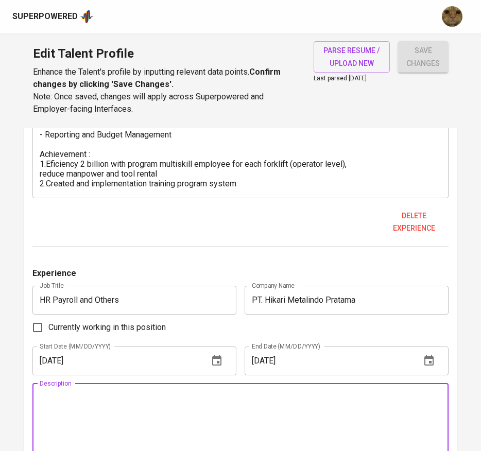
paste textarea "Input Employee Attendance Data Perform payroll processes according law governme…"
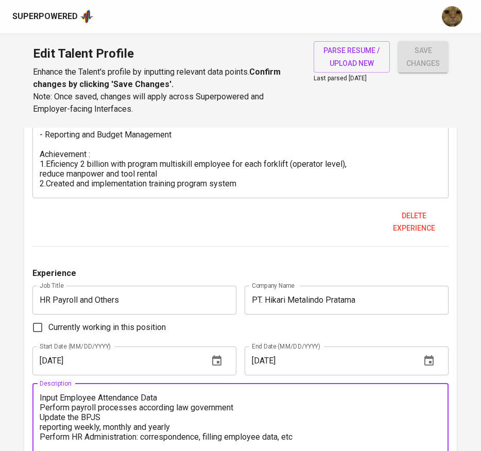
click at [42, 397] on textarea "Input Employee Attendance Data Perform payroll processes according law governme…" at bounding box center [241, 422] width 402 height 59
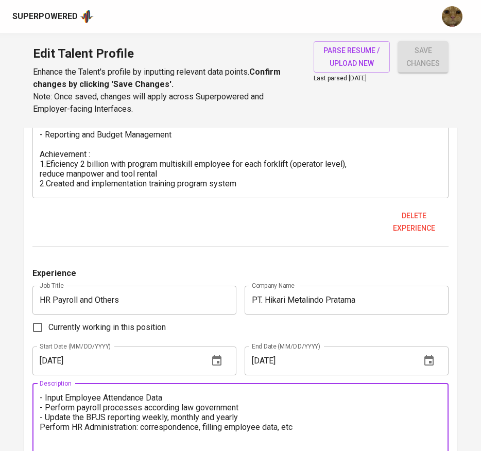
click at [40, 424] on textarea "- Input Employee Attendance Data - Perform payroll processes according law gove…" at bounding box center [241, 422] width 402 height 59
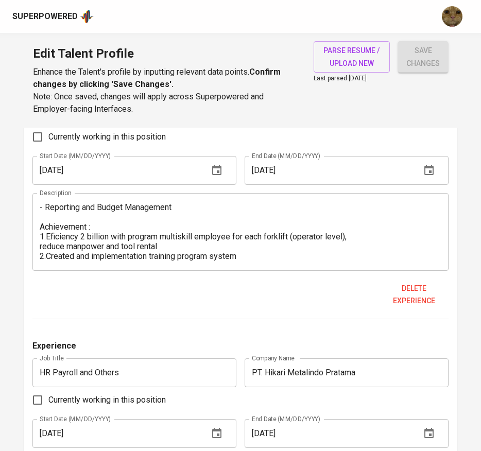
scroll to position [1704, 0]
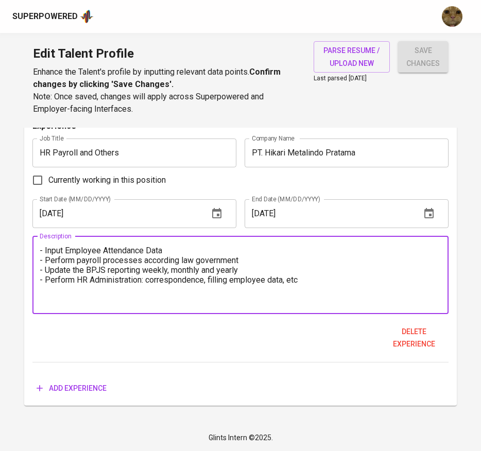
type textarea "- Input Employee Attendance Data - Perform payroll processes according law gove…"
click at [182, 338] on div "Delete experience" at bounding box center [240, 337] width 416 height 31
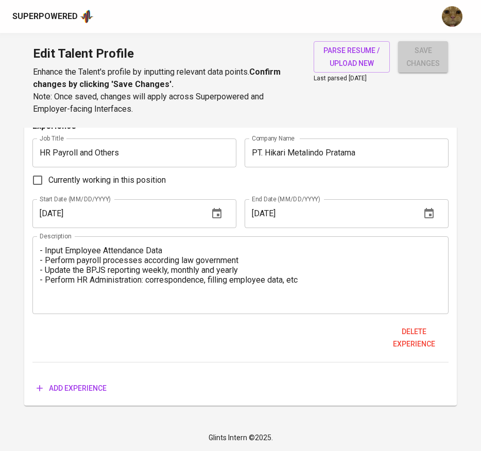
click at [415, 63] on span "save changes" at bounding box center [422, 56] width 33 height 25
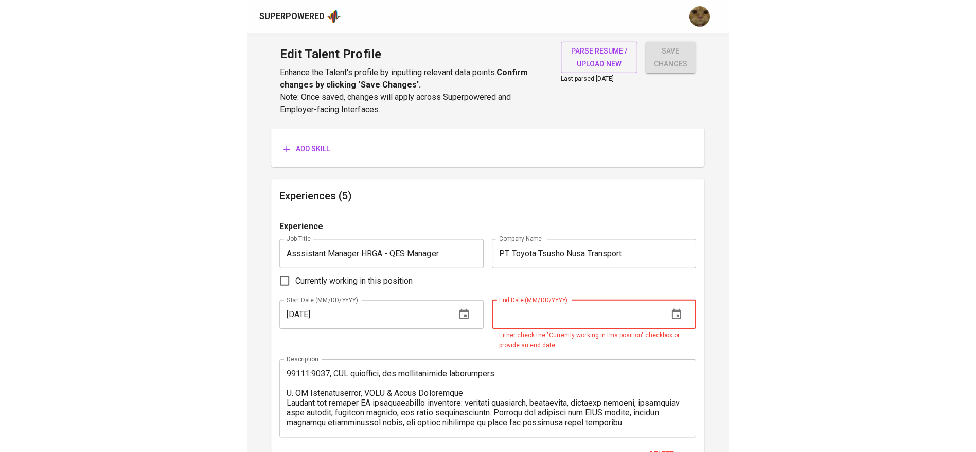
scroll to position [554, 0]
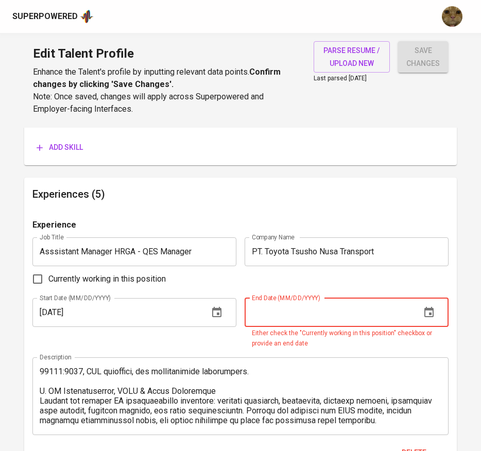
click at [44, 280] on input "Currently working in this position" at bounding box center [38, 279] width 22 height 22
checkbox input "true"
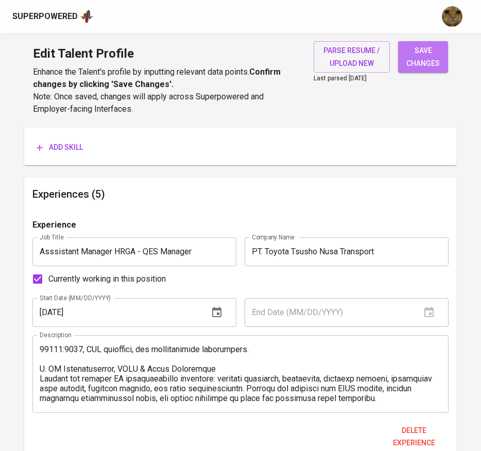
click at [409, 65] on span "save changes" at bounding box center [422, 56] width 33 height 25
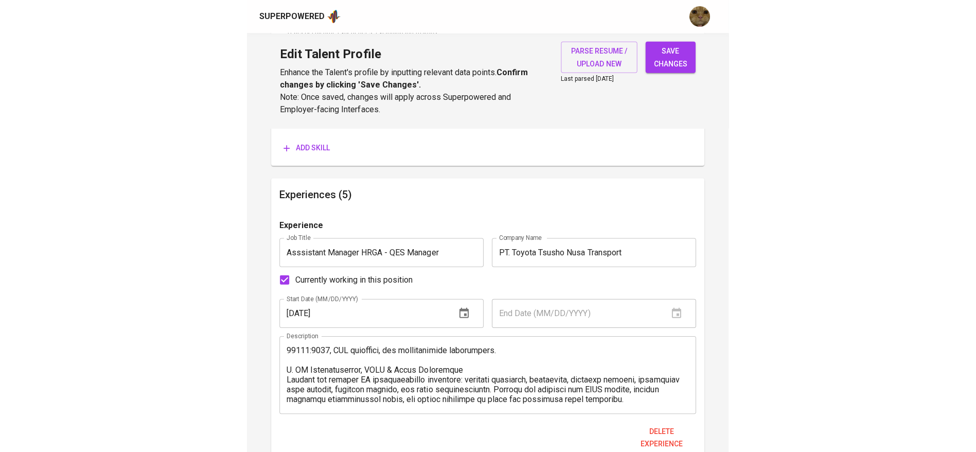
scroll to position [323, 0]
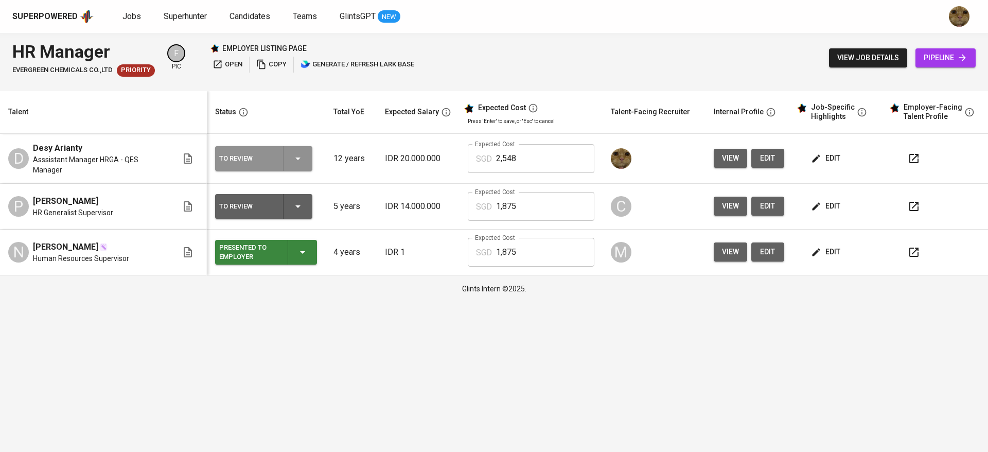
click at [295, 154] on icon "button" at bounding box center [298, 158] width 12 height 12
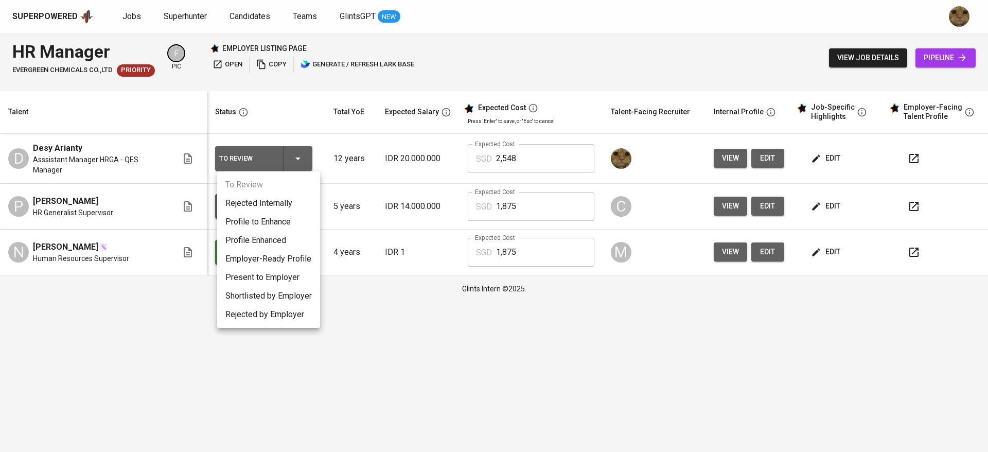
click at [259, 267] on li "Employer-Ready Profile" at bounding box center [268, 259] width 103 height 19
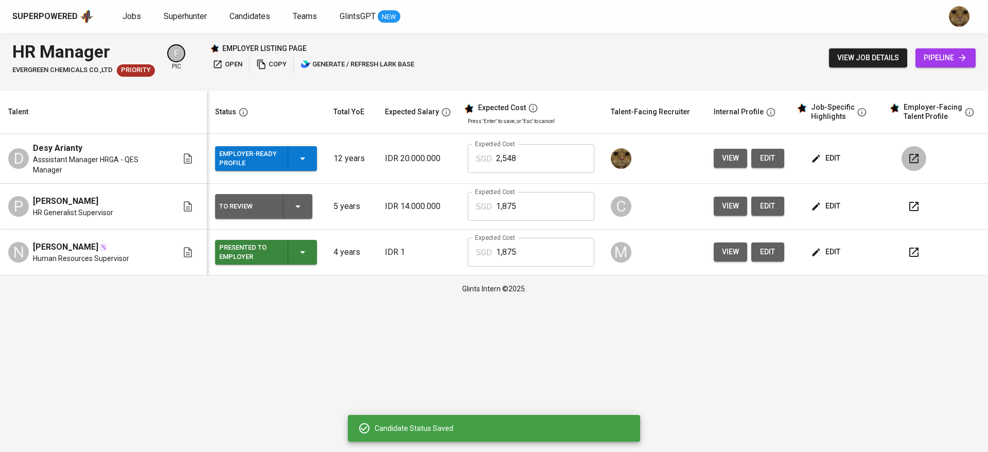
click at [916, 146] on button "button" at bounding box center [914, 158] width 25 height 25
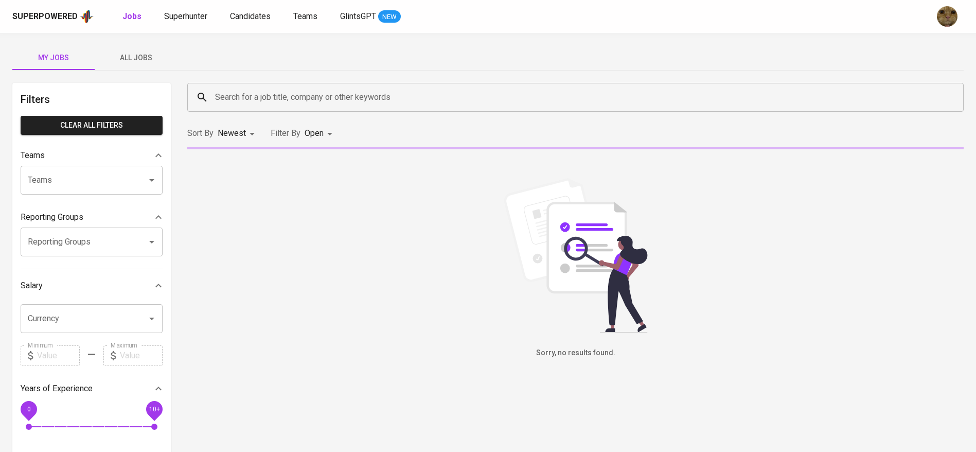
click at [133, 48] on button "All Jobs" at bounding box center [136, 57] width 82 height 25
click at [240, 99] on input "Search for a job title, company or other keywords" at bounding box center [578, 97] width 731 height 20
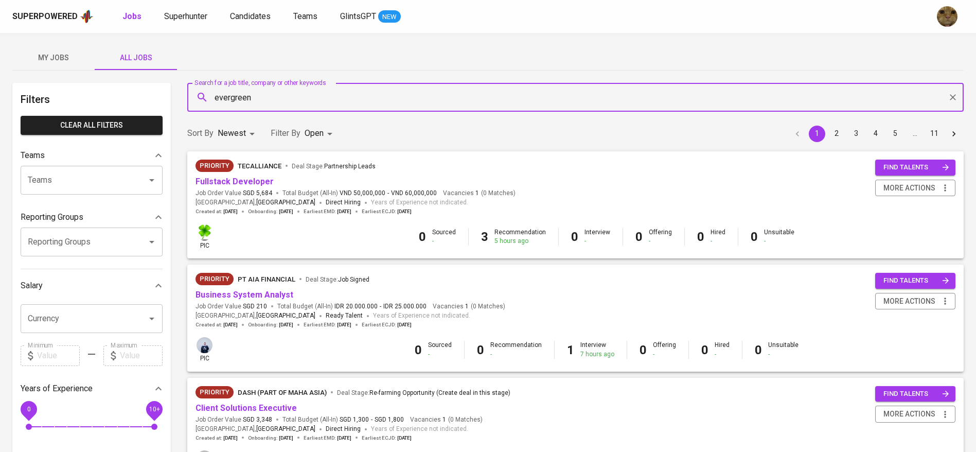
type input "evergreen"
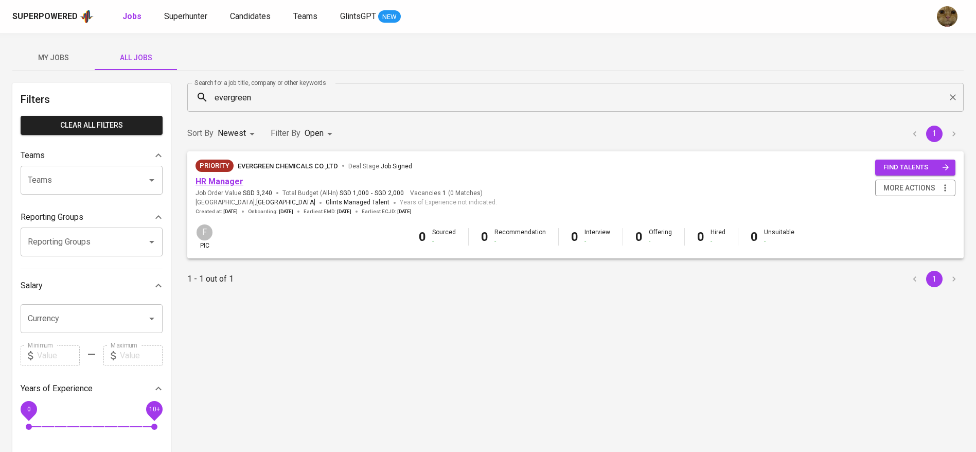
click at [231, 182] on link "HR Manager" at bounding box center [220, 182] width 48 height 10
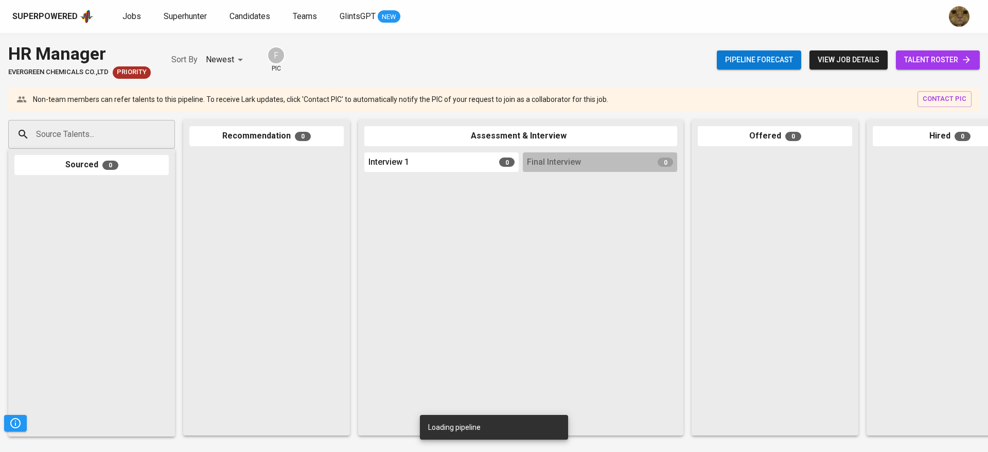
click at [931, 60] on span "talent roster" at bounding box center [937, 60] width 67 height 13
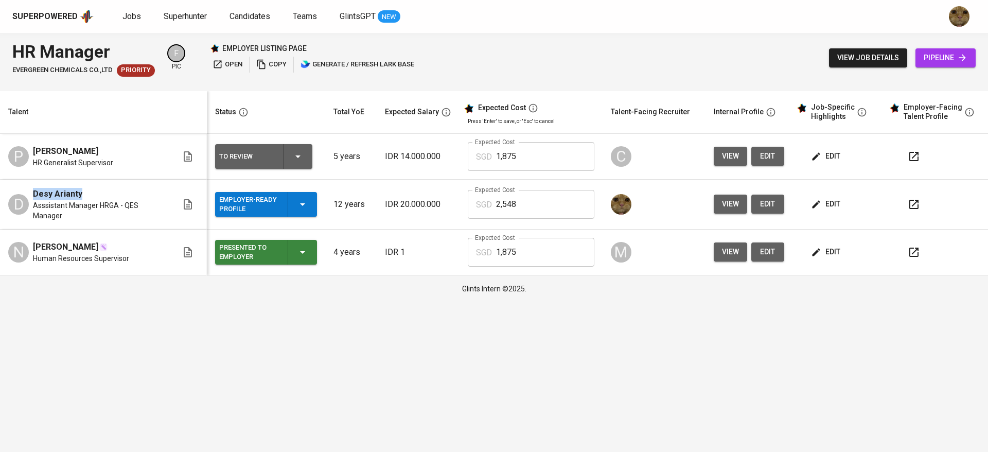
drag, startPoint x: 30, startPoint y: 195, endPoint x: 86, endPoint y: 196, distance: 56.1
click at [86, 196] on div "D Desy Arianty Asssistant Manager HRGA - QES Manager" at bounding box center [92, 204] width 169 height 33
copy span "Desy Arianty"
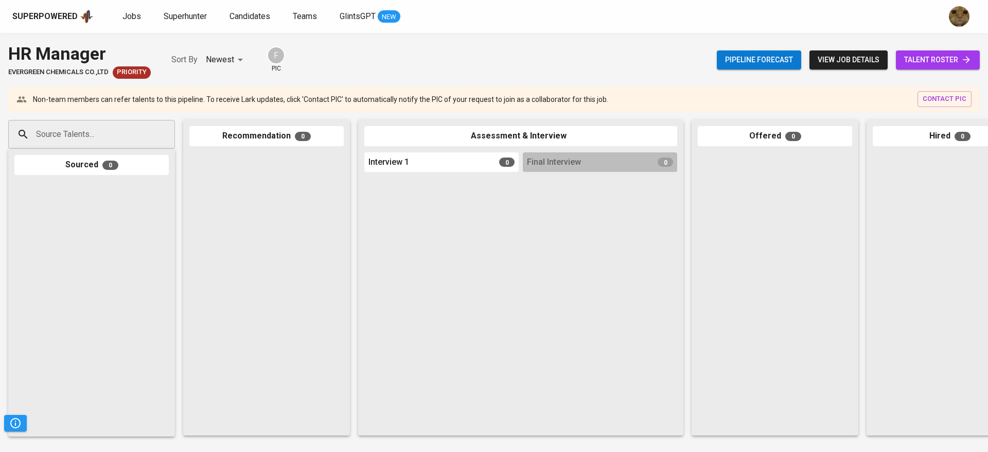
click at [84, 132] on input "Source Talents..." at bounding box center [87, 135] width 108 height 20
paste input "Desy Arianty"
type input "Desy Arianty"
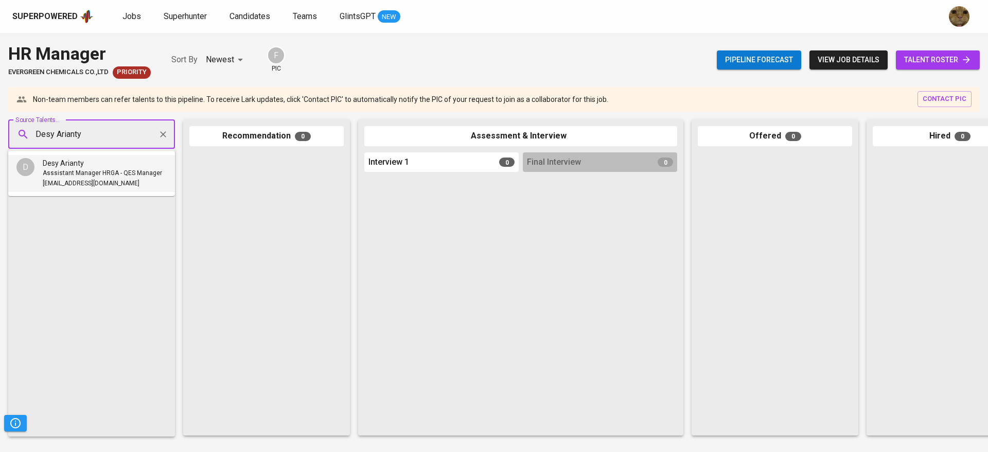
click at [77, 177] on span "Asssistant Manager HRGA - QES Manager" at bounding box center [102, 173] width 119 height 10
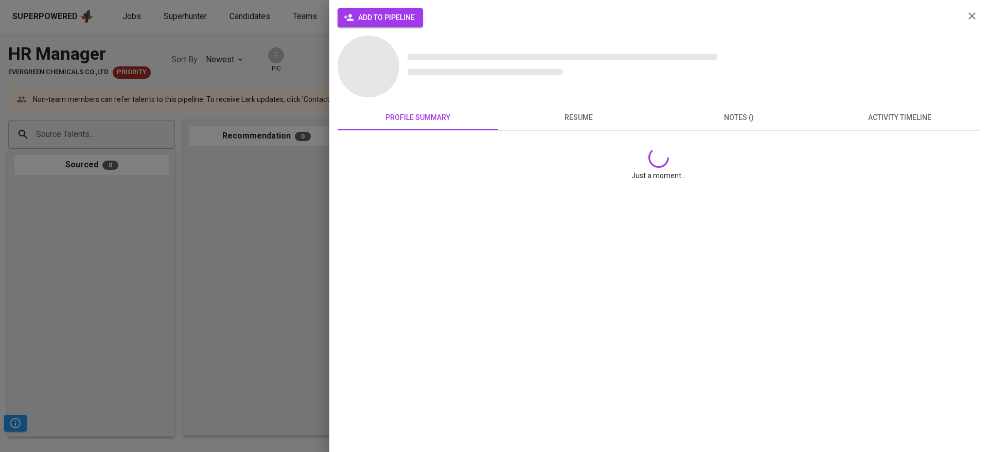
click at [348, 29] on div "add to pipeline" at bounding box center [647, 21] width 619 height 27
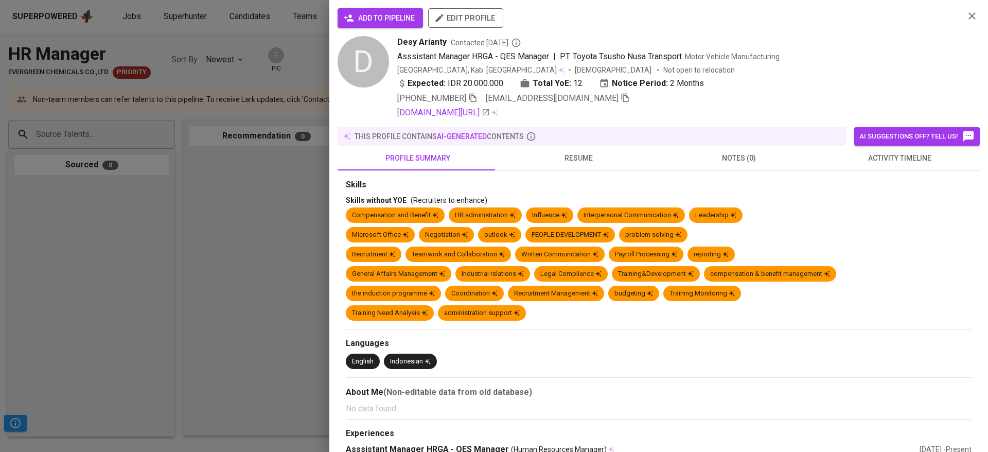
click at [346, 25] on button "add to pipeline" at bounding box center [380, 18] width 85 height 20
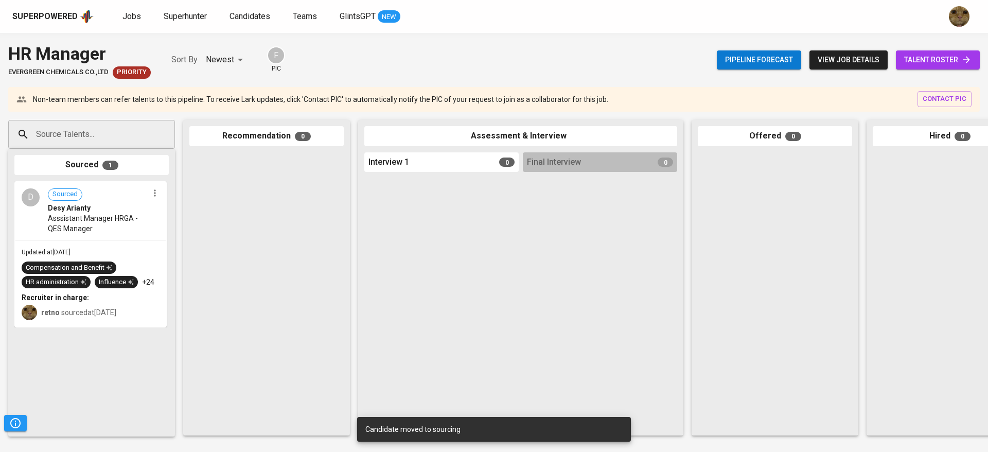
click at [346, 25] on div "Superpowered Jobs Superhunter Candidates Teams GlintsGPT NEW" at bounding box center [494, 16] width 988 height 33
